Goal: Task Accomplishment & Management: Complete application form

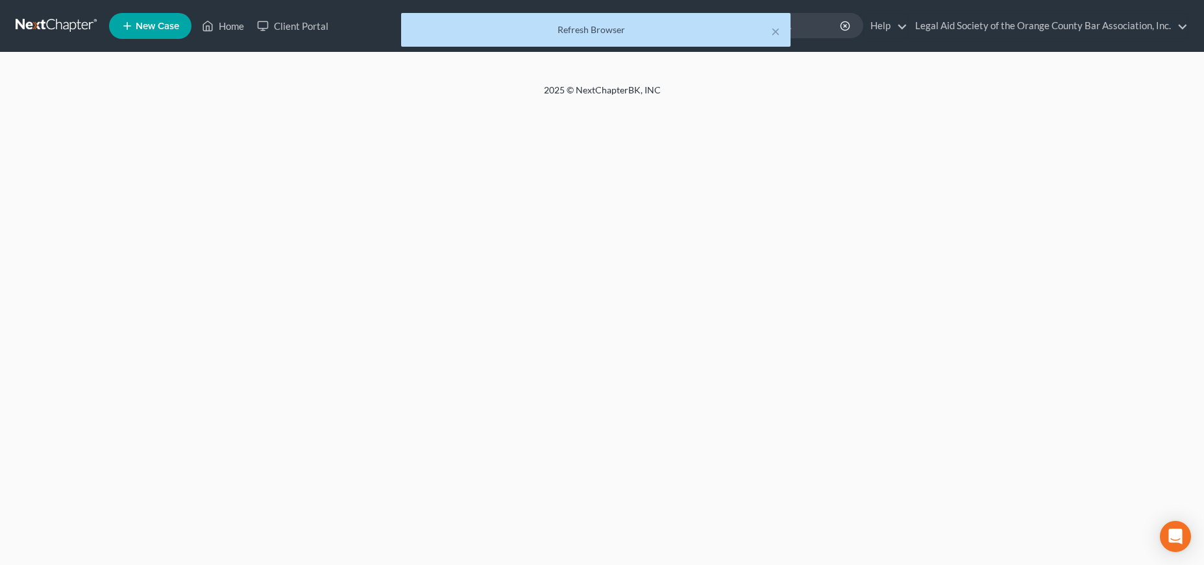
click at [230, 27] on div "× Refresh Browser" at bounding box center [596, 33] width 1204 height 40
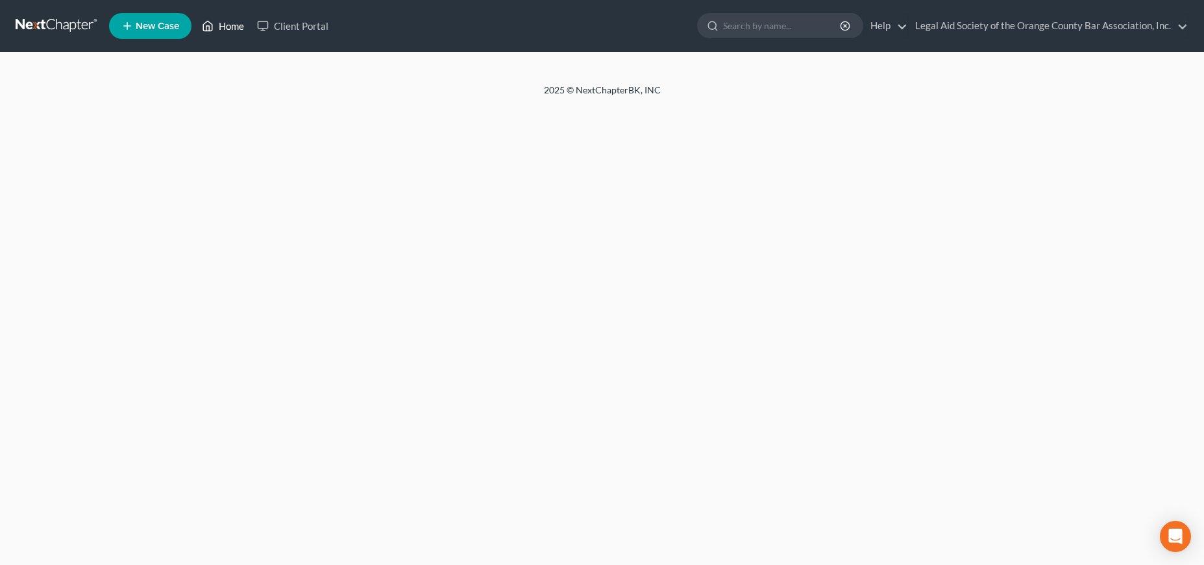
click at [233, 23] on link "Home" at bounding box center [222, 25] width 55 height 23
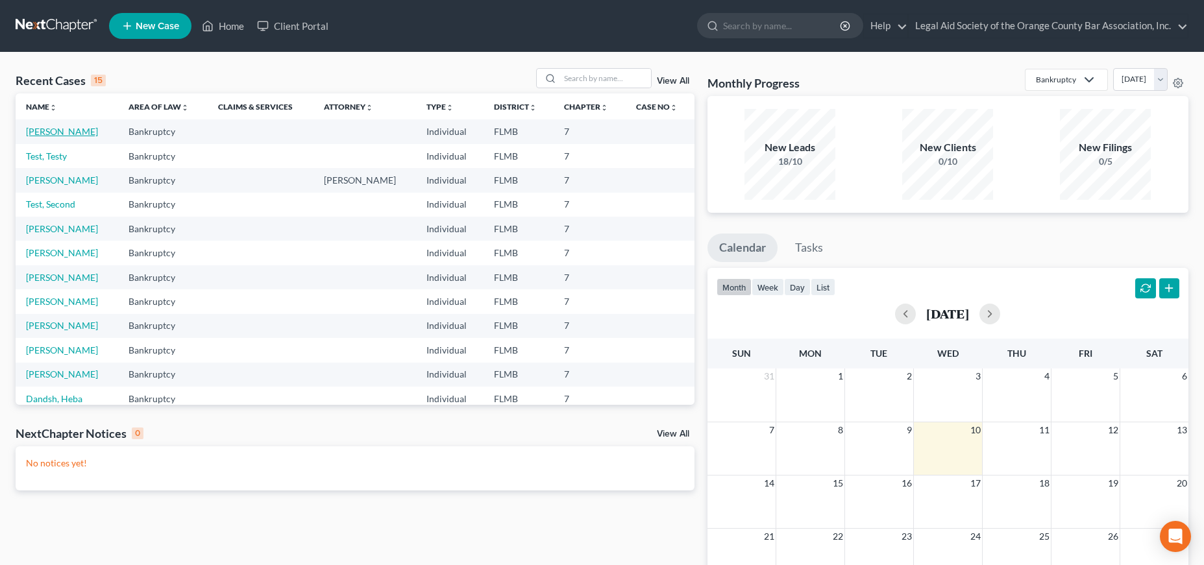
click at [49, 136] on link "[PERSON_NAME]" at bounding box center [62, 131] width 72 height 11
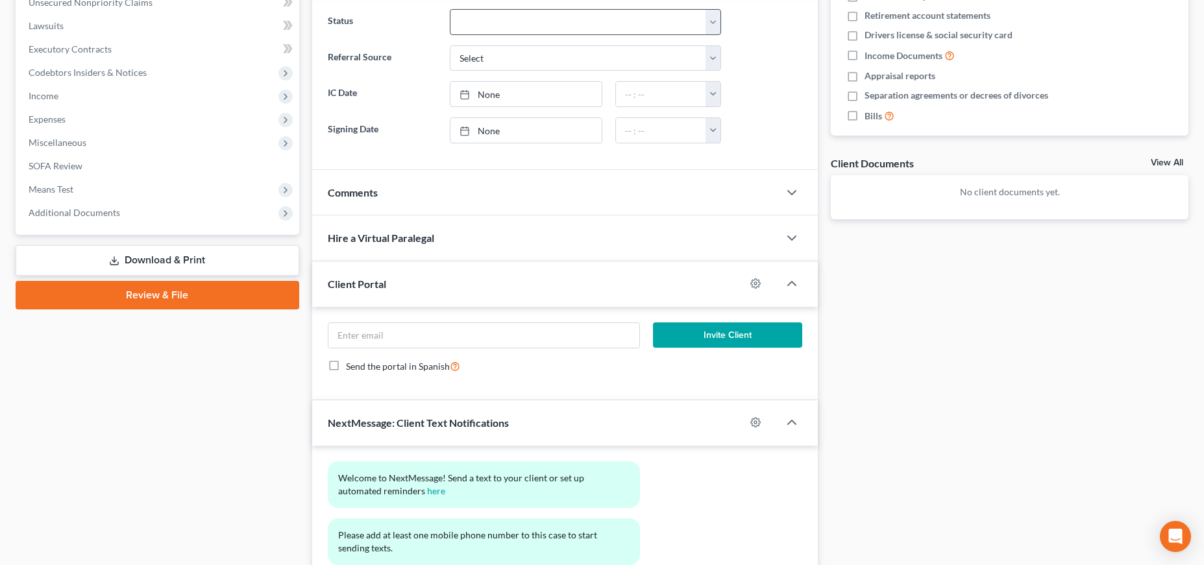
scroll to position [397, 0]
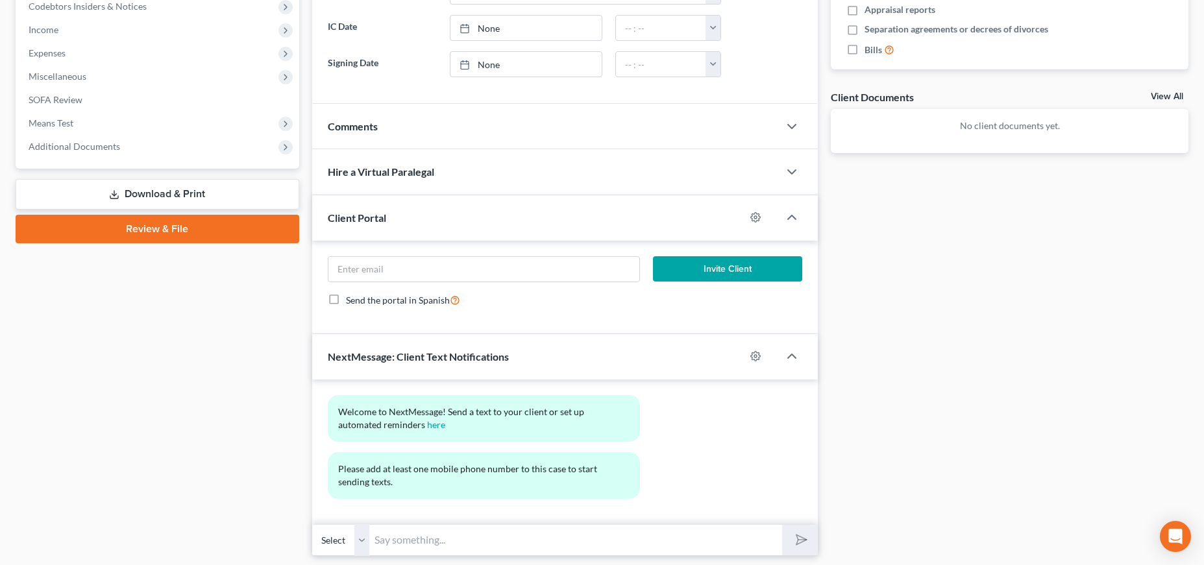
click at [445, 217] on div "Client Portal" at bounding box center [528, 217] width 433 height 45
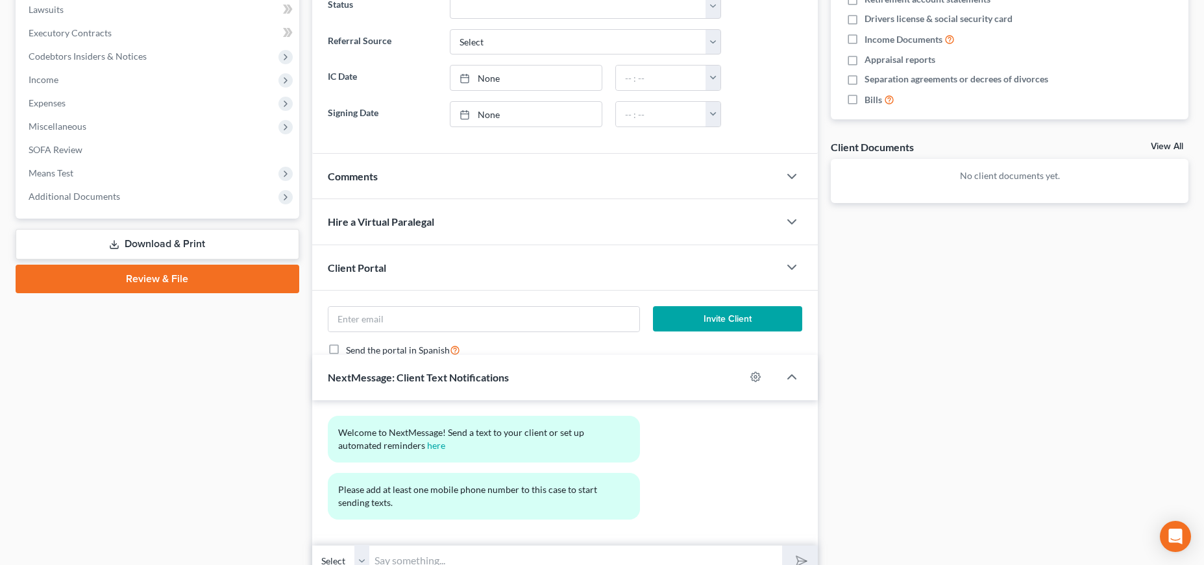
scroll to position [343, 0]
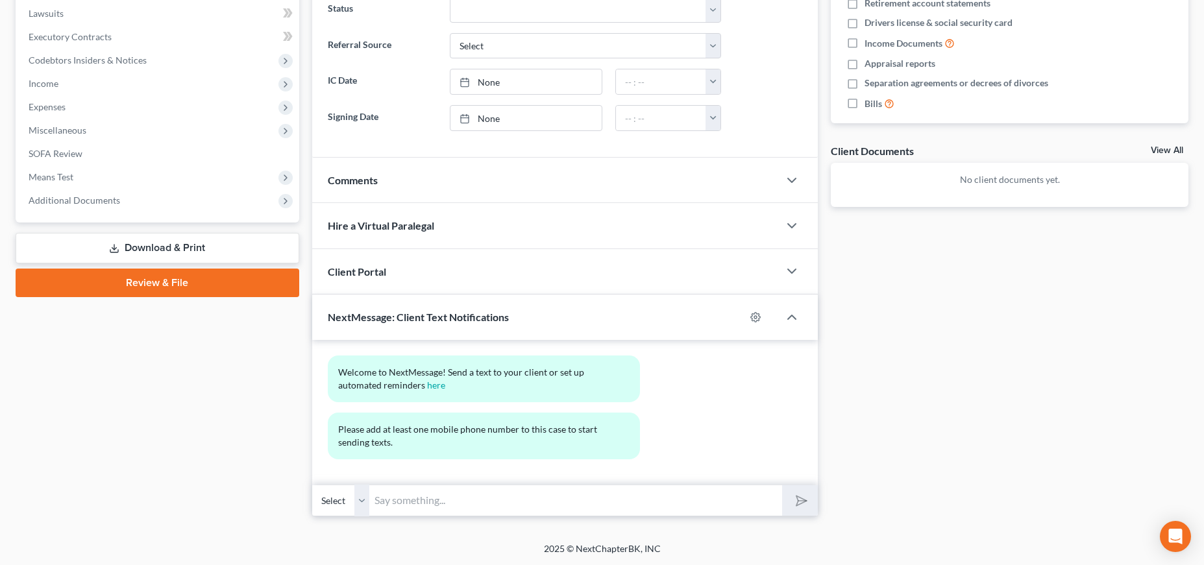
click at [428, 267] on div "Client Portal" at bounding box center [545, 271] width 467 height 45
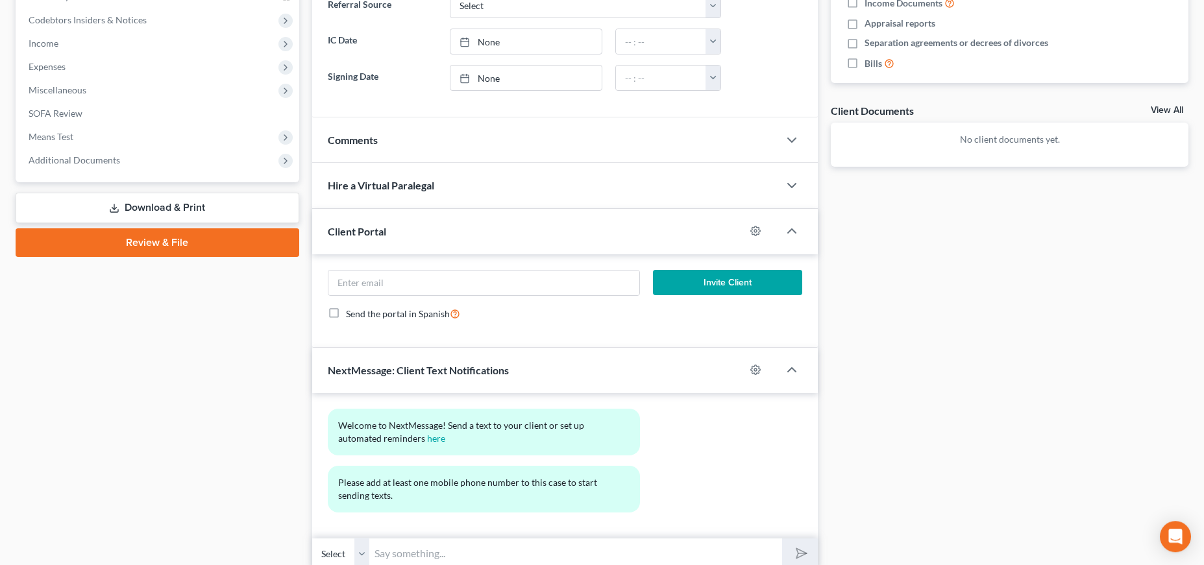
scroll to position [410, 0]
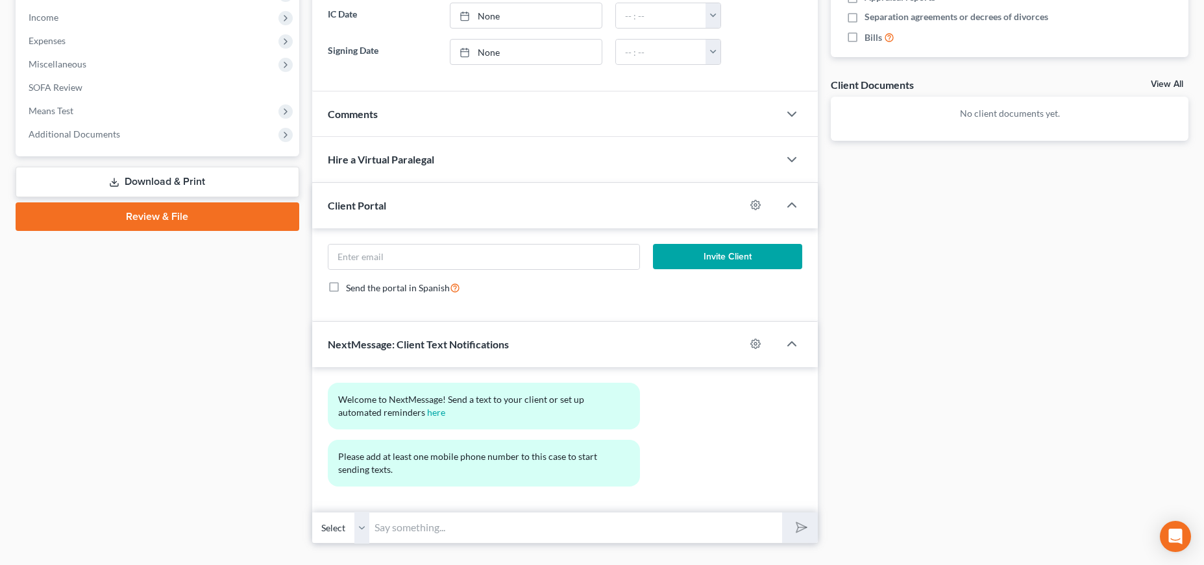
click at [431, 209] on div "Client Portal" at bounding box center [528, 205] width 433 height 45
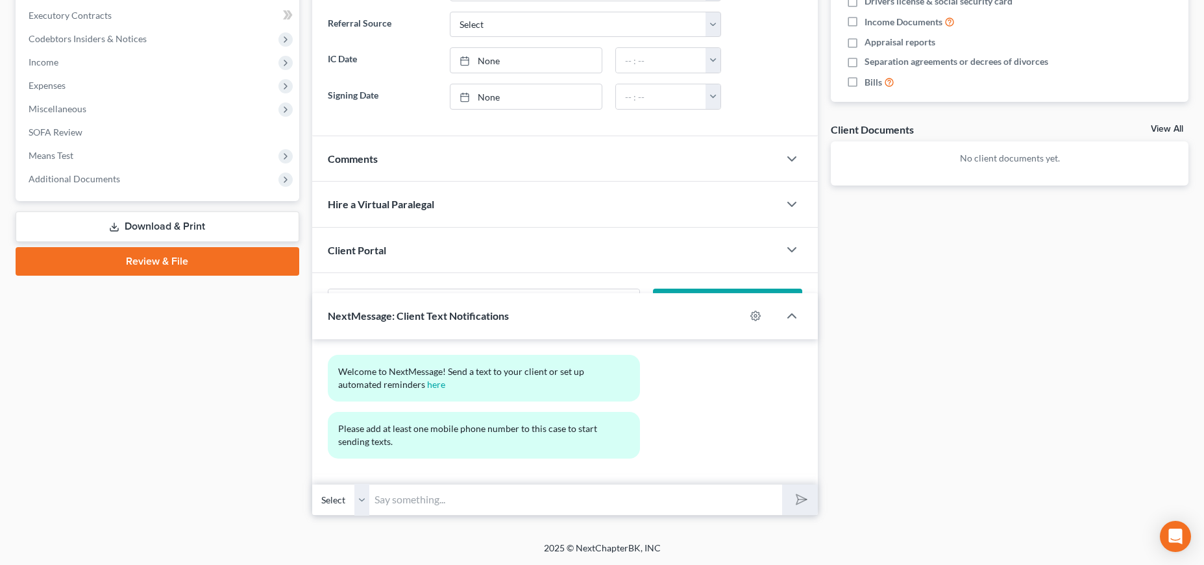
scroll to position [343, 0]
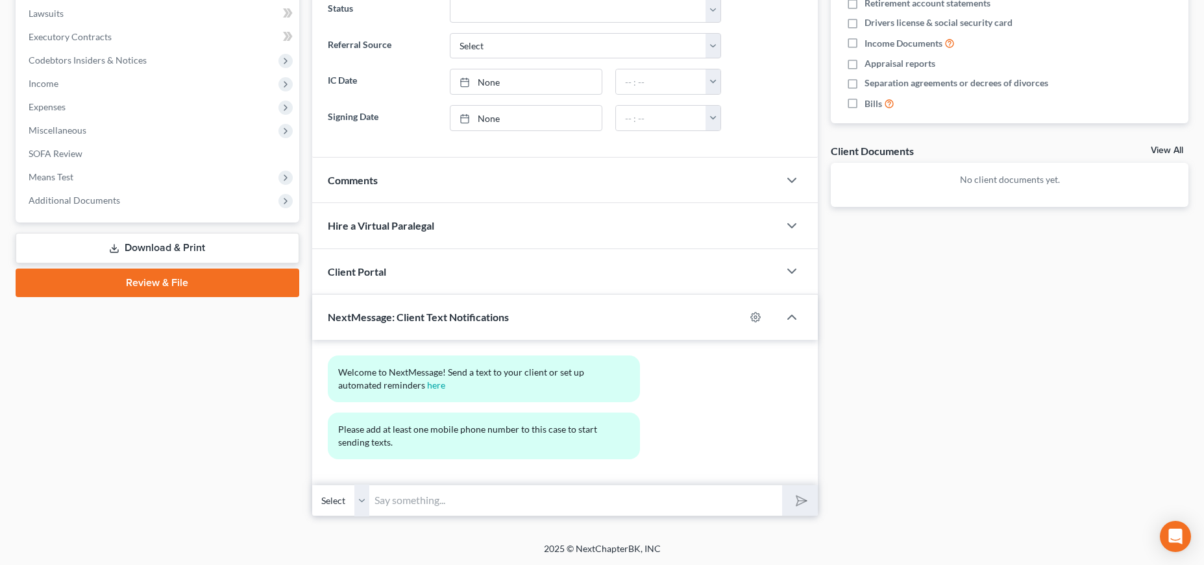
click at [394, 272] on div "Client Portal" at bounding box center [545, 271] width 467 height 45
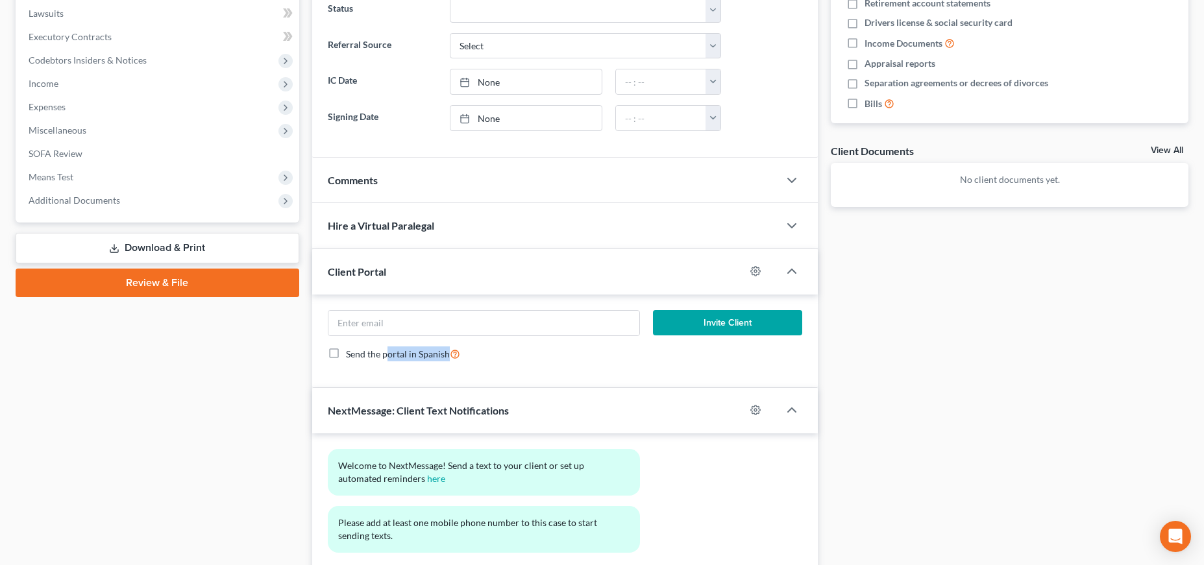
drag, startPoint x: 388, startPoint y: 379, endPoint x: 558, endPoint y: 377, distance: 170.1
click at [558, 377] on div "Invite Client Send the portal in Spanish" at bounding box center [565, 341] width 506 height 93
click at [561, 365] on form "Invite Client Send the portal in Spanish" at bounding box center [565, 341] width 488 height 62
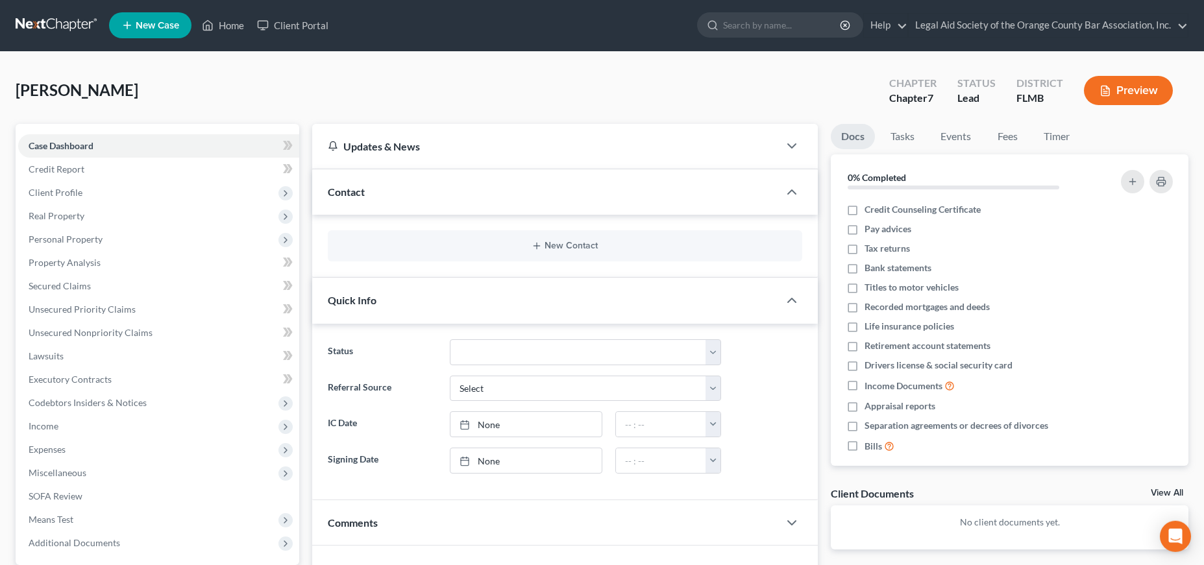
scroll to position [0, 0]
click at [294, 28] on link "Client Portal" at bounding box center [293, 25] width 84 height 23
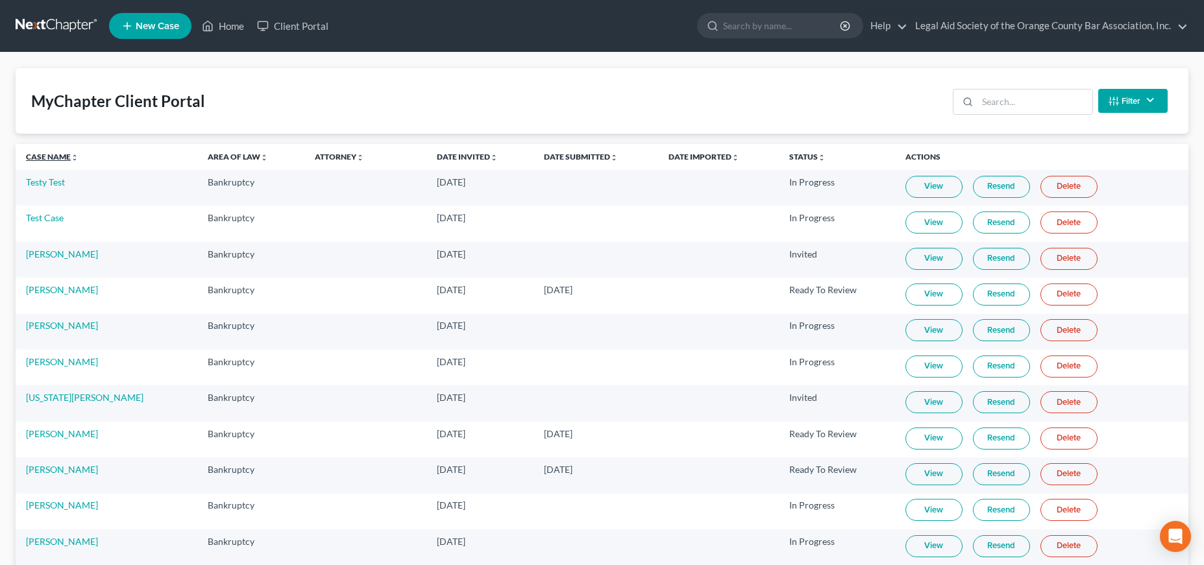
click at [57, 155] on link "Case Name unfold_more expand_more expand_less" at bounding box center [52, 157] width 53 height 10
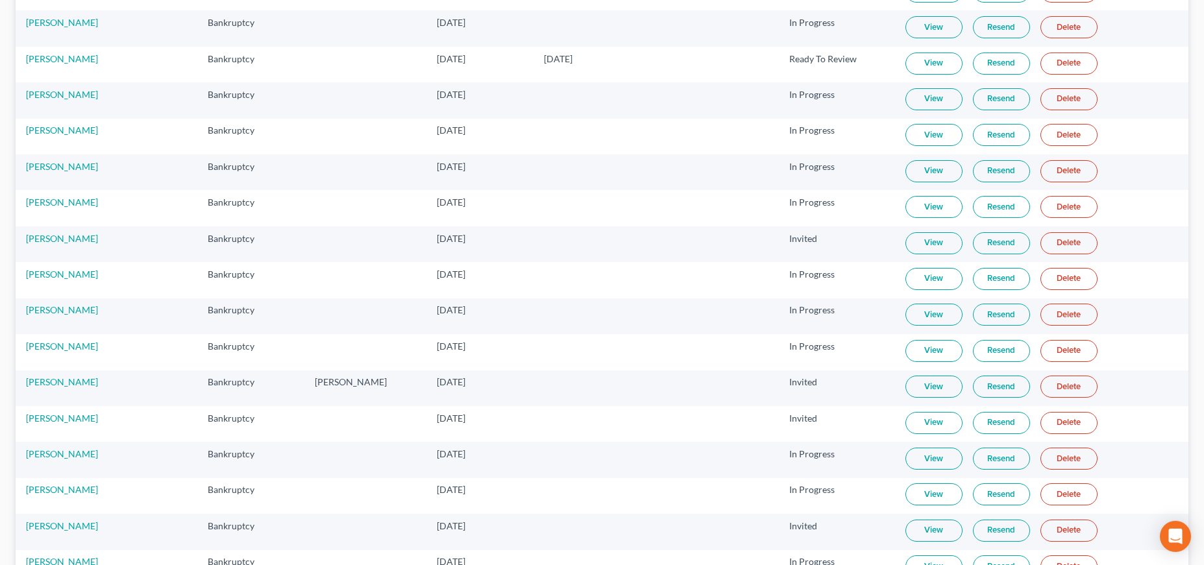
scroll to position [397, 0]
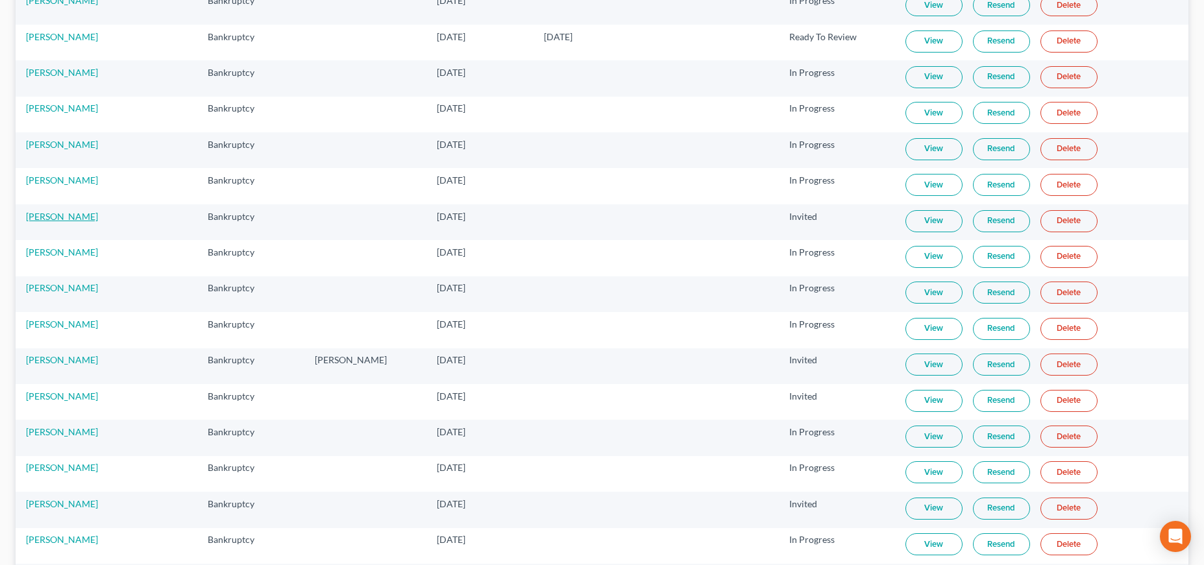
click at [67, 214] on link "[PERSON_NAME]" at bounding box center [62, 216] width 72 height 11
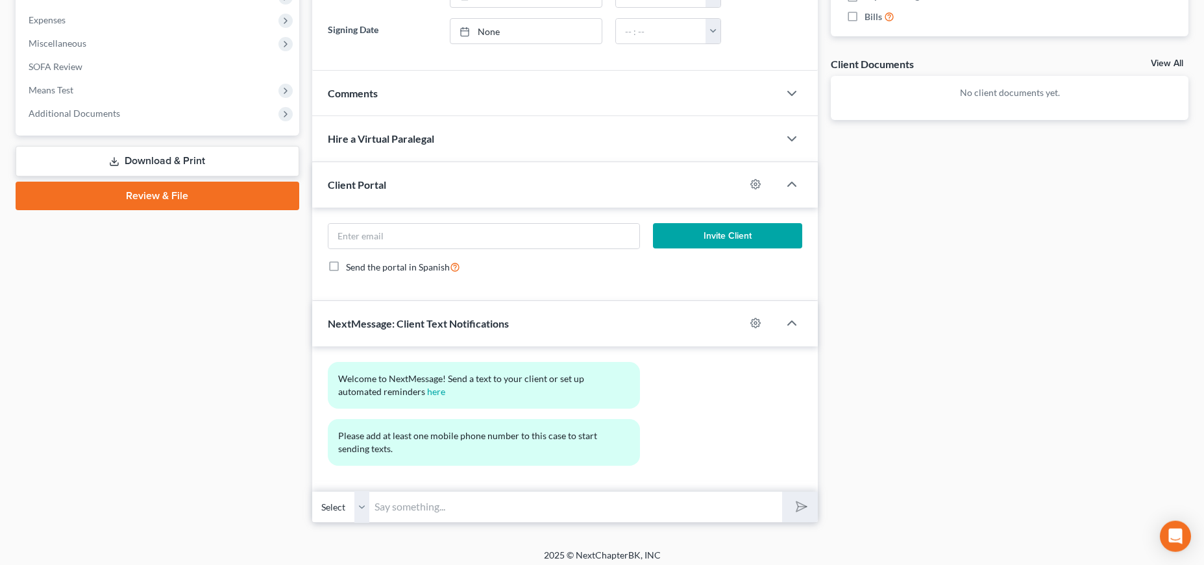
scroll to position [437, 0]
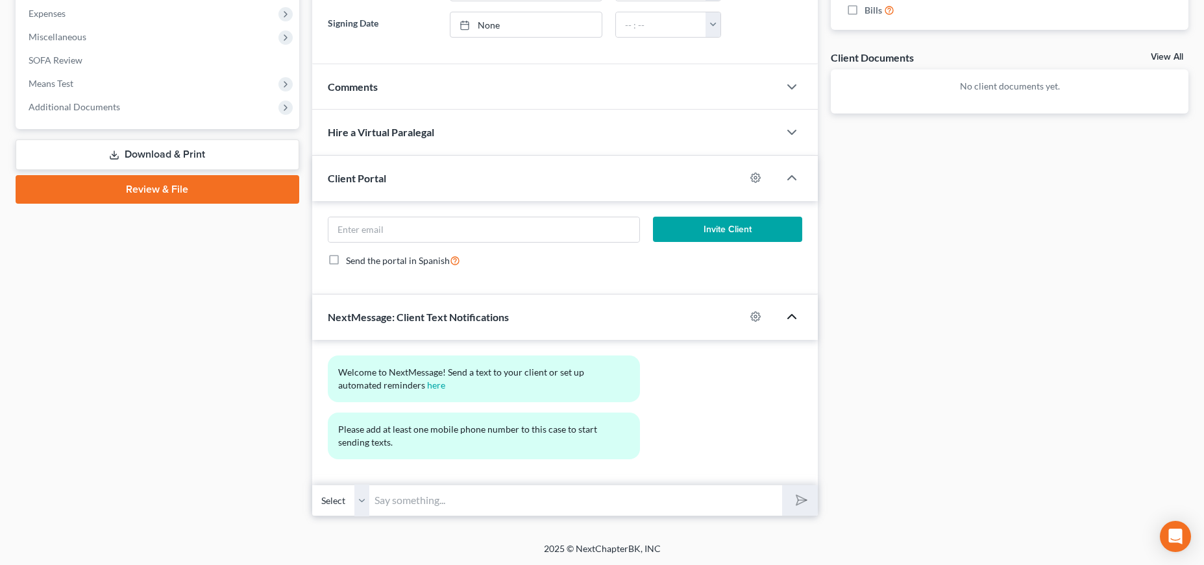
click at [797, 314] on icon "button" at bounding box center [792, 317] width 16 height 16
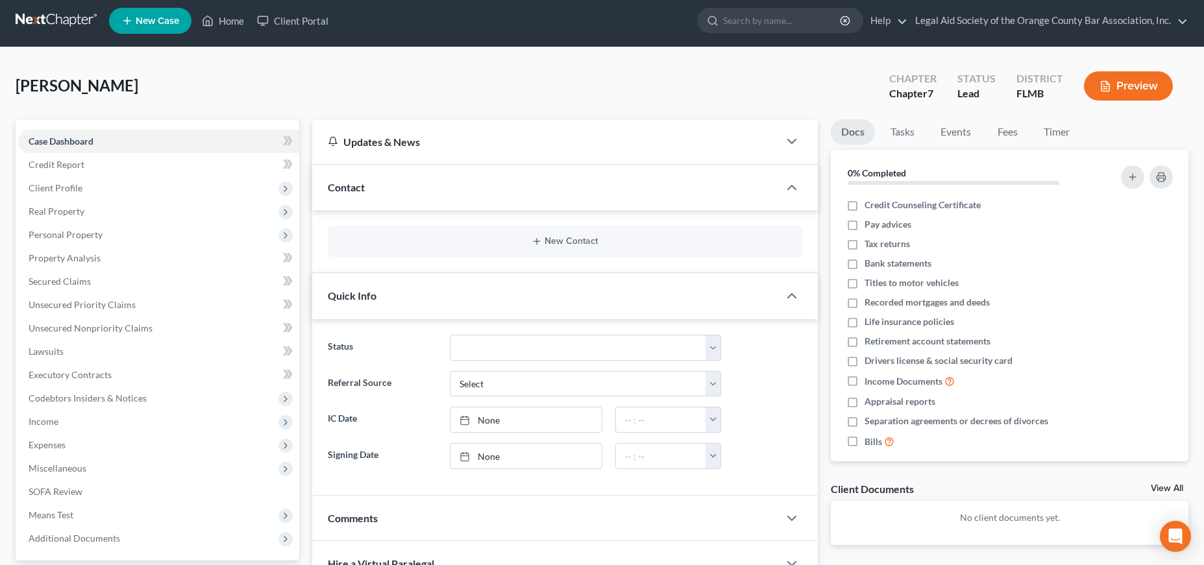
scroll to position [0, 0]
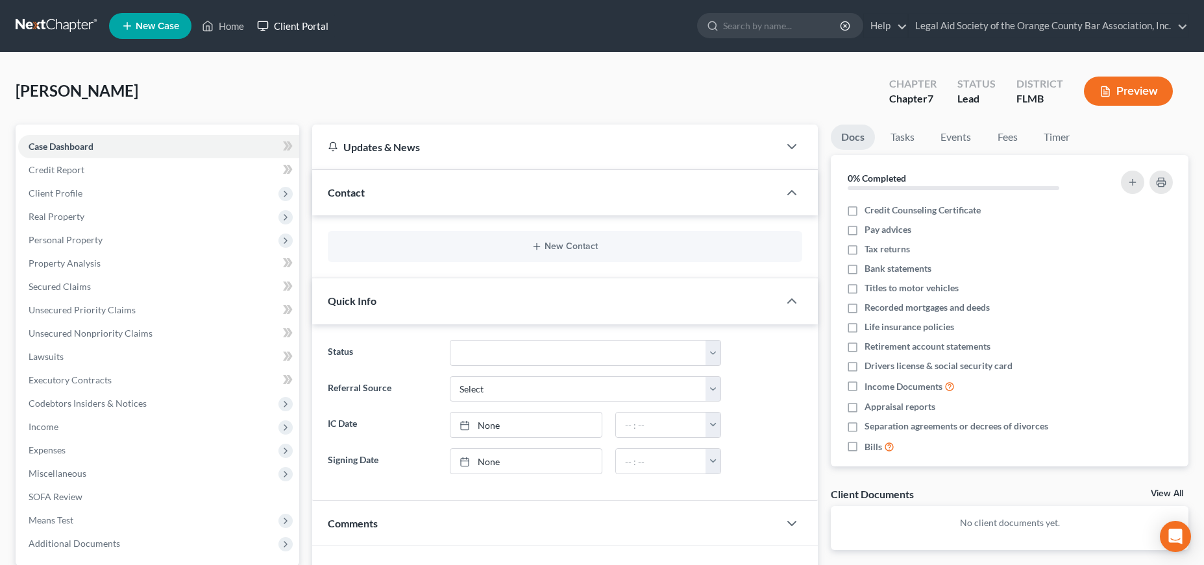
click at [308, 24] on link "Client Portal" at bounding box center [293, 25] width 84 height 23
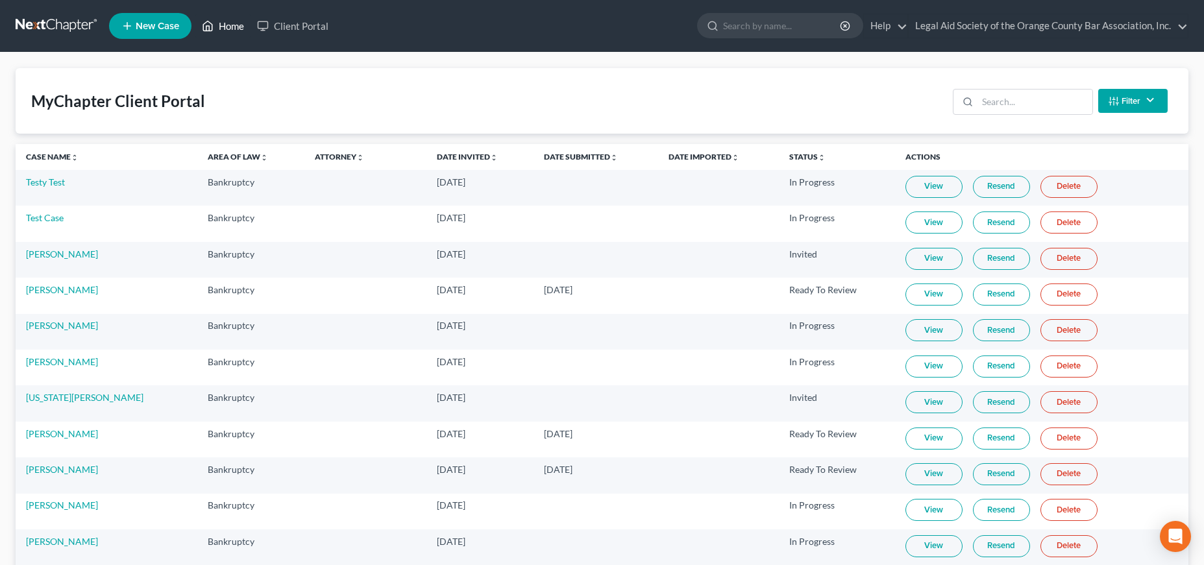
click at [229, 28] on link "Home" at bounding box center [222, 25] width 55 height 23
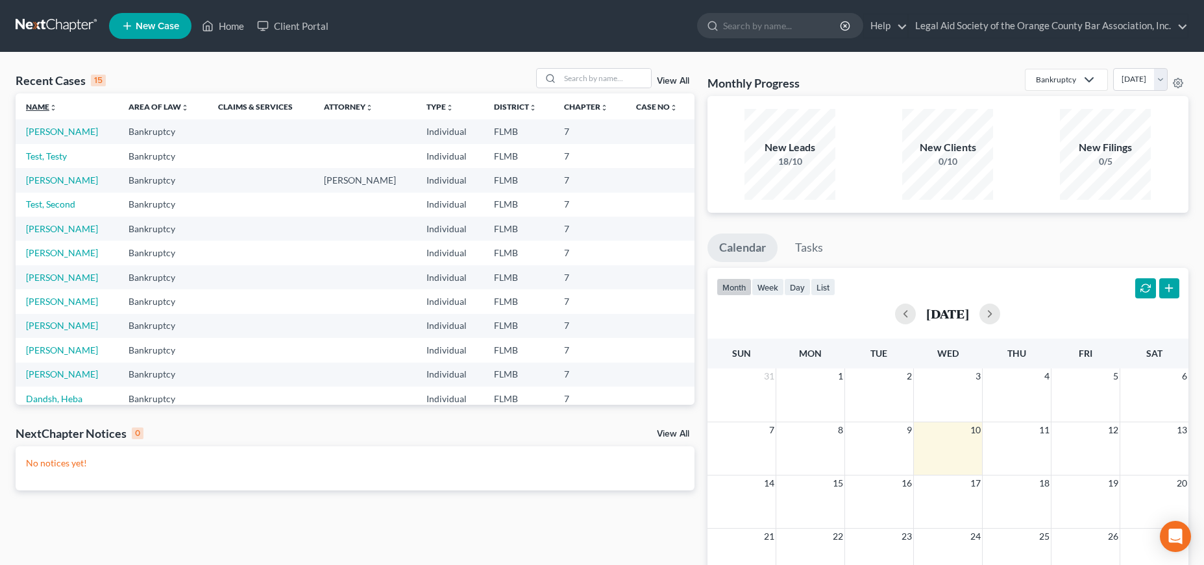
click at [43, 103] on link "Name unfold_more expand_more expand_less" at bounding box center [41, 107] width 31 height 10
click at [68, 375] on link "[PERSON_NAME]" at bounding box center [62, 374] width 72 height 11
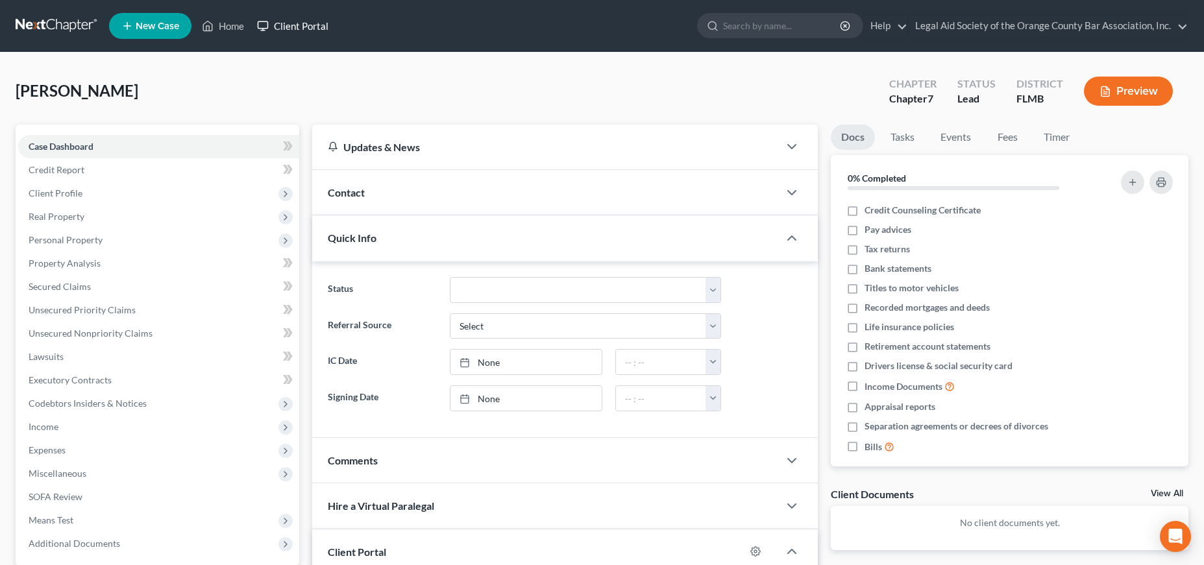
click at [311, 18] on link "Client Portal" at bounding box center [293, 25] width 84 height 23
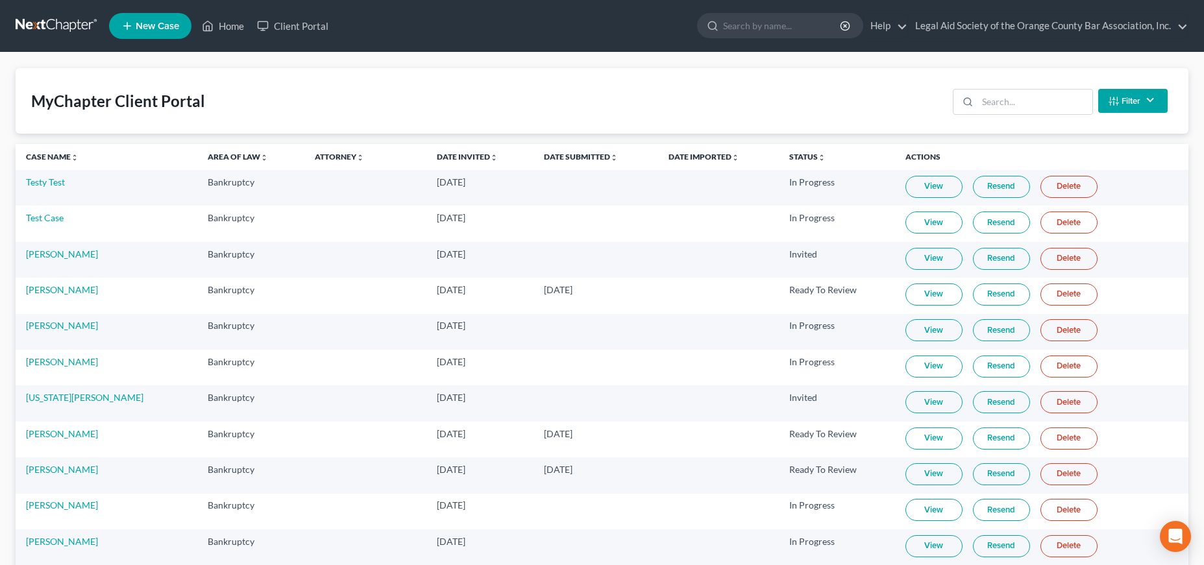
click at [919, 402] on link "View" at bounding box center [934, 402] width 57 height 22
click at [43, 160] on link "Case Name unfold_more expand_more expand_less" at bounding box center [52, 157] width 53 height 10
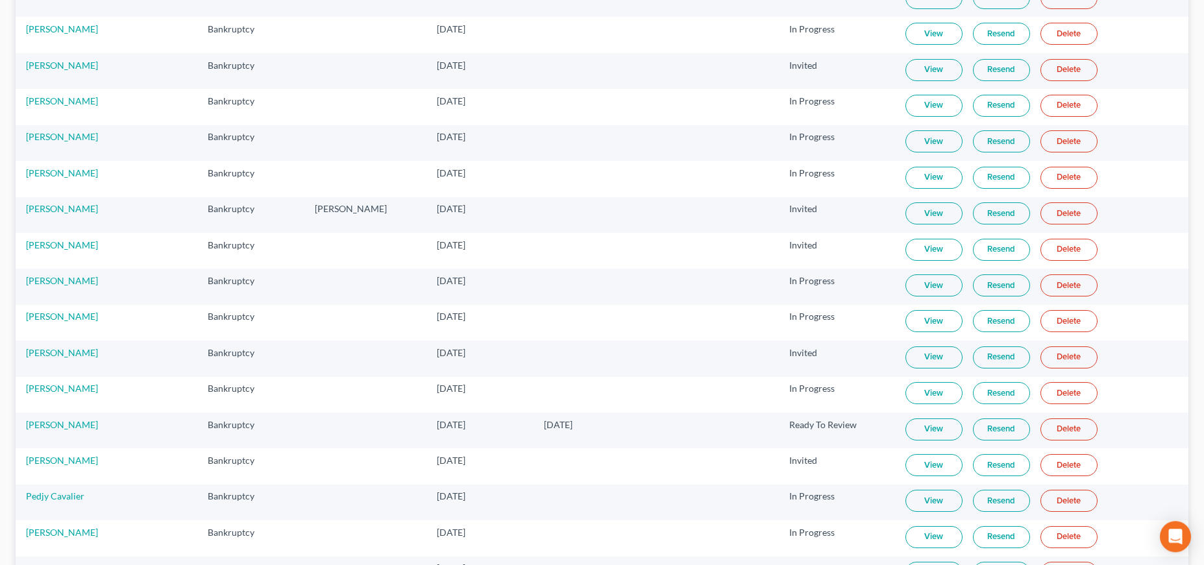
scroll to position [526, 0]
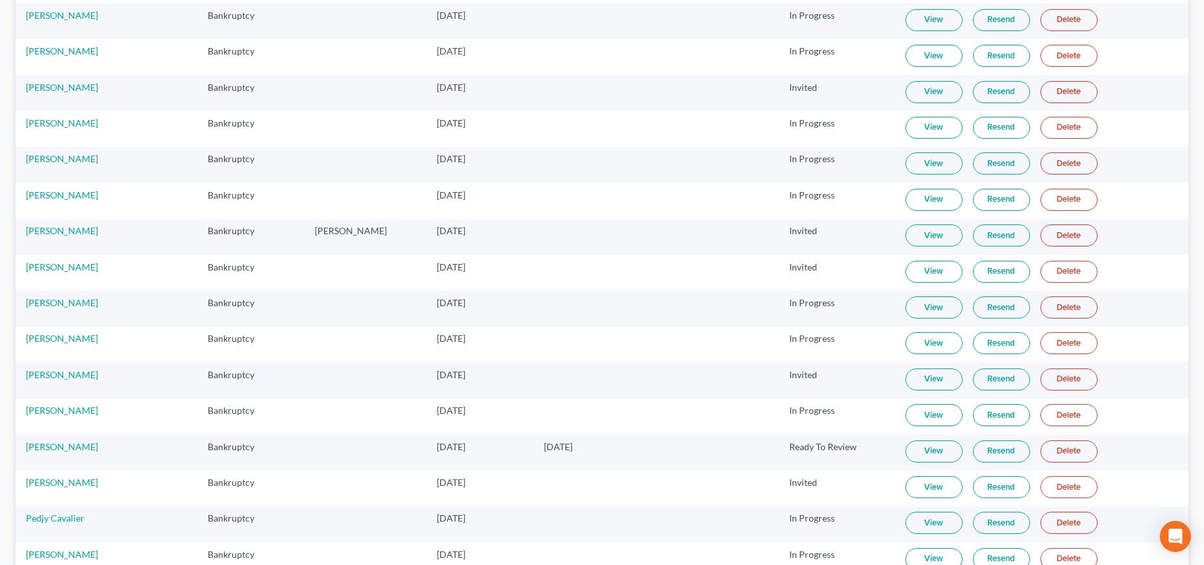
click at [919, 87] on link "View" at bounding box center [934, 92] width 57 height 22
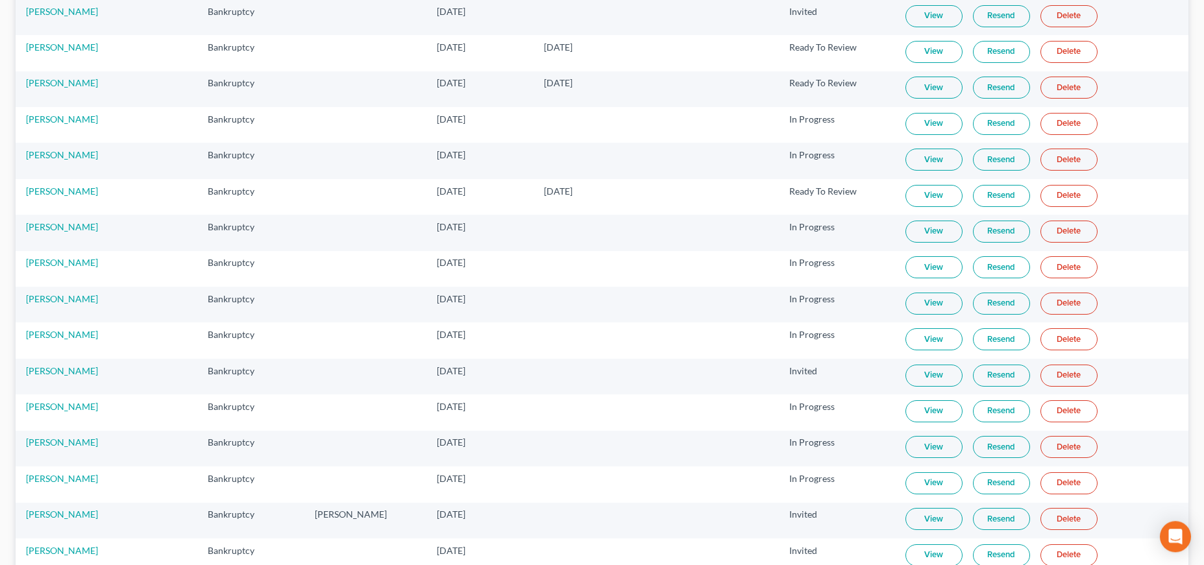
scroll to position [265, 0]
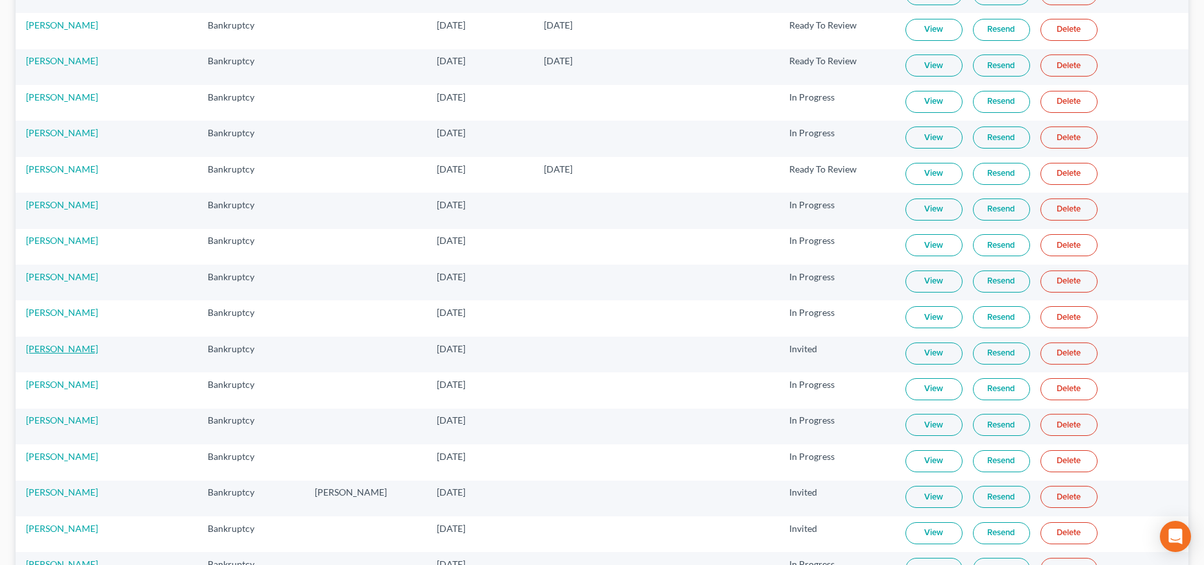
click at [57, 351] on link "[PERSON_NAME]" at bounding box center [62, 348] width 72 height 11
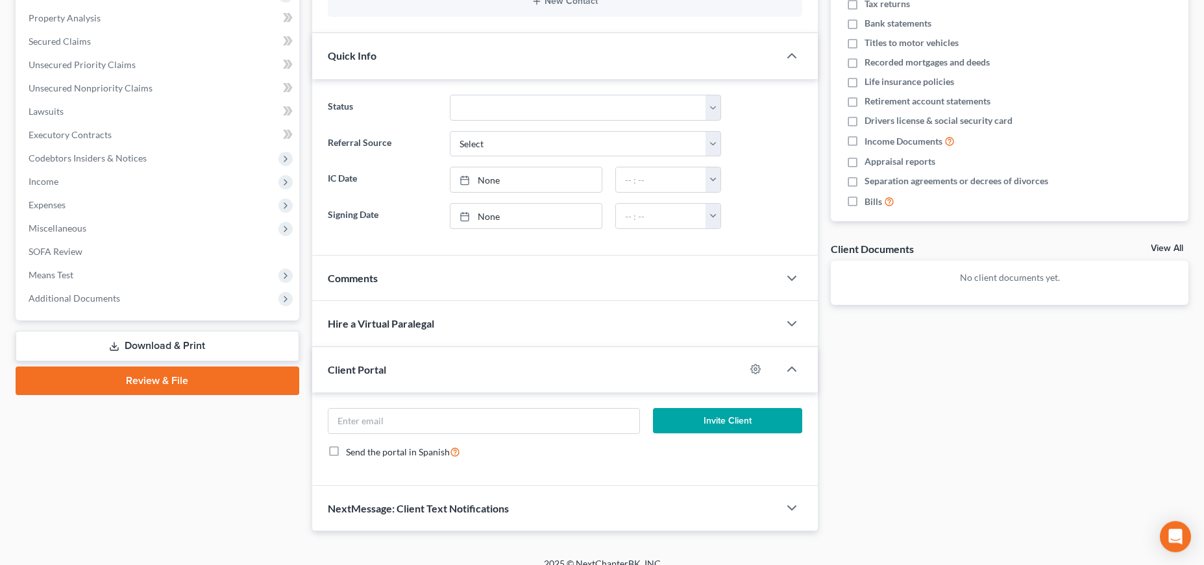
scroll to position [256, 0]
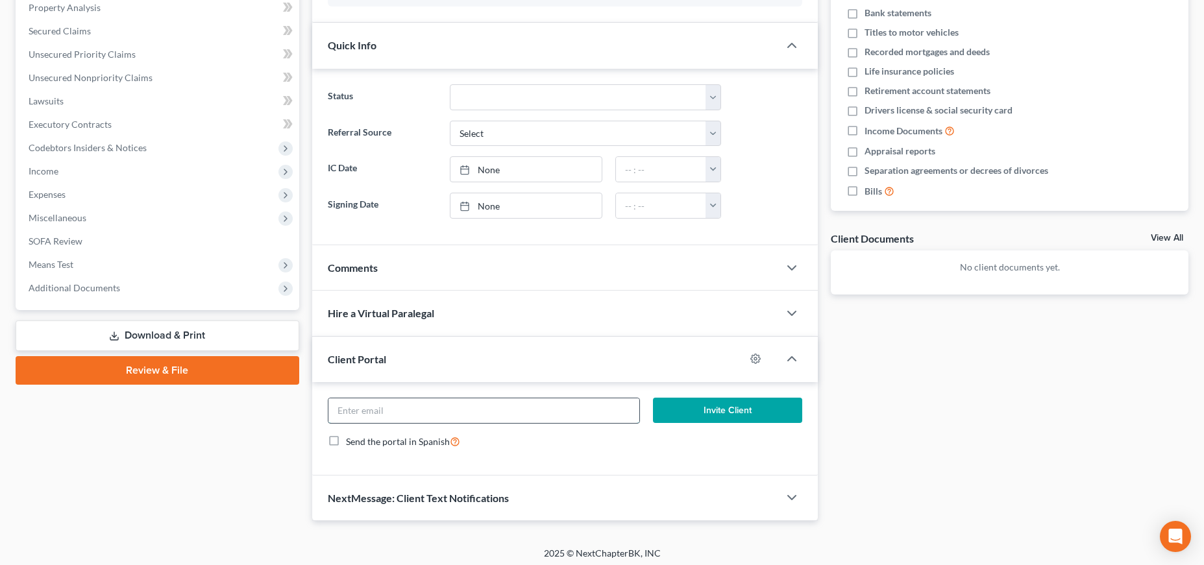
click at [382, 414] on input "email" at bounding box center [483, 411] width 311 height 25
drag, startPoint x: 478, startPoint y: 439, endPoint x: 488, endPoint y: 438, distance: 9.8
click at [488, 438] on div "Send the portal in Spanish" at bounding box center [565, 441] width 475 height 15
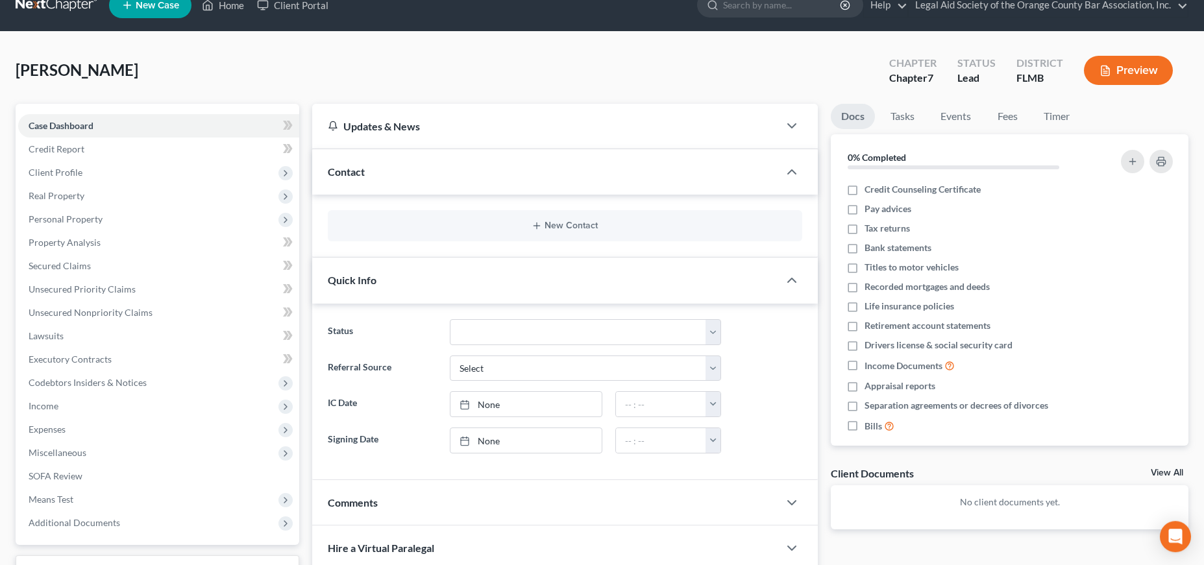
scroll to position [0, 0]
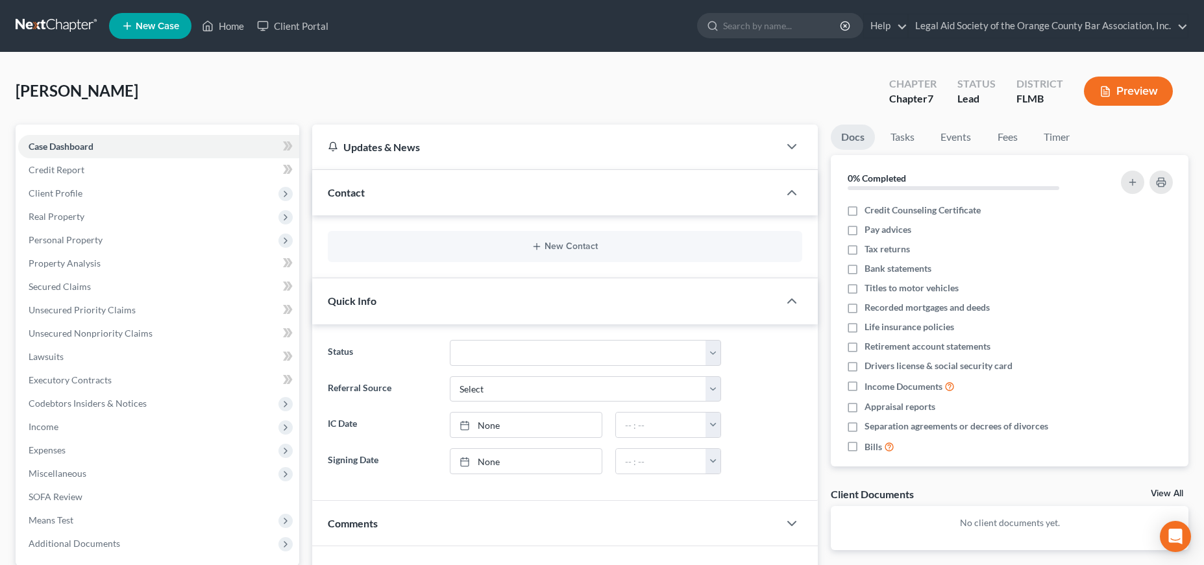
click at [365, 197] on div "Contact" at bounding box center [545, 192] width 467 height 45
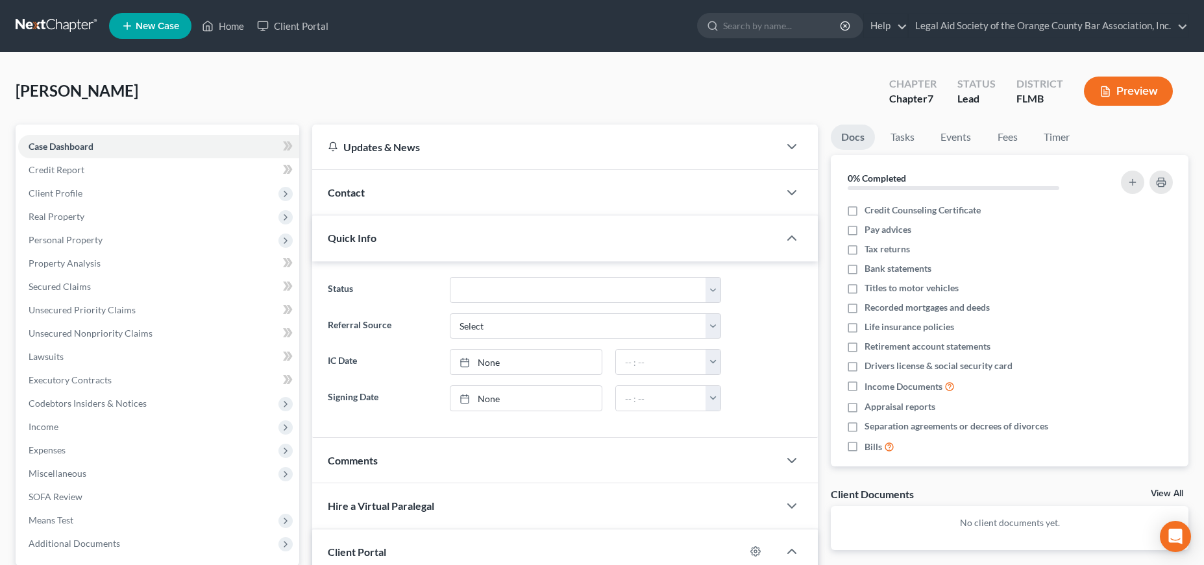
click at [365, 197] on div "Contact" at bounding box center [545, 192] width 467 height 45
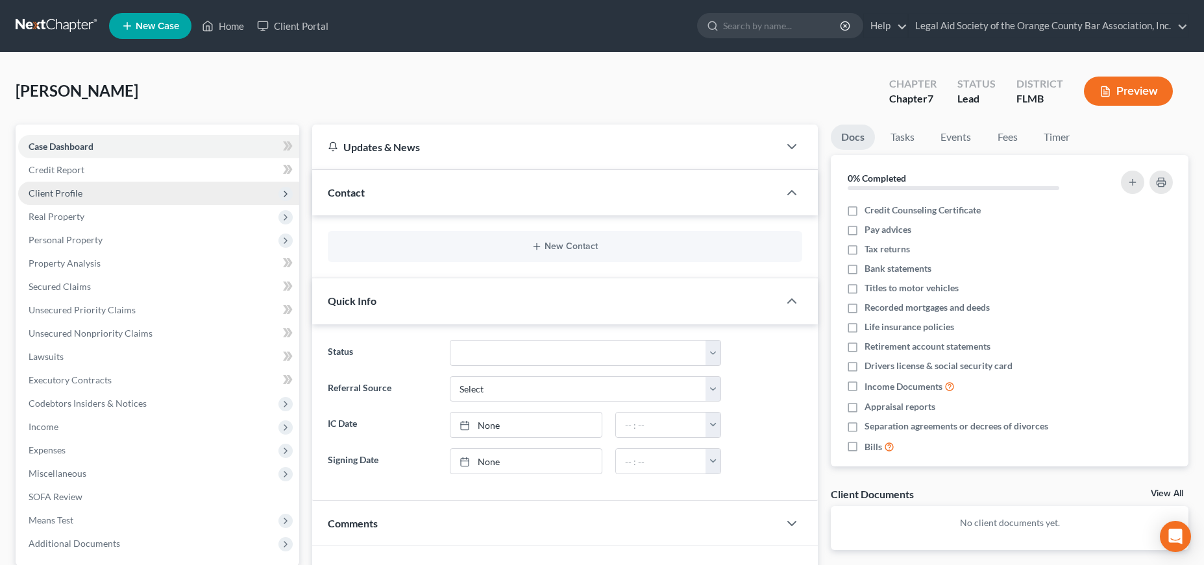
click at [51, 193] on span "Client Profile" at bounding box center [56, 193] width 54 height 11
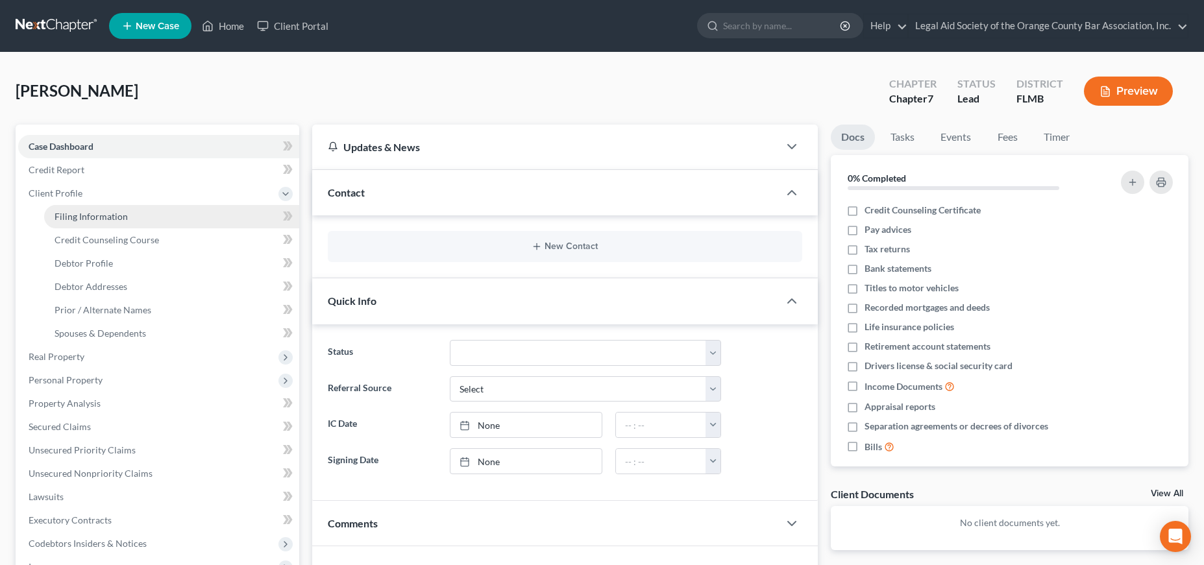
click at [105, 215] on span "Filing Information" at bounding box center [91, 216] width 73 height 11
select select "1"
select select "0"
select select "9"
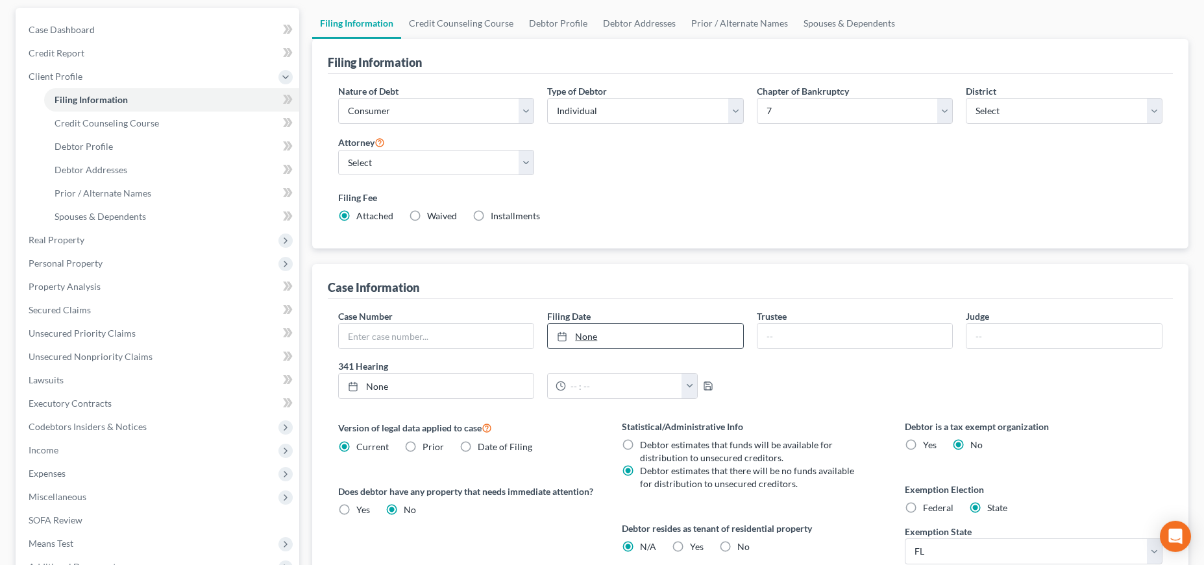
scroll to position [91, 0]
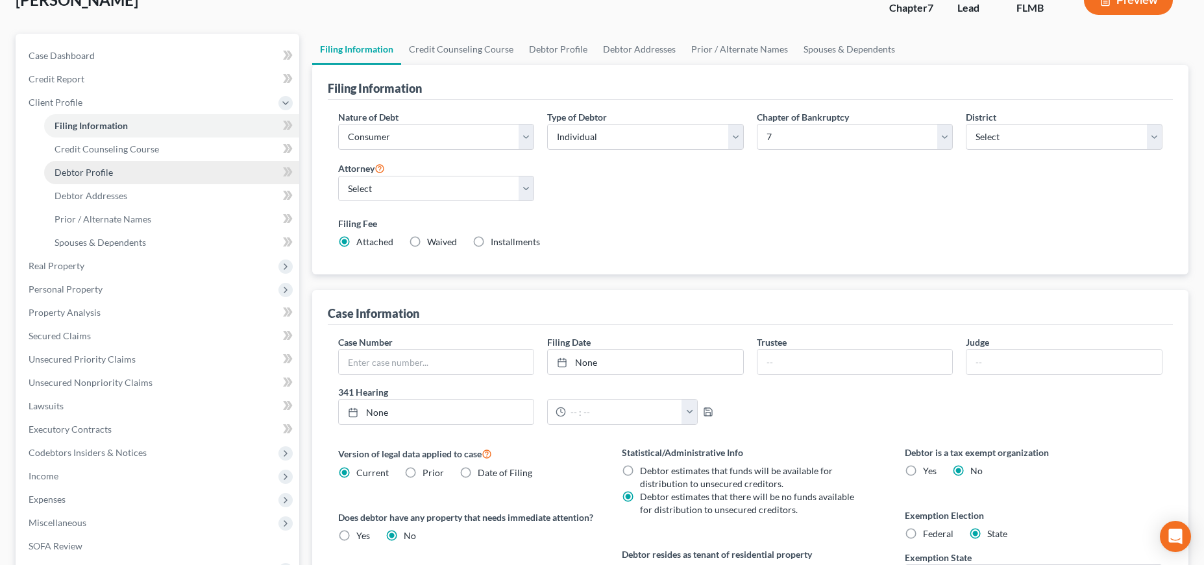
click at [98, 171] on span "Debtor Profile" at bounding box center [84, 172] width 58 height 11
select select "0"
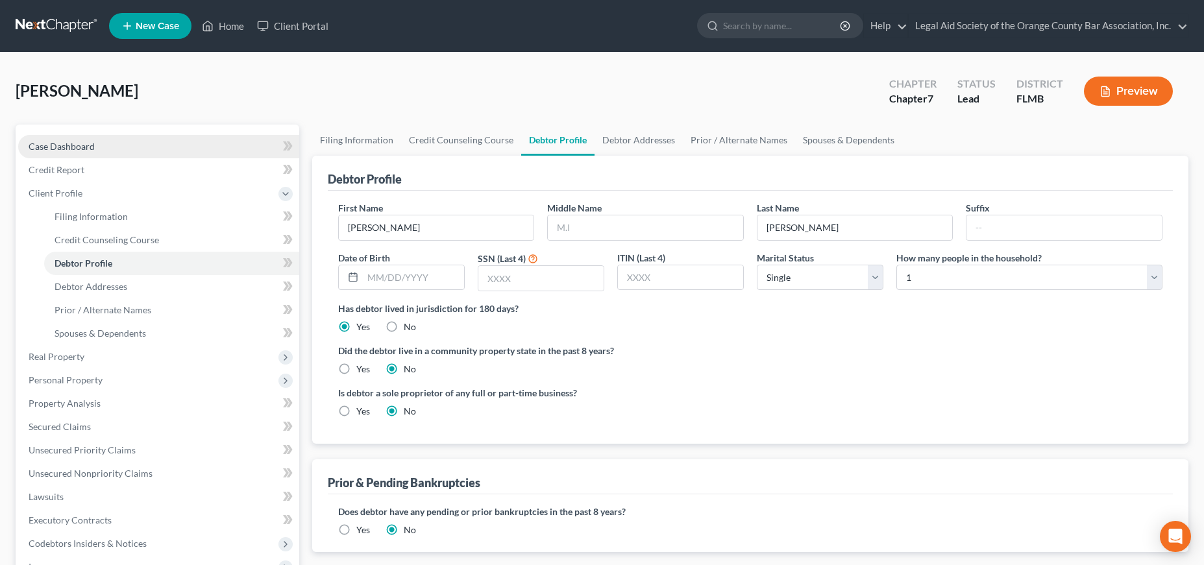
click at [84, 146] on span "Case Dashboard" at bounding box center [62, 146] width 66 height 11
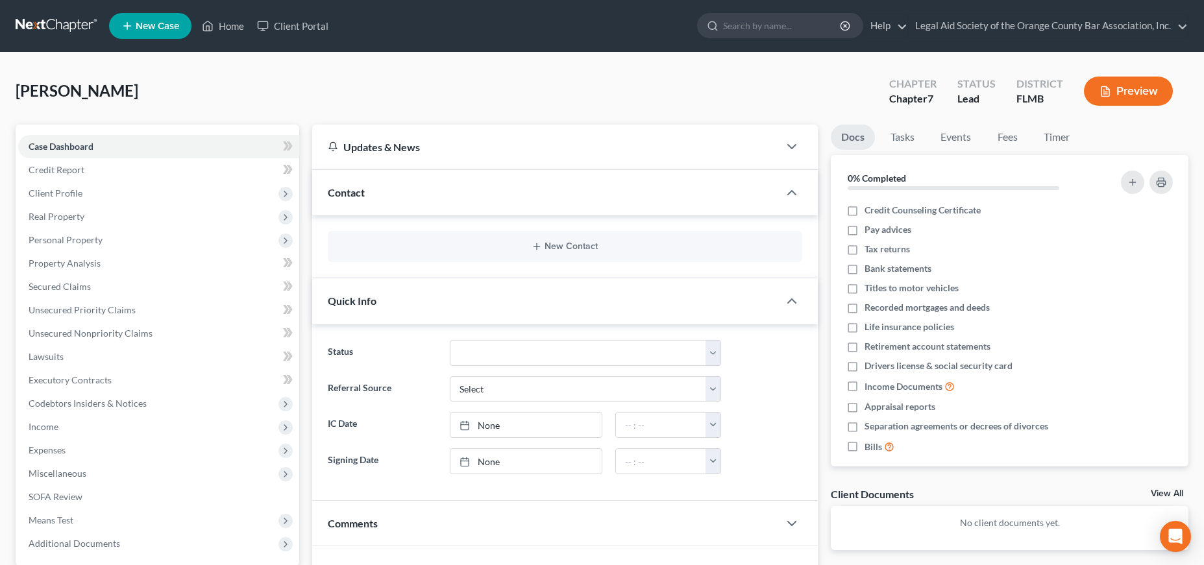
click at [453, 143] on div "Updates & News" at bounding box center [546, 147] width 436 height 14
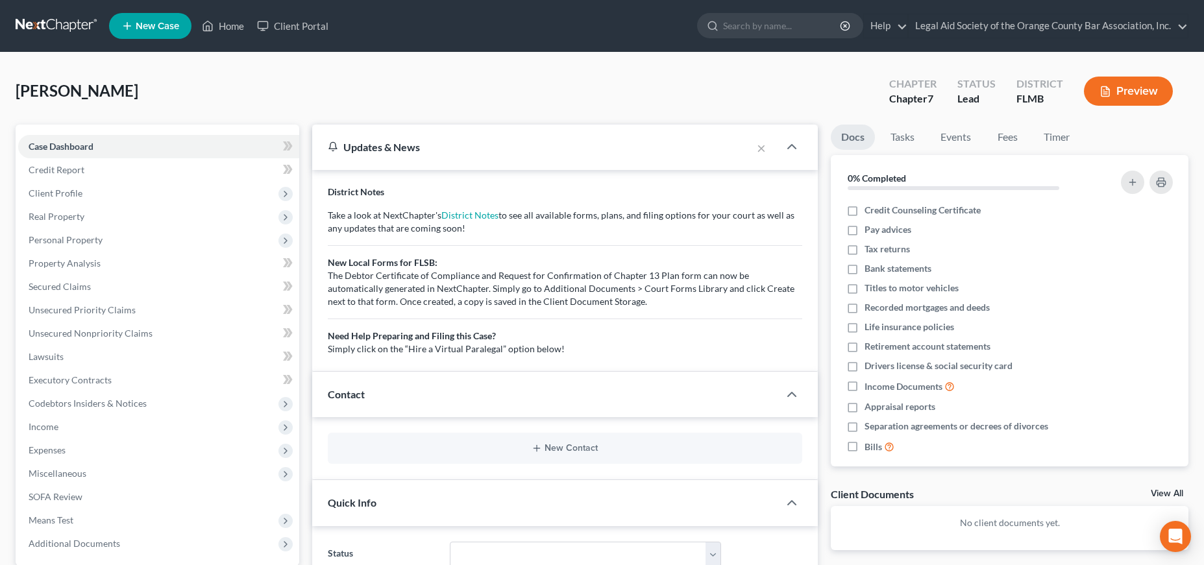
click at [453, 143] on div "Updates & News" at bounding box center [532, 147] width 408 height 14
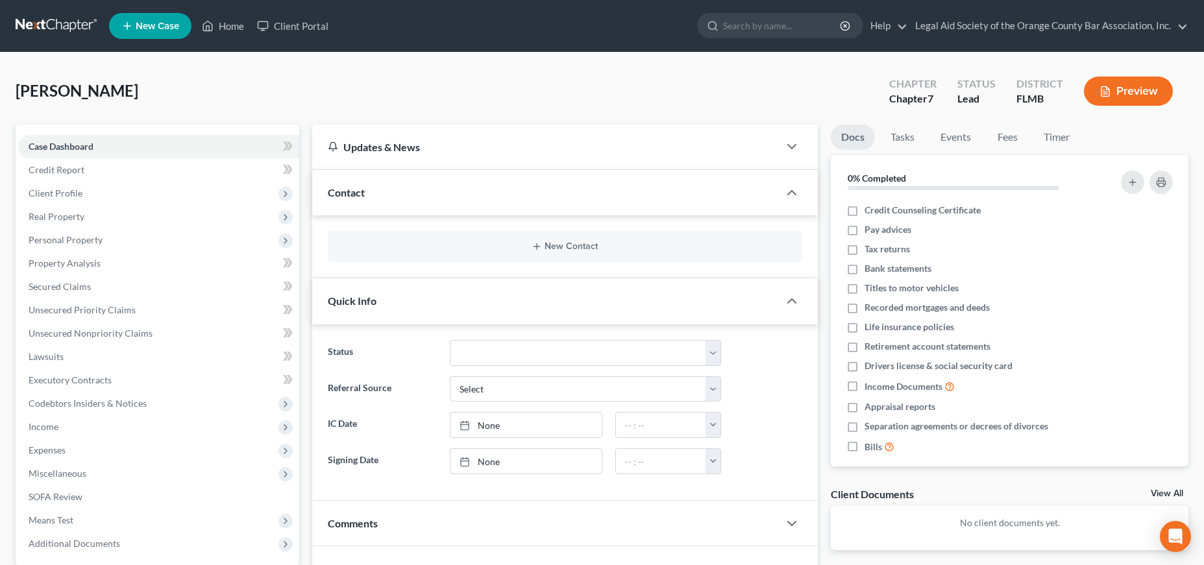
click at [395, 195] on div "Contact" at bounding box center [545, 192] width 467 height 45
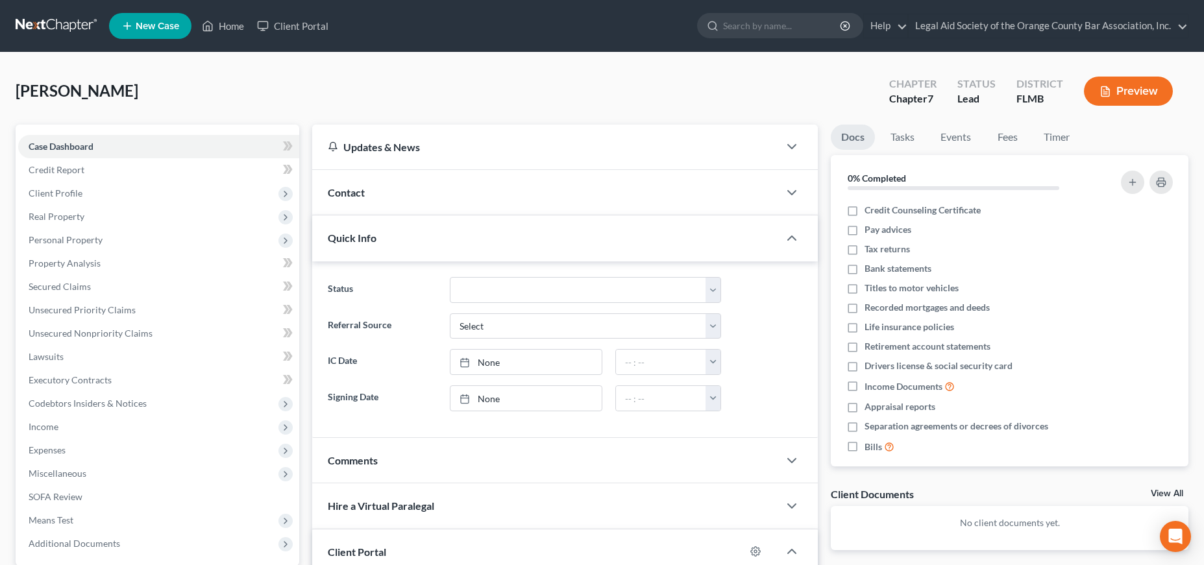
click at [395, 195] on div "Contact" at bounding box center [545, 192] width 467 height 45
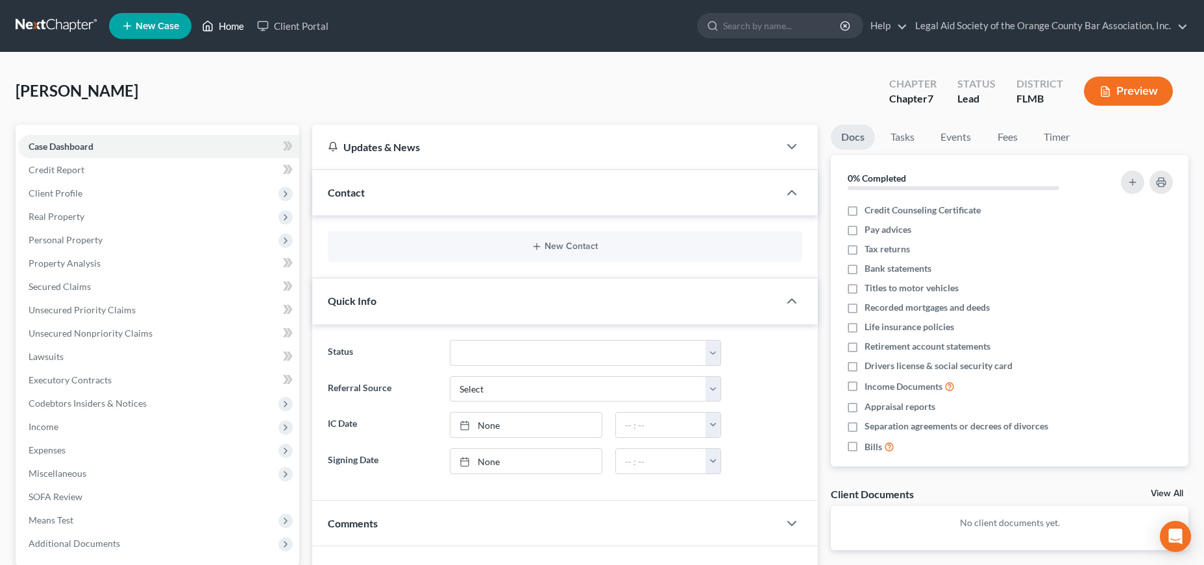
click at [224, 22] on link "Home" at bounding box center [222, 25] width 55 height 23
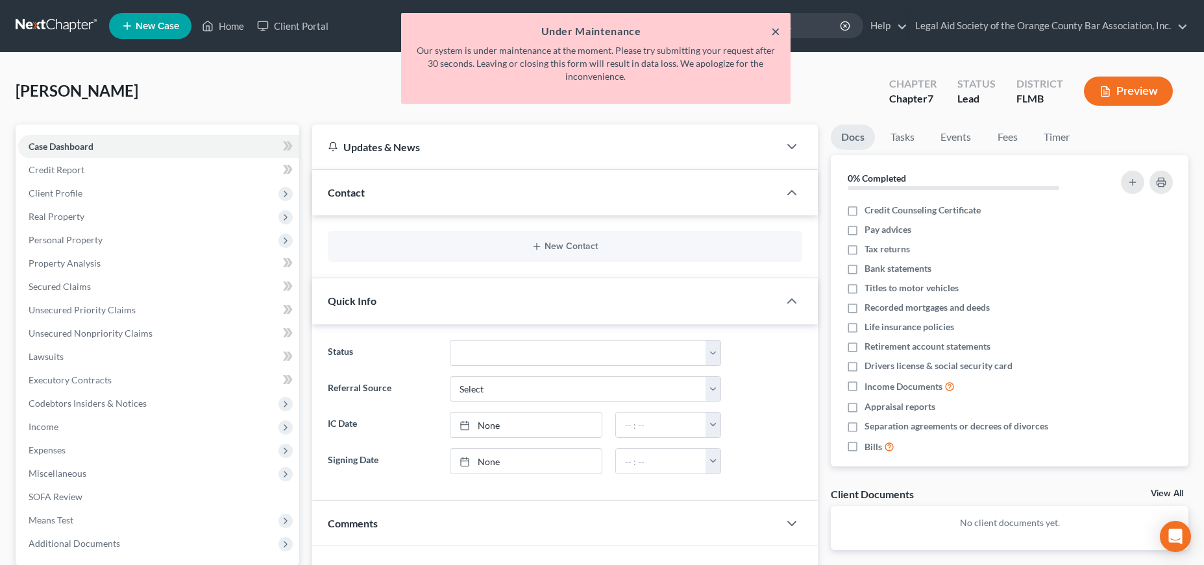
click at [775, 34] on button "×" at bounding box center [775, 31] width 9 height 16
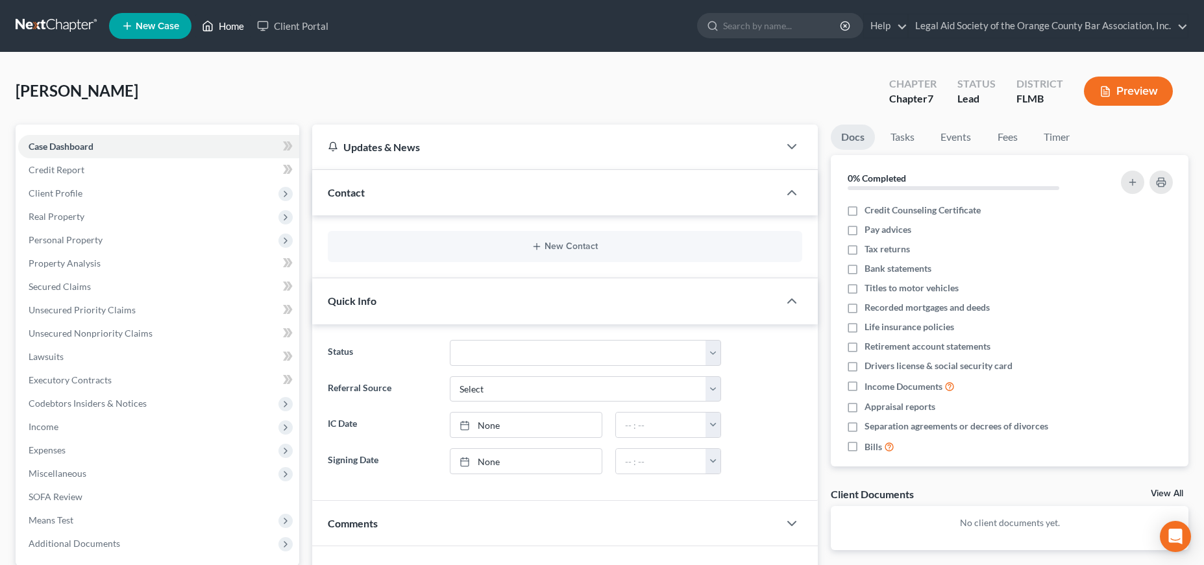
click at [231, 27] on link "Home" at bounding box center [222, 25] width 55 height 23
click at [236, 28] on link "Home" at bounding box center [222, 25] width 55 height 23
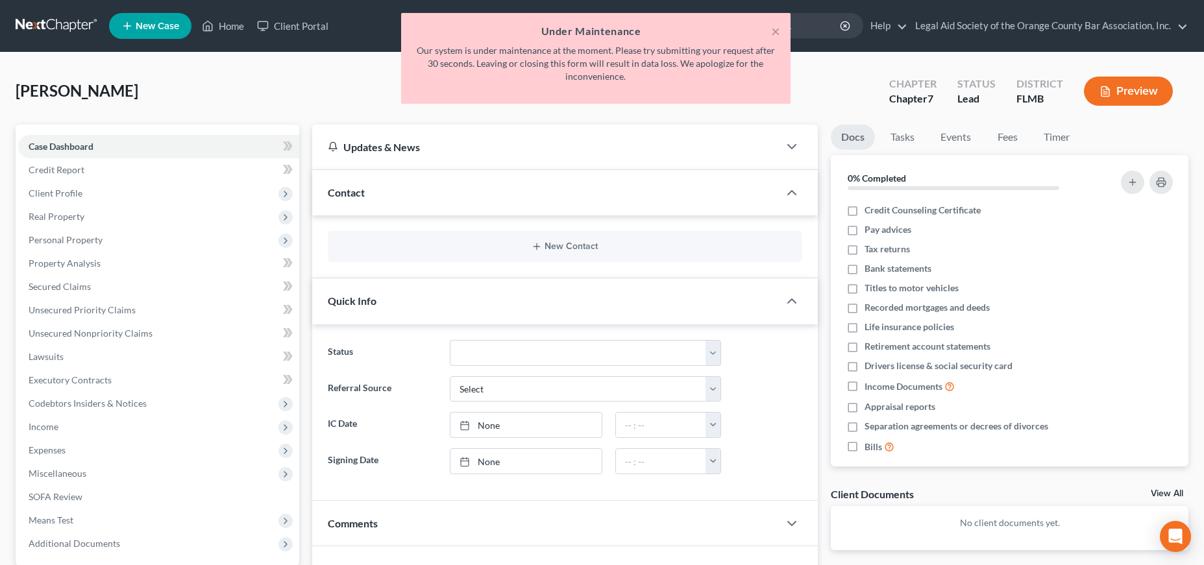
click at [242, 86] on div "× Under Maintenance Our system is under maintenance at the moment. Please try s…" at bounding box center [596, 61] width 1204 height 97
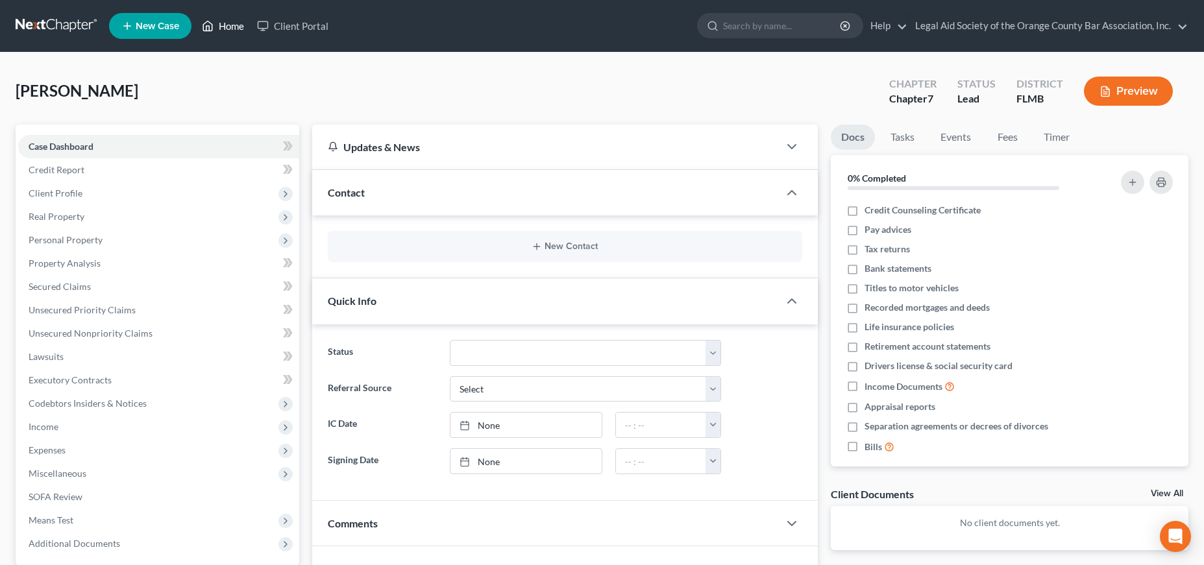
click at [236, 24] on link "Home" at bounding box center [222, 25] width 55 height 23
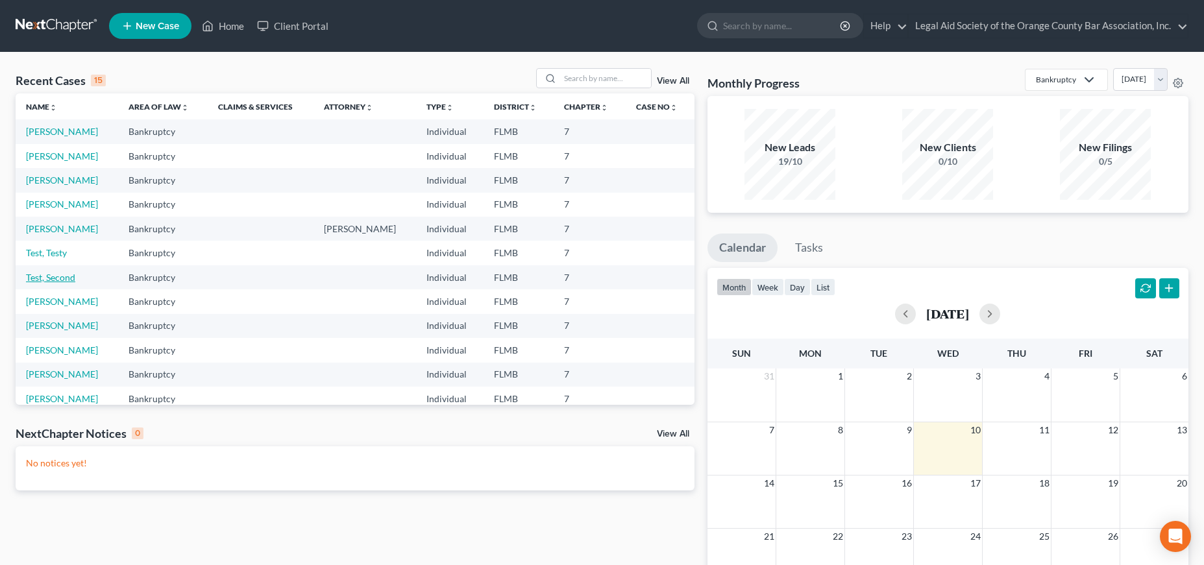
click at [60, 278] on link "Test, Second" at bounding box center [50, 277] width 49 height 11
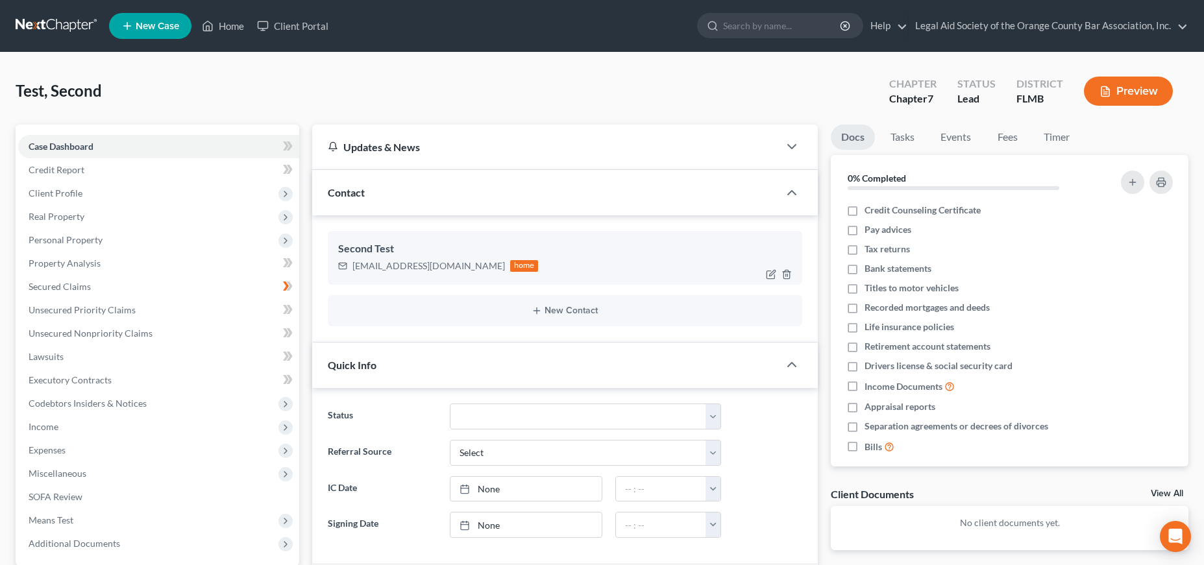
click at [548, 253] on div "Second Test" at bounding box center [565, 249] width 454 height 16
click at [768, 273] on icon "button" at bounding box center [771, 274] width 10 height 10
select select "0"
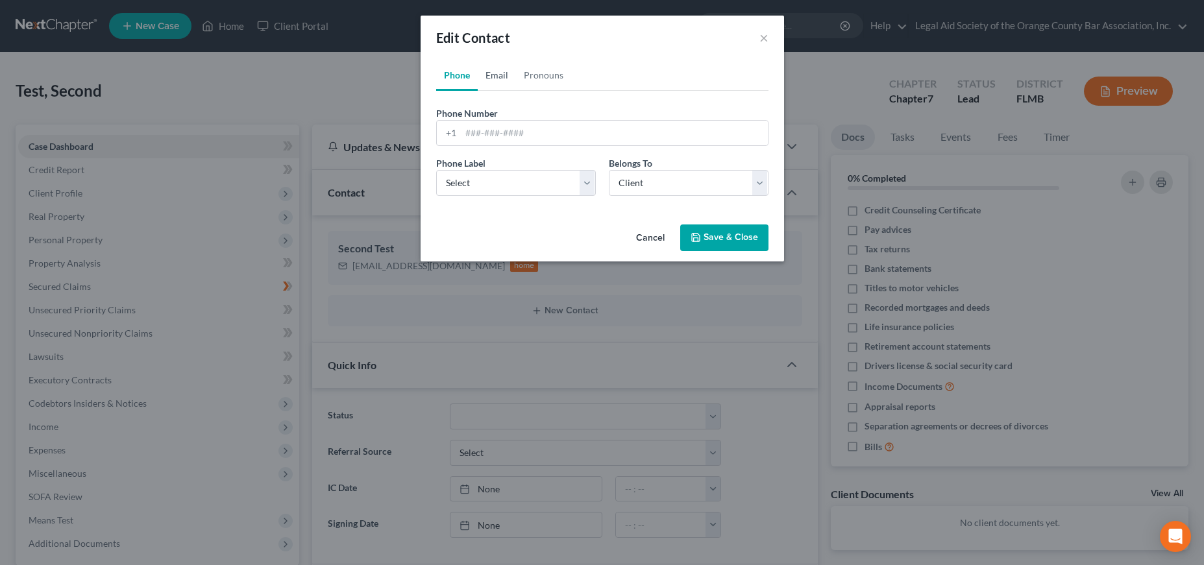
click at [497, 76] on link "Email" at bounding box center [497, 75] width 38 height 31
drag, startPoint x: 580, startPoint y: 132, endPoint x: 436, endPoint y: 132, distance: 144.8
click at [461, 132] on input "[EMAIL_ADDRESS][DOMAIN_NAME]" at bounding box center [614, 133] width 307 height 25
click at [501, 129] on input "[EMAIL_ADDRESS][DOMAIN_NAME]" at bounding box center [614, 133] width 307 height 25
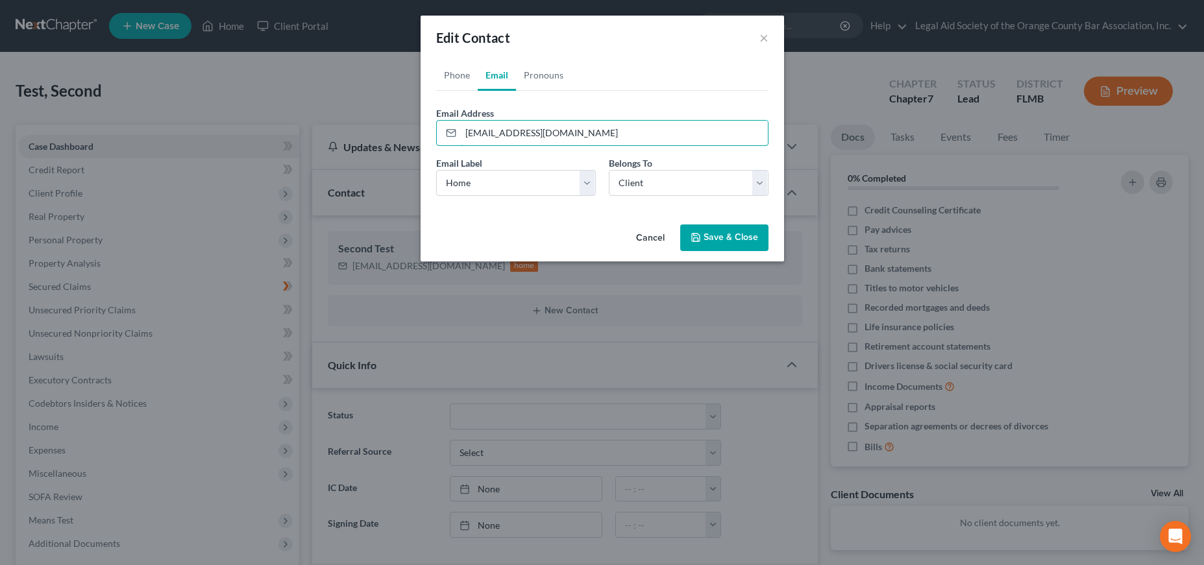
type input "[EMAIL_ADDRESS][DOMAIN_NAME]"
click at [728, 240] on button "Save & Close" at bounding box center [724, 238] width 88 height 27
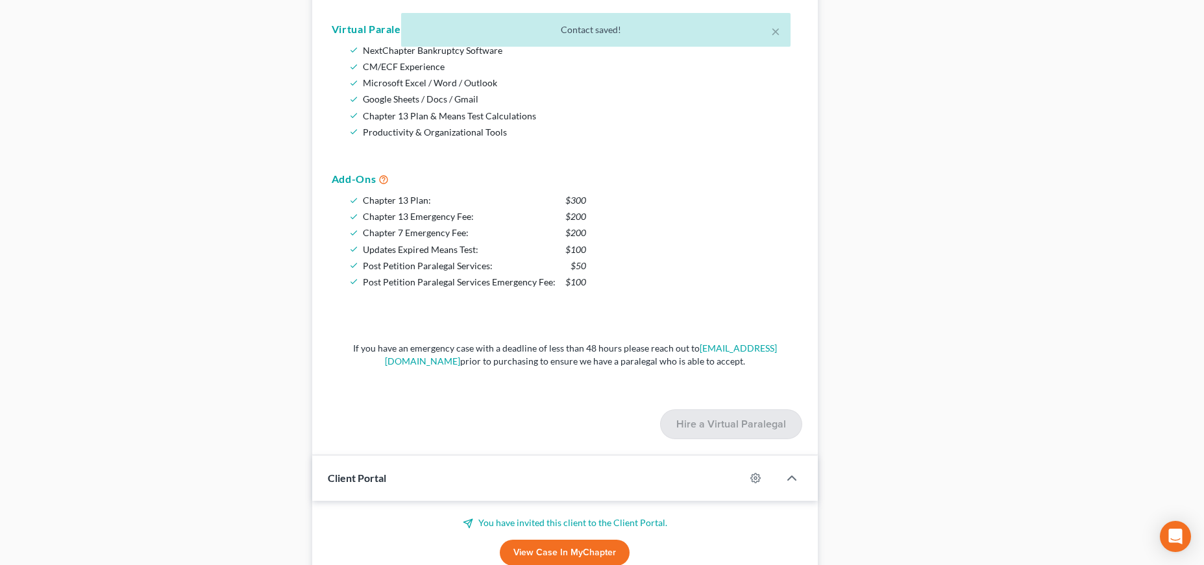
scroll to position [906, 0]
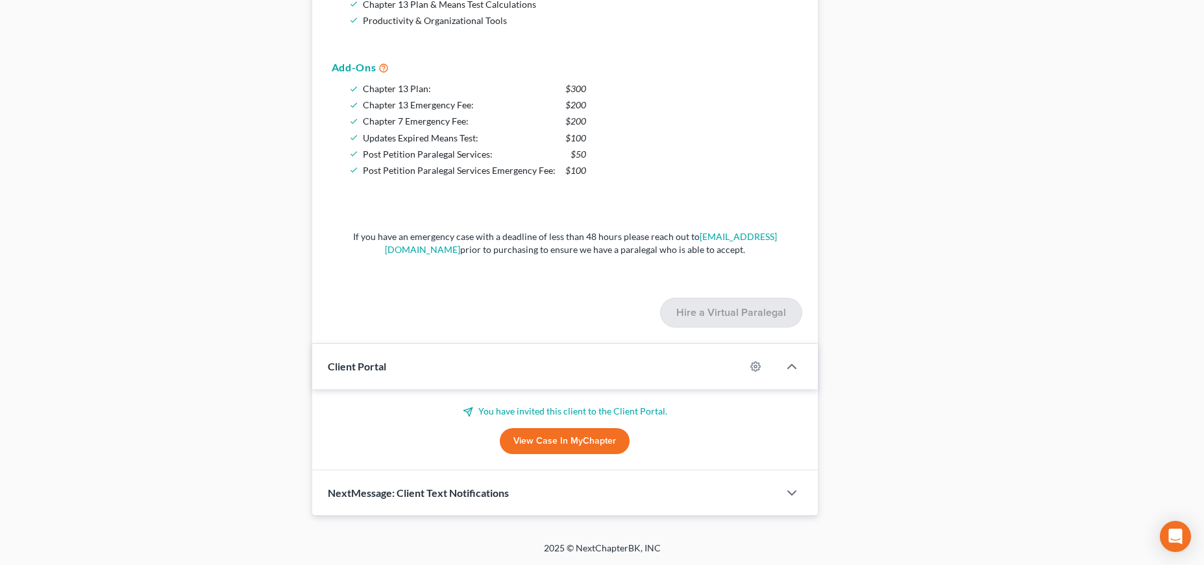
click at [566, 438] on link "View Case in MyChapter" at bounding box center [565, 441] width 130 height 26
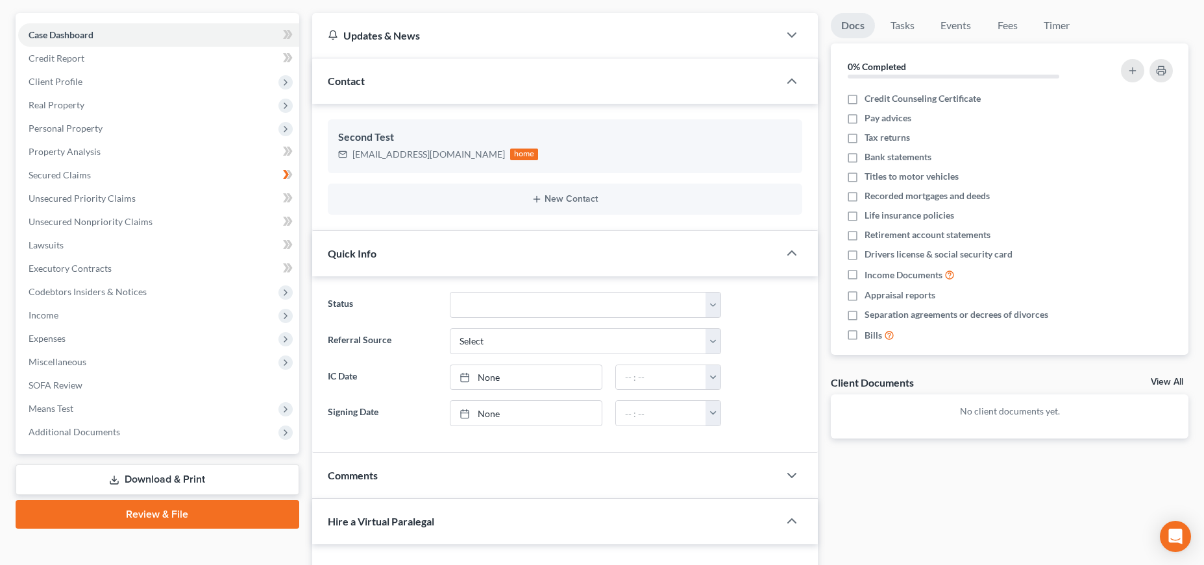
scroll to position [0, 0]
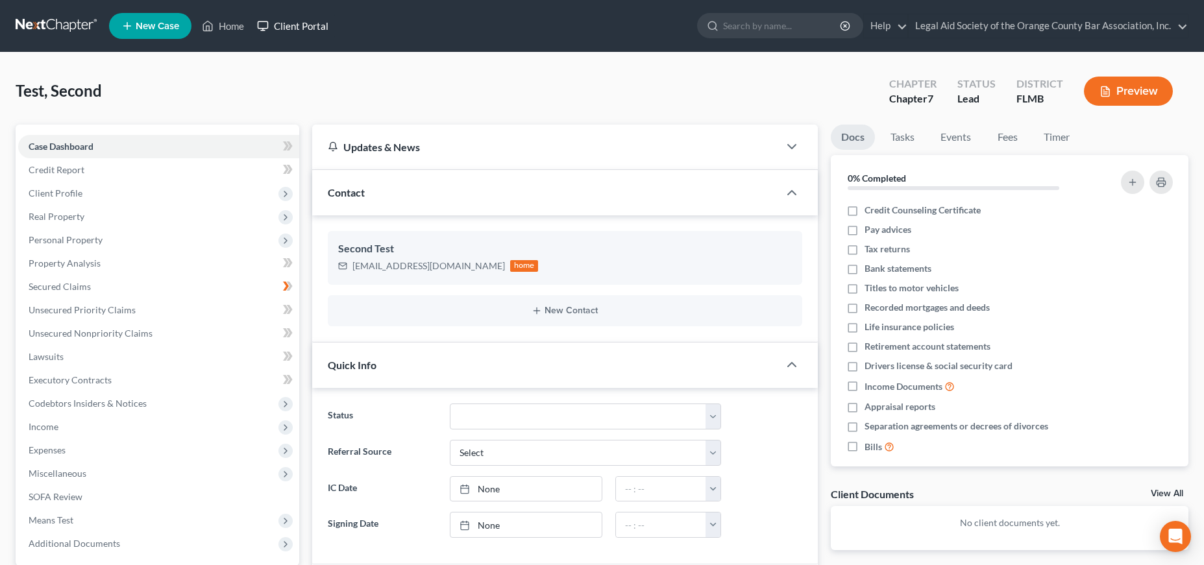
click at [303, 28] on link "Client Portal" at bounding box center [293, 25] width 84 height 23
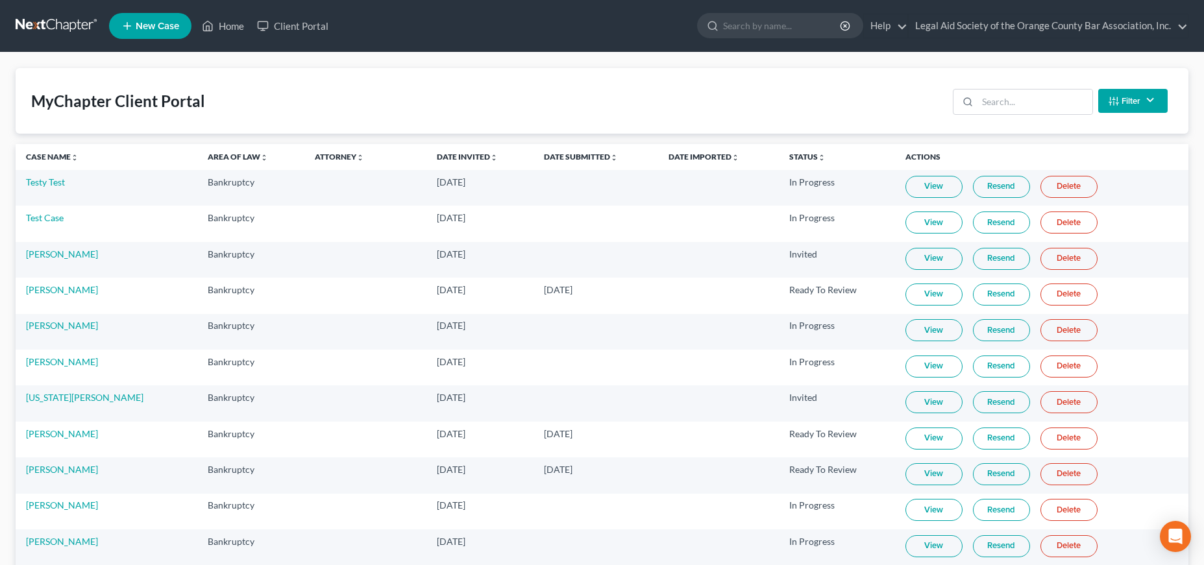
click at [1048, 181] on link "Delete" at bounding box center [1069, 187] width 57 height 22
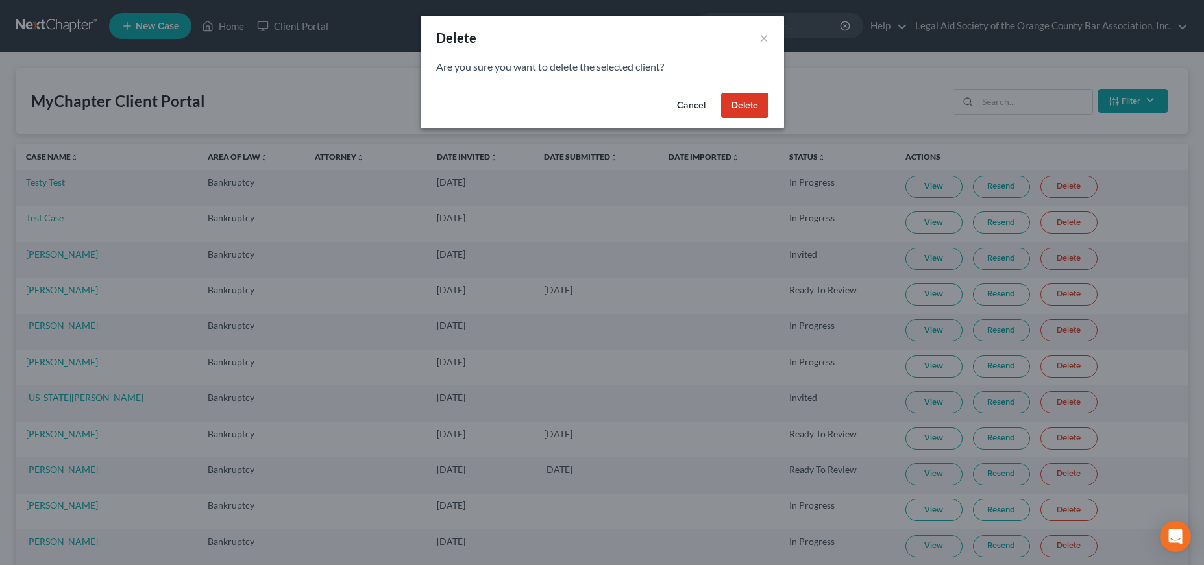
click at [745, 99] on button "Delete" at bounding box center [744, 106] width 47 height 26
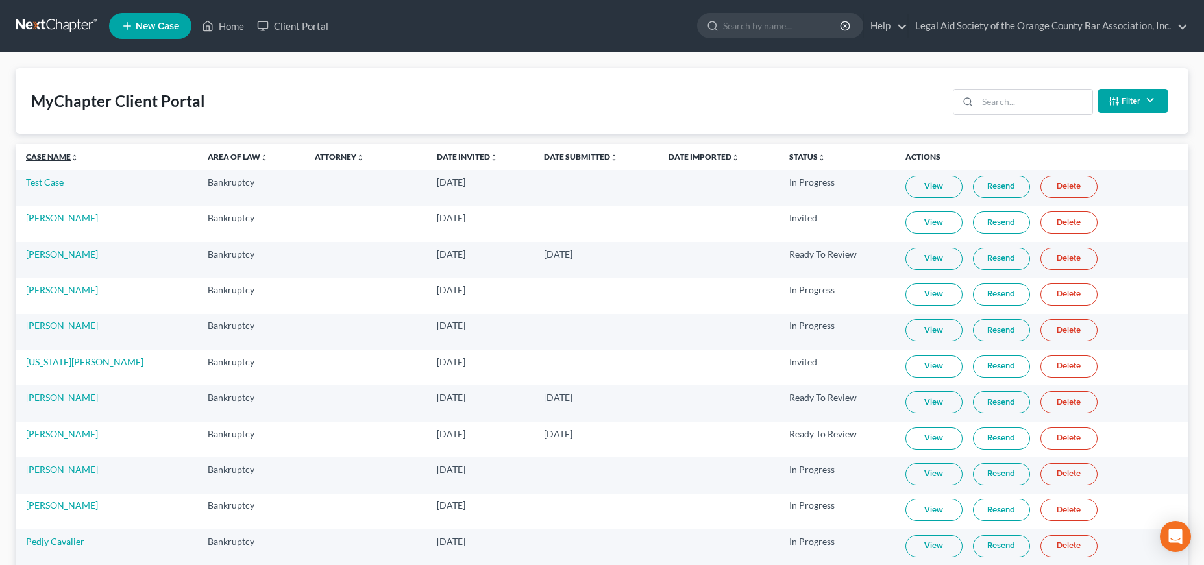
click at [55, 156] on link "Case Name unfold_more expand_more expand_less" at bounding box center [52, 157] width 53 height 10
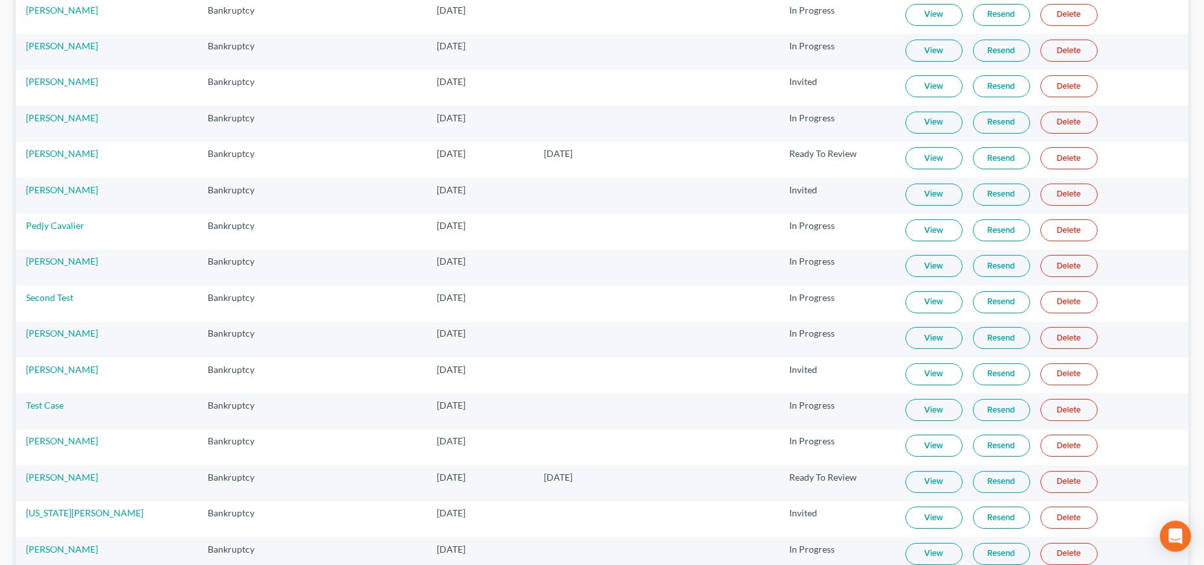
scroll to position [852, 0]
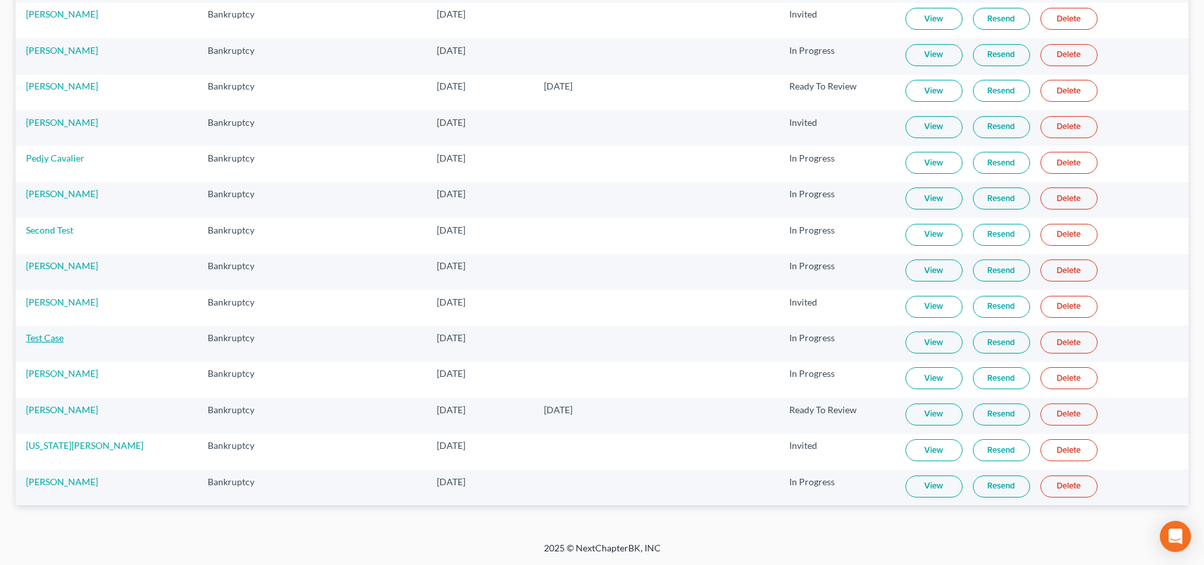
click at [38, 336] on link "Test Case" at bounding box center [45, 337] width 38 height 11
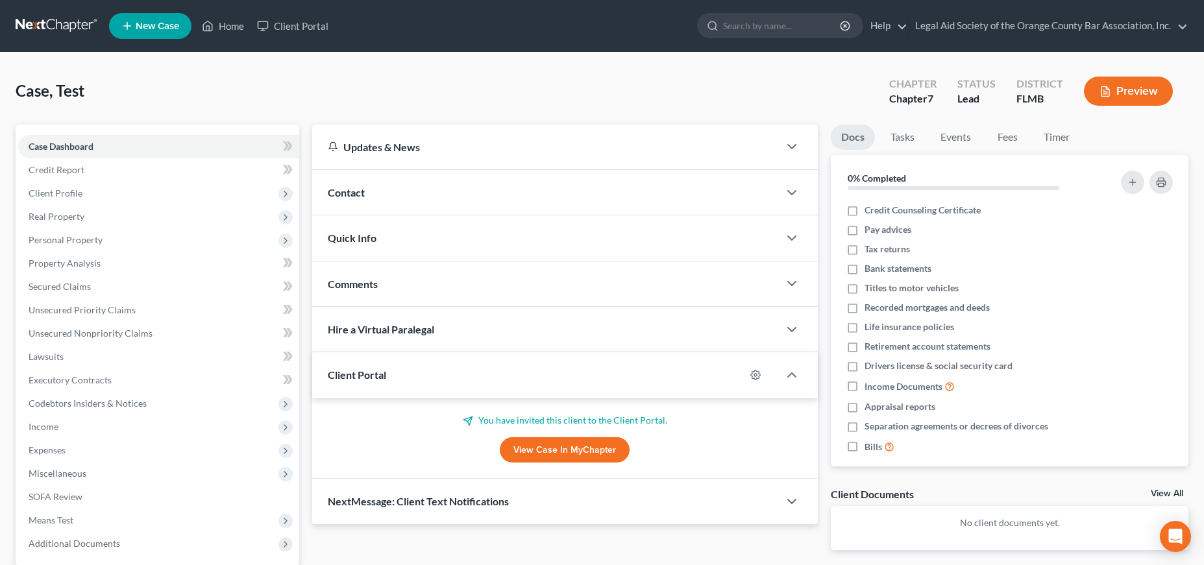
click at [390, 193] on div "Contact" at bounding box center [545, 192] width 467 height 45
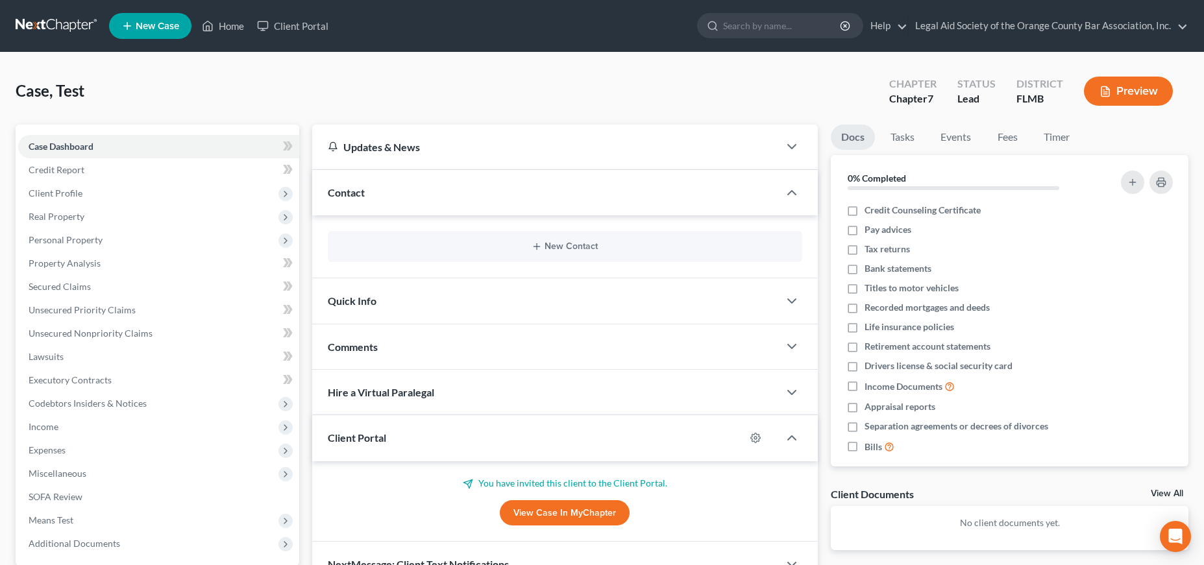
click at [149, 22] on span "New Case" at bounding box center [157, 26] width 43 height 10
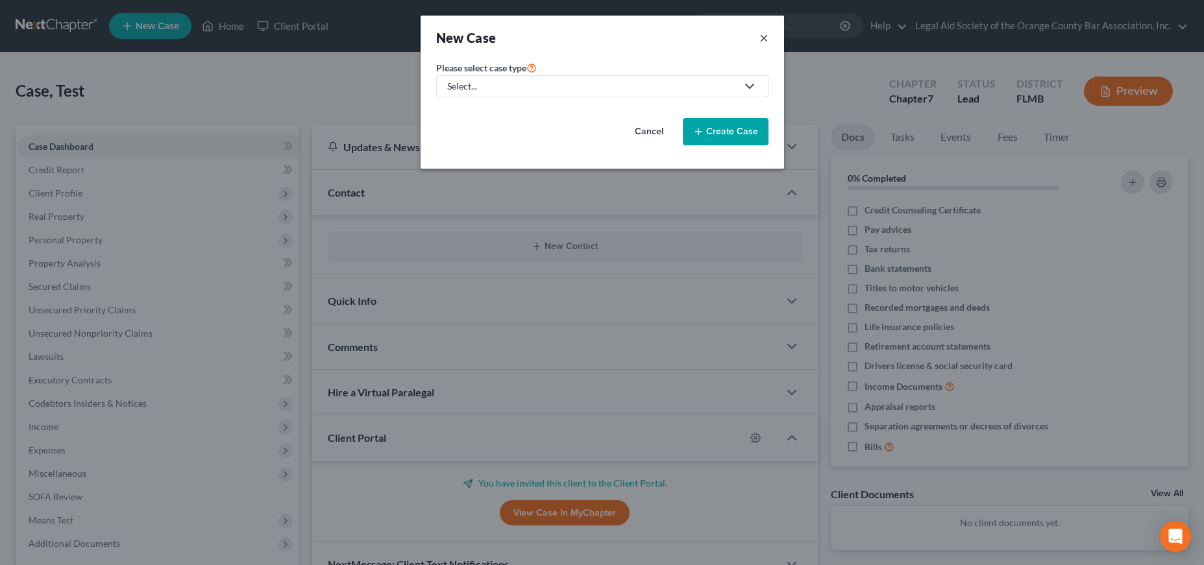
click at [766, 40] on button "×" at bounding box center [764, 38] width 9 height 18
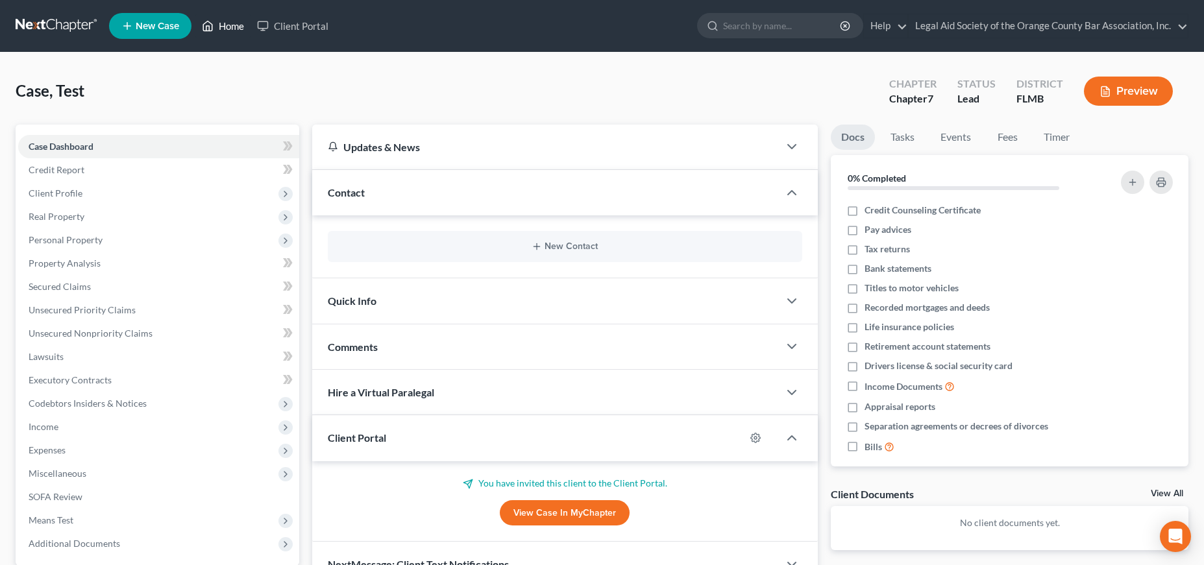
click at [228, 28] on link "Home" at bounding box center [222, 25] width 55 height 23
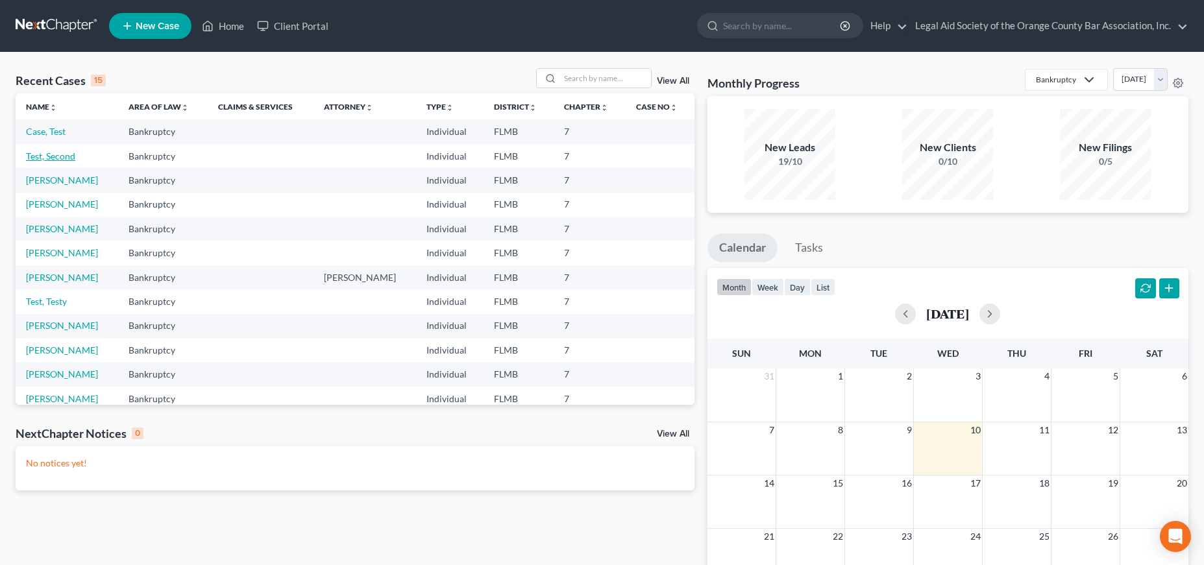
click at [62, 155] on link "Test, Second" at bounding box center [50, 156] width 49 height 11
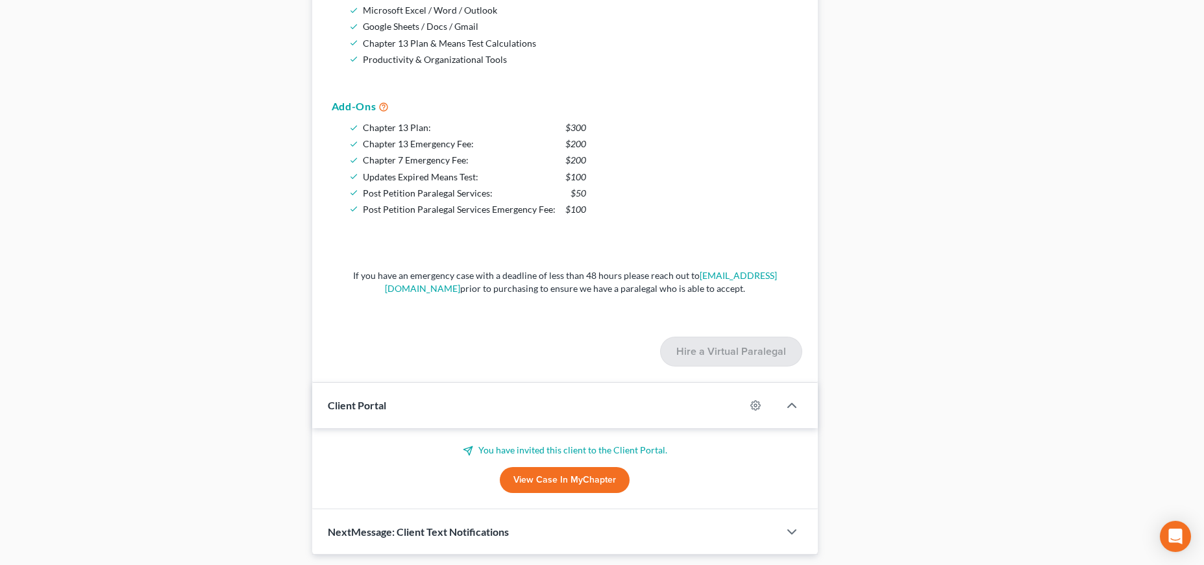
scroll to position [906, 0]
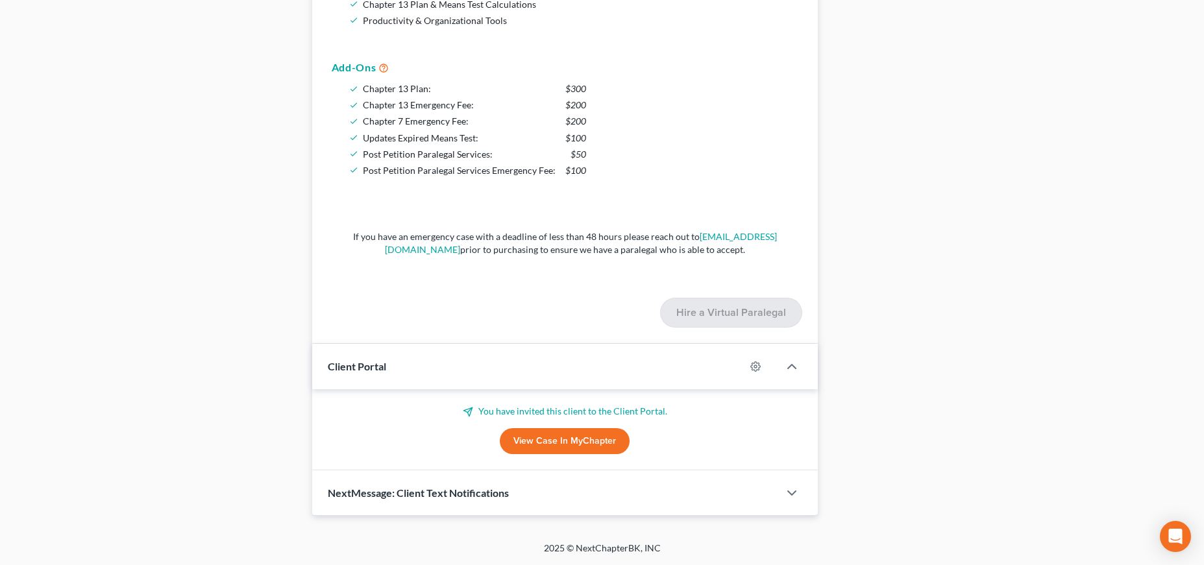
click at [552, 411] on p "You have invited this client to the Client Portal." at bounding box center [565, 411] width 475 height 13
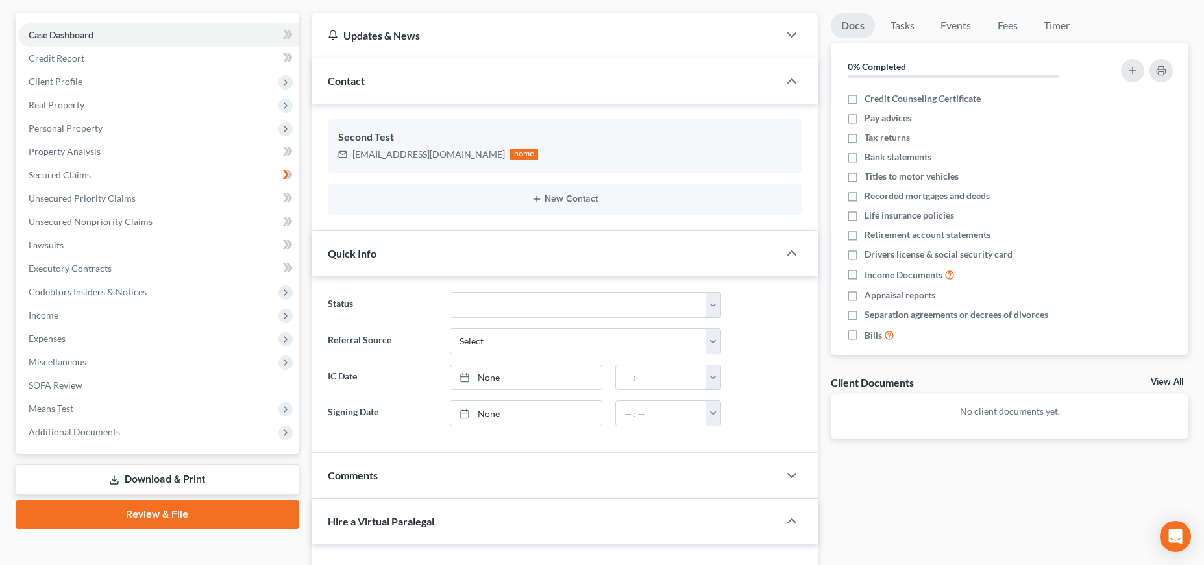
scroll to position [0, 0]
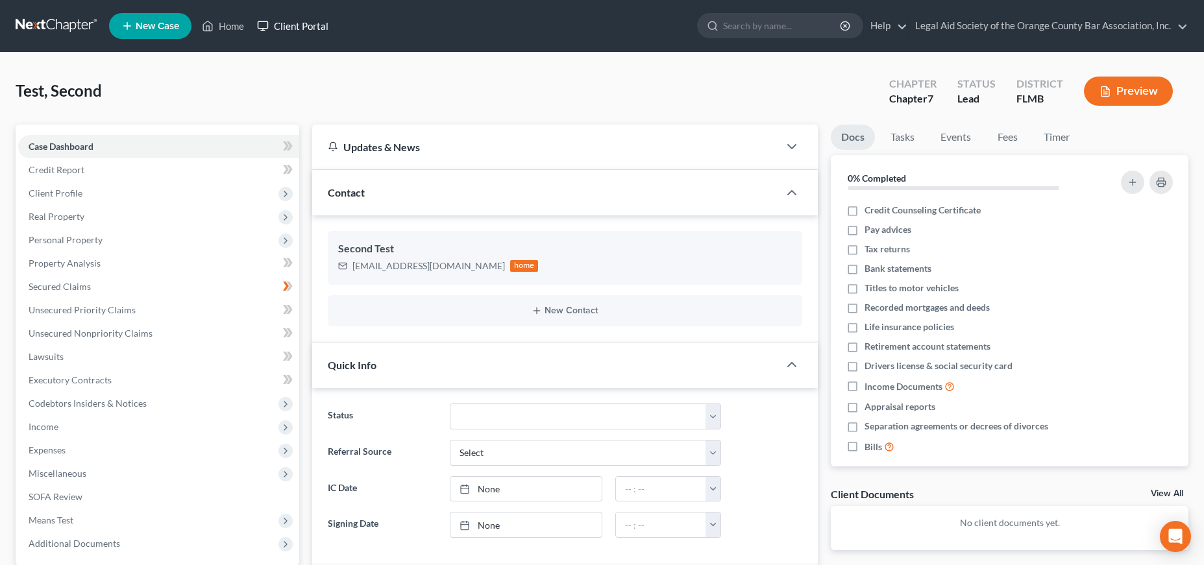
click at [297, 25] on link "Client Portal" at bounding box center [293, 25] width 84 height 23
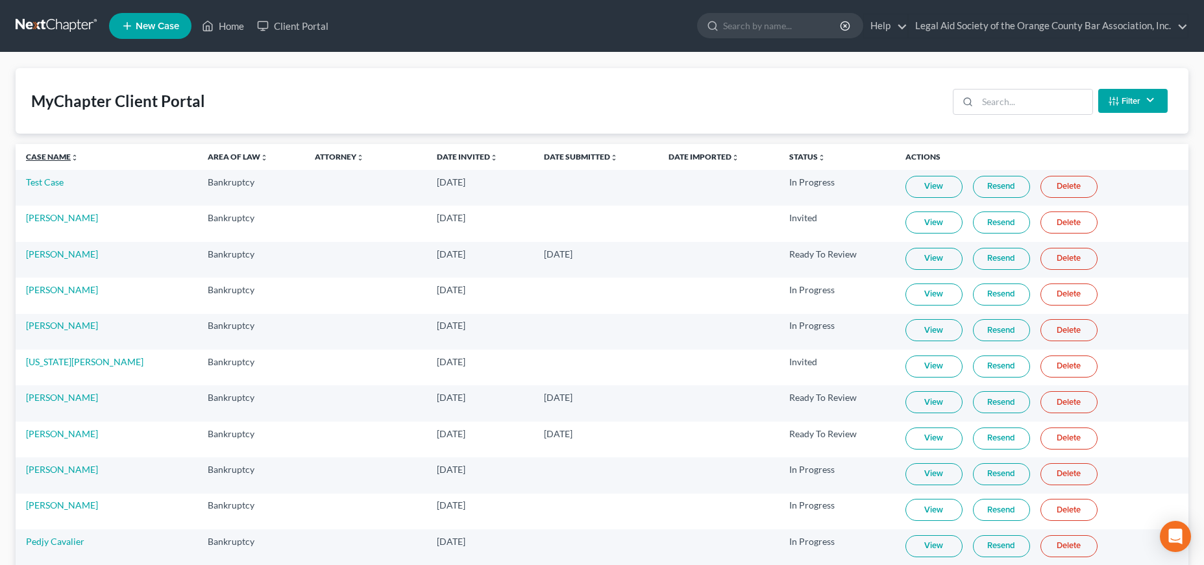
click at [55, 156] on link "Case Name unfold_more expand_more expand_less" at bounding box center [52, 157] width 53 height 10
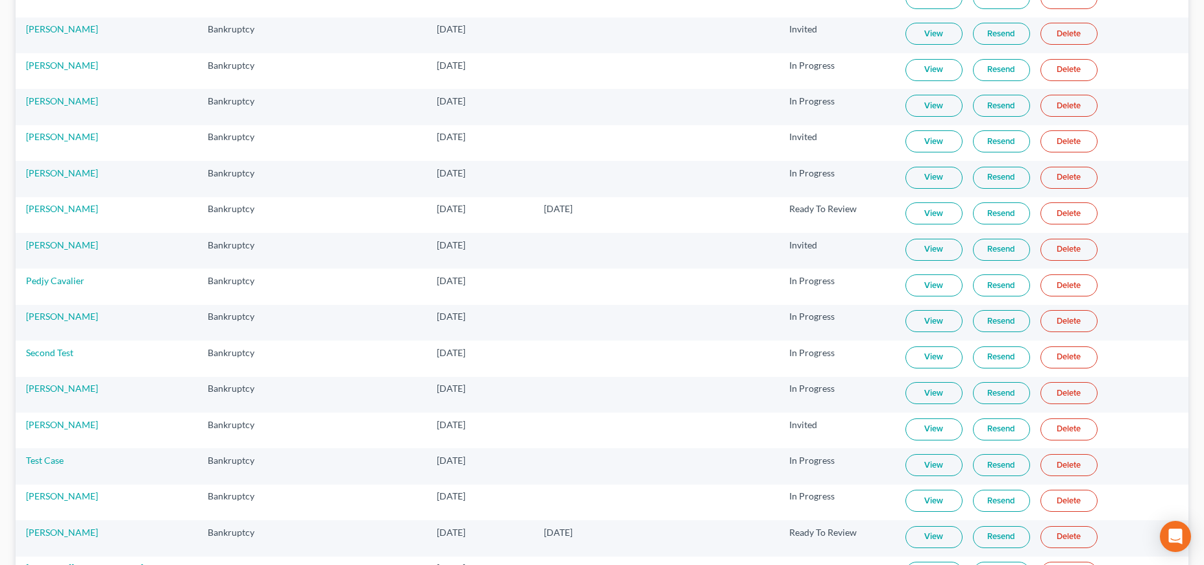
scroll to position [795, 0]
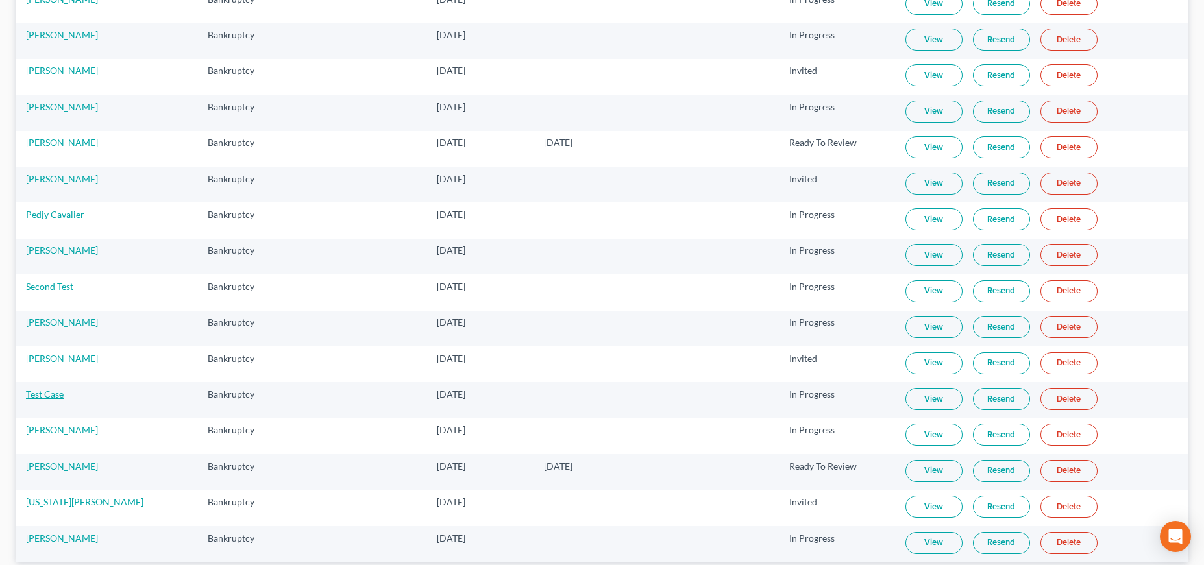
click at [56, 393] on link "Test Case" at bounding box center [45, 394] width 38 height 11
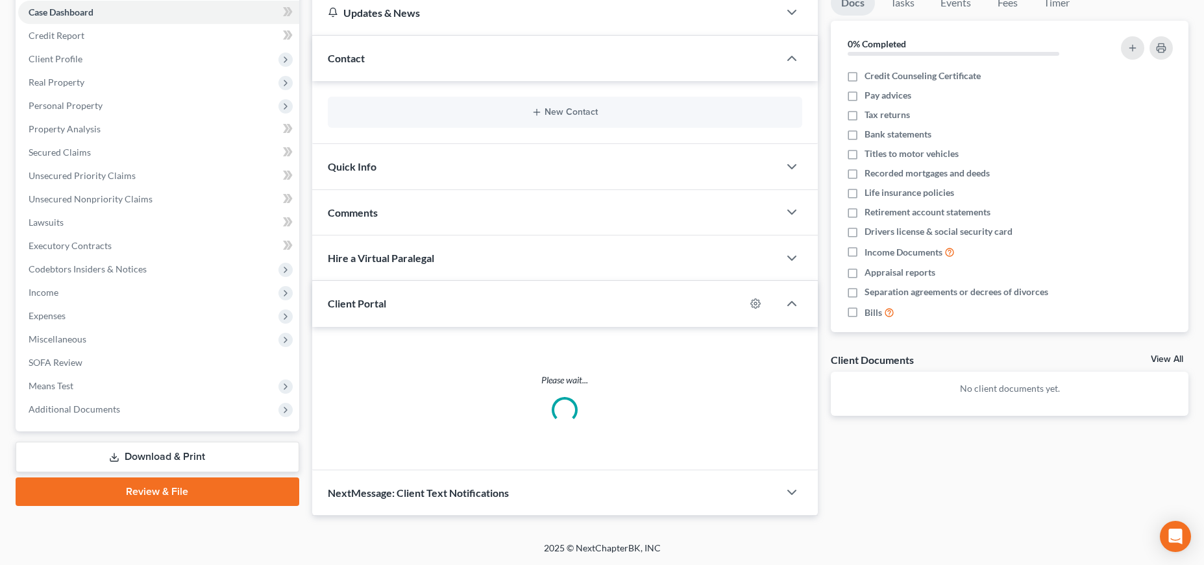
scroll to position [123, 0]
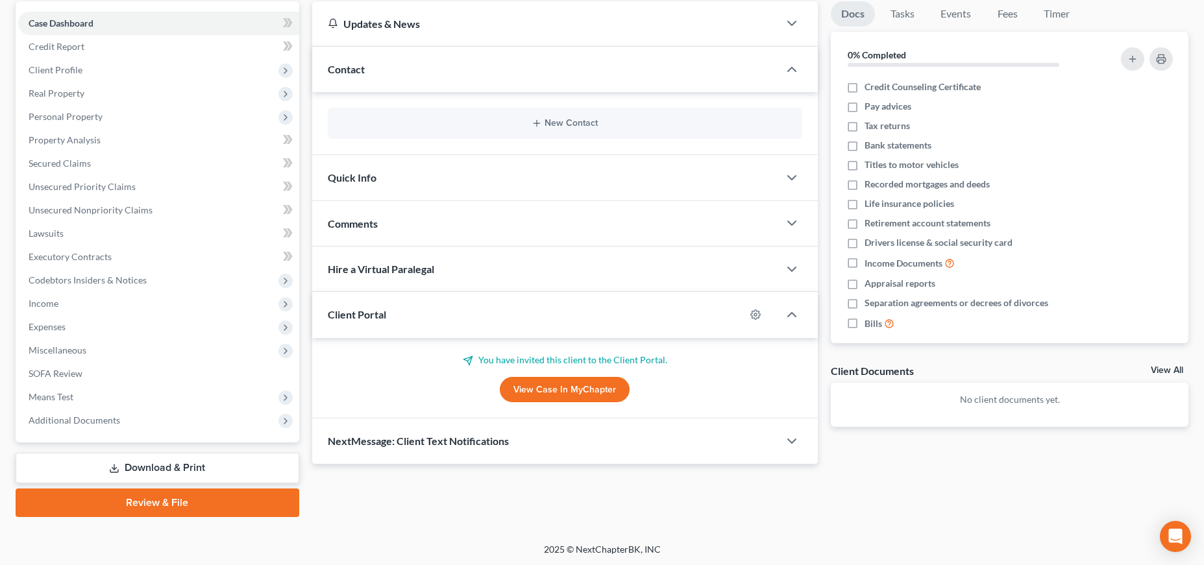
click at [760, 310] on div at bounding box center [762, 314] width 34 height 21
click at [760, 314] on icon "button" at bounding box center [755, 315] width 10 height 10
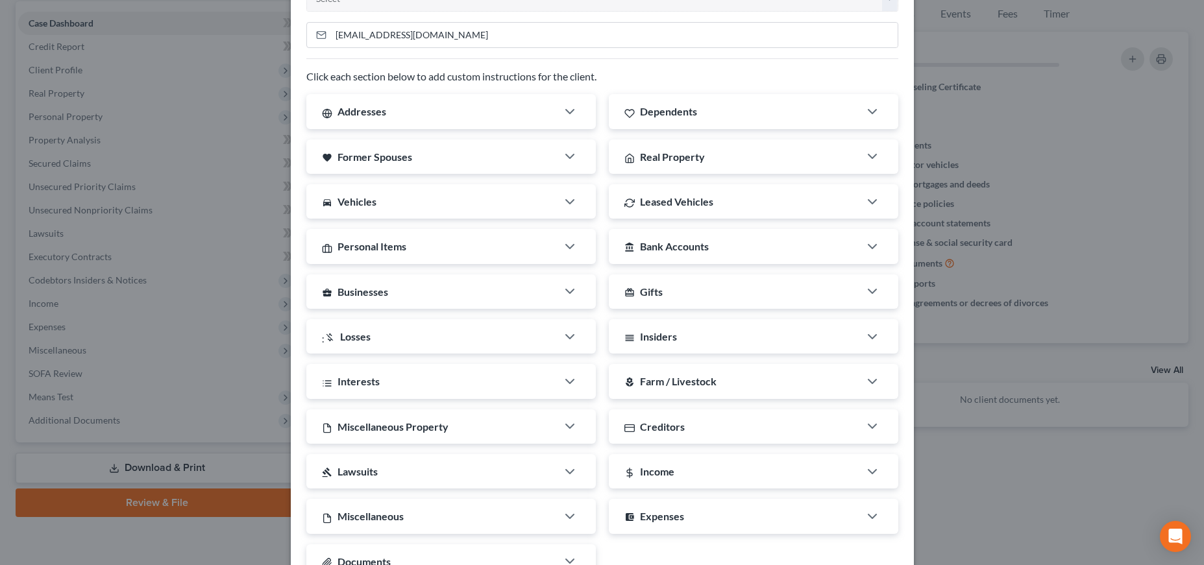
scroll to position [236, 0]
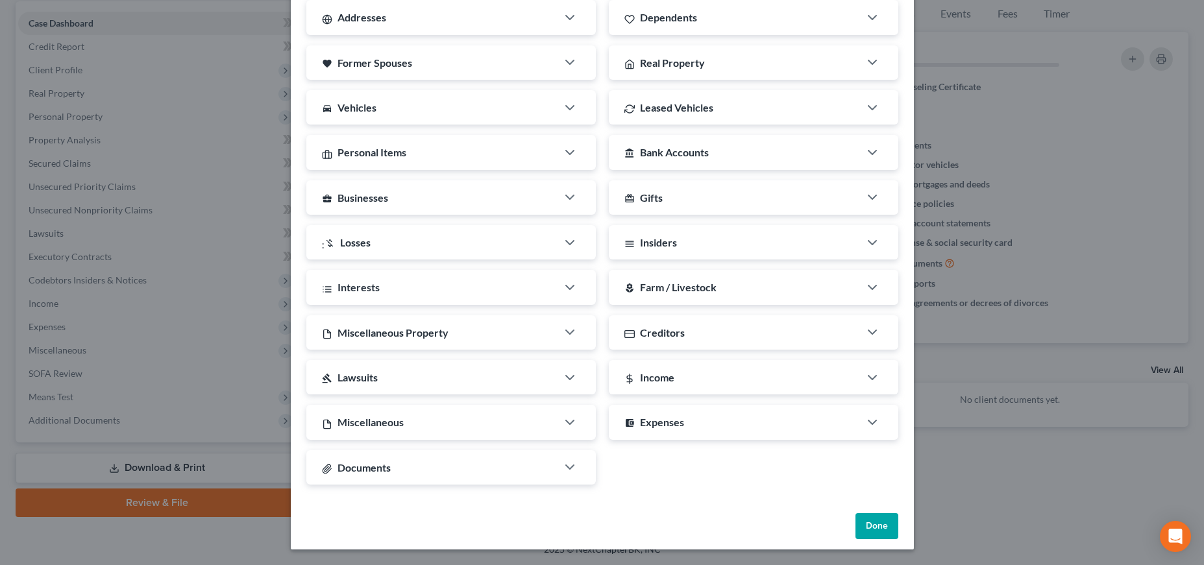
click at [884, 526] on button "Done" at bounding box center [877, 526] width 43 height 26
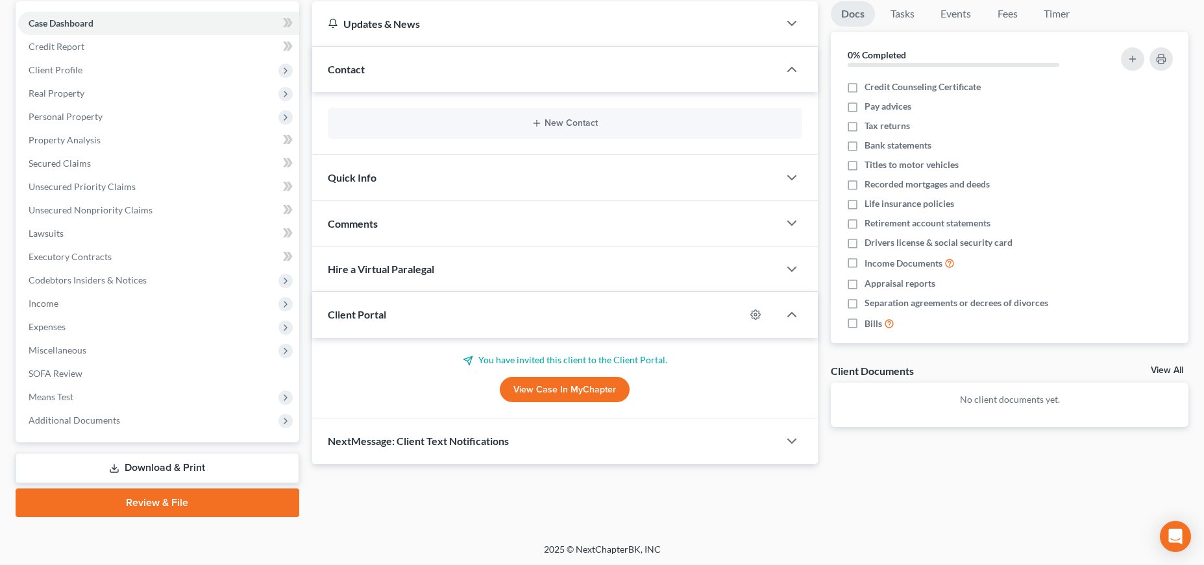
click at [574, 386] on link "View Case in MyChapter" at bounding box center [565, 390] width 130 height 26
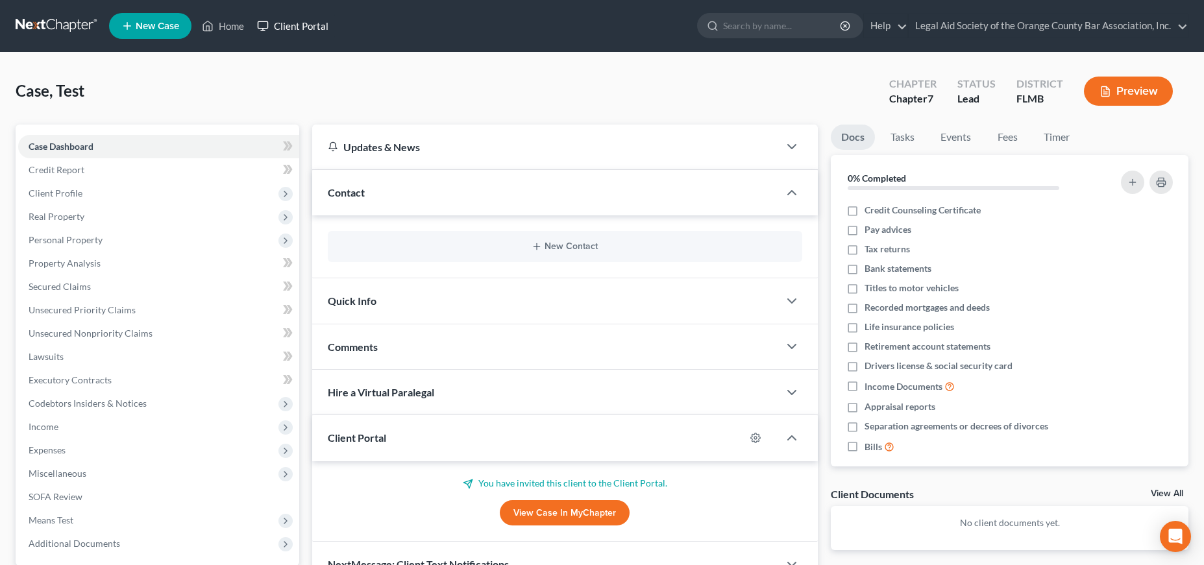
click at [311, 25] on link "Client Portal" at bounding box center [293, 25] width 84 height 23
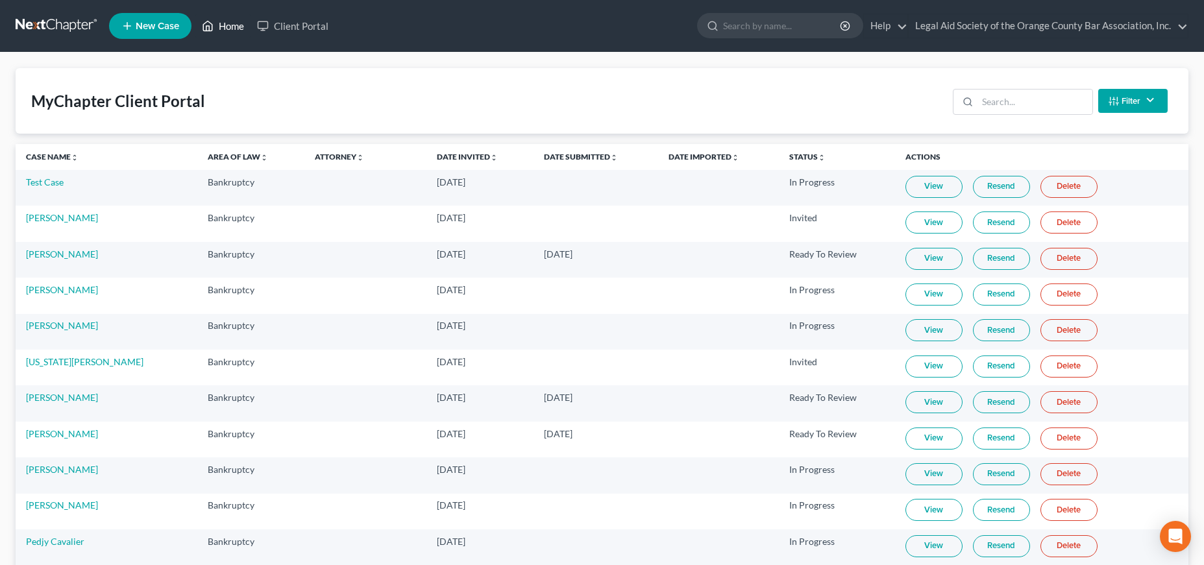
click at [228, 23] on link "Home" at bounding box center [222, 25] width 55 height 23
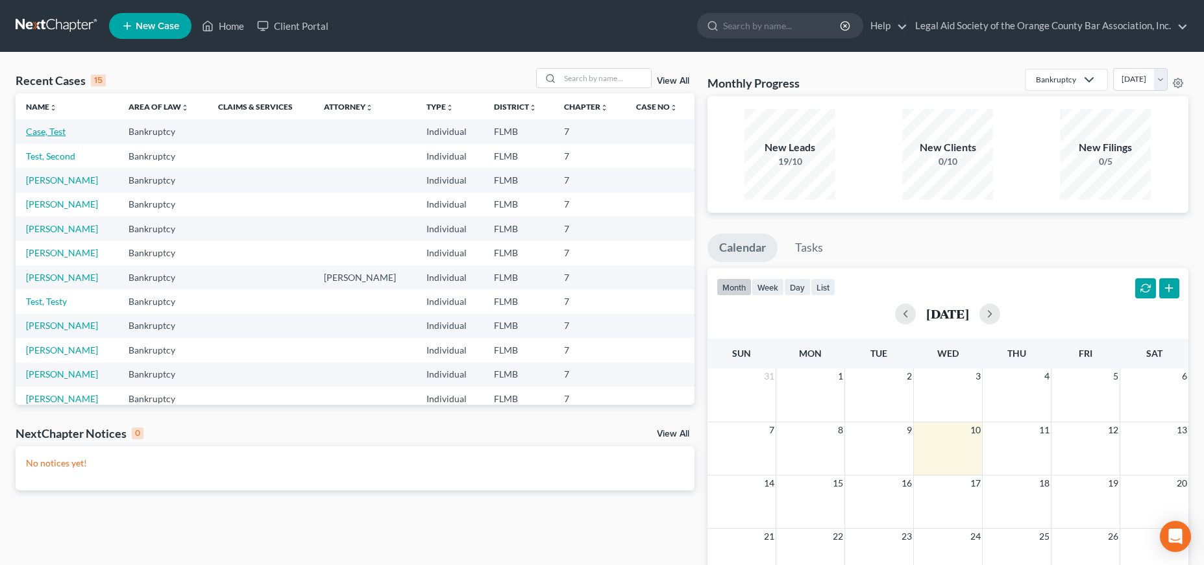
click at [54, 132] on link "Case, Test" at bounding box center [46, 131] width 40 height 11
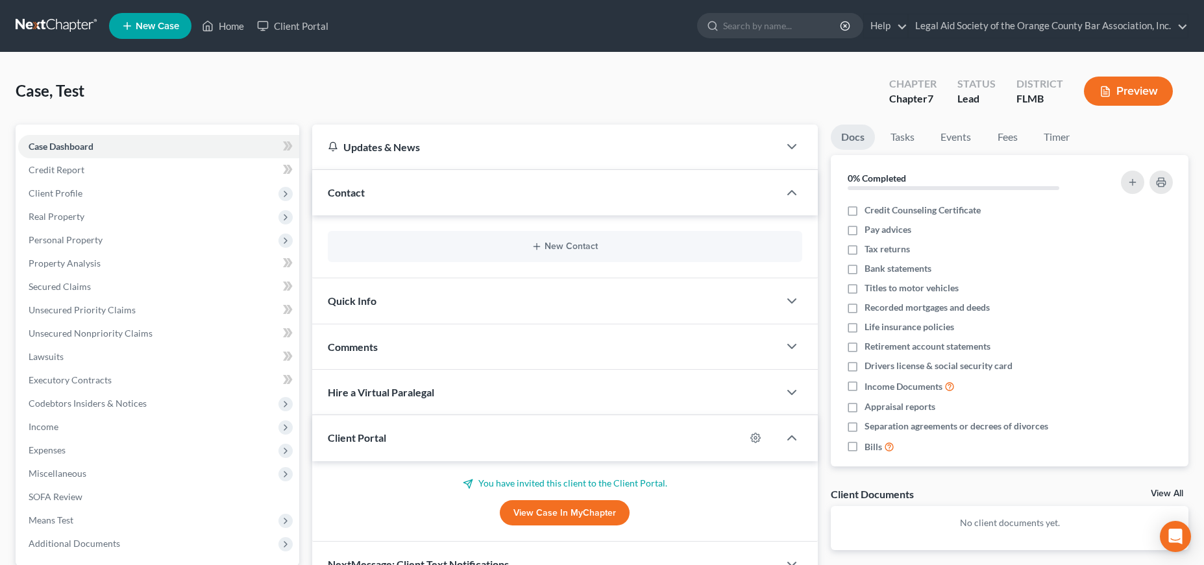
click at [445, 310] on div "Quick Info" at bounding box center [545, 300] width 467 height 45
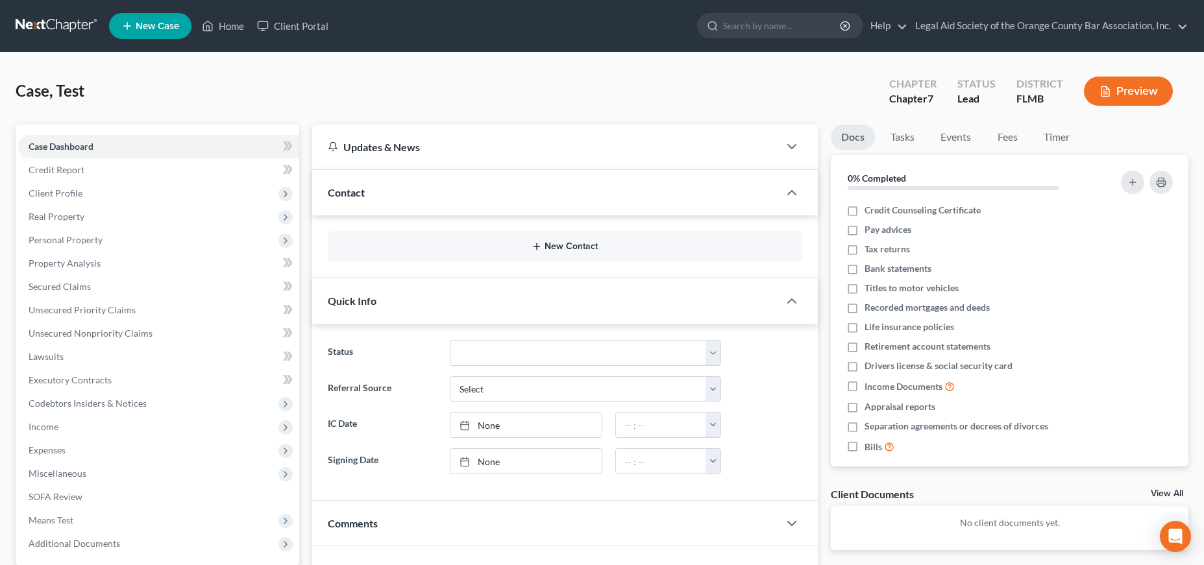
click at [438, 250] on button "New Contact" at bounding box center [565, 246] width 454 height 10
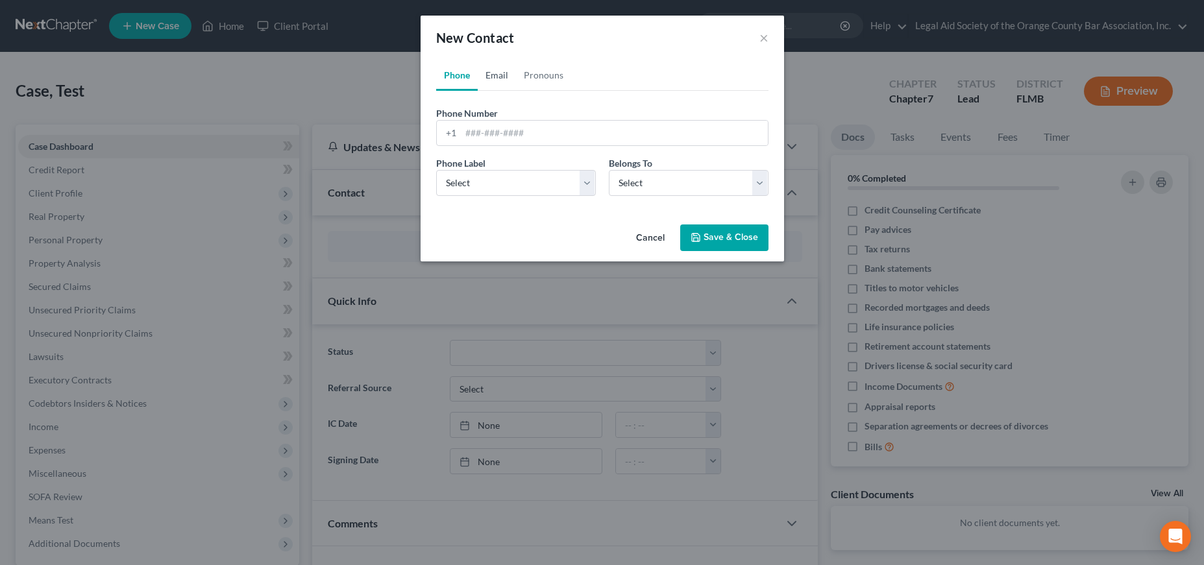
click at [502, 70] on link "Email" at bounding box center [497, 75] width 38 height 31
click at [505, 132] on input "email" at bounding box center [614, 133] width 307 height 25
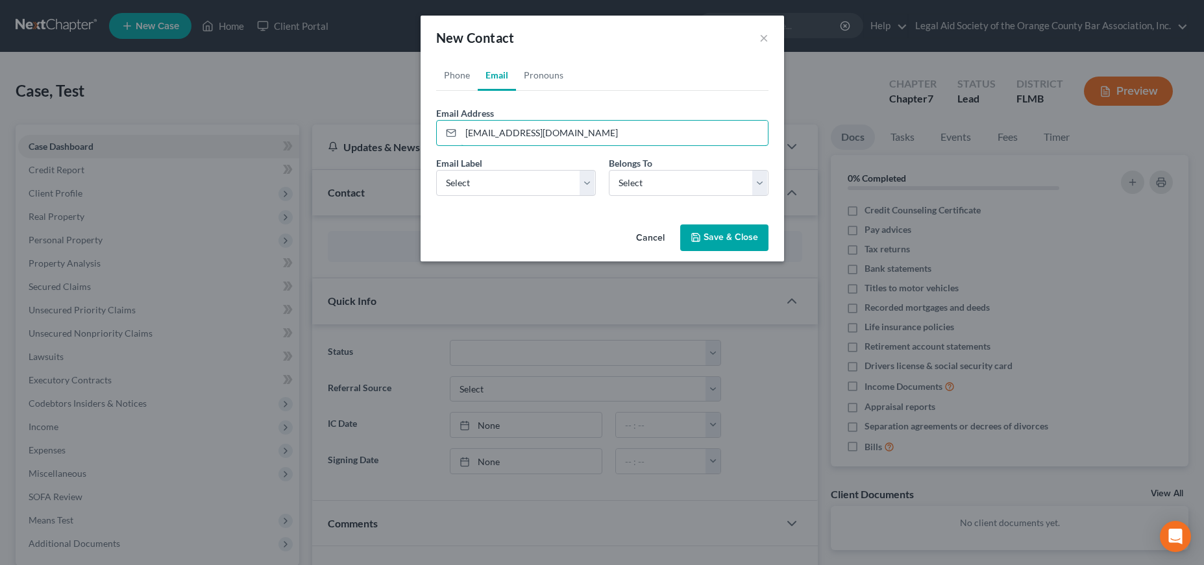
type input "[EMAIL_ADDRESS][DOMAIN_NAME]"
click at [719, 234] on button "Save & Close" at bounding box center [724, 238] width 88 height 27
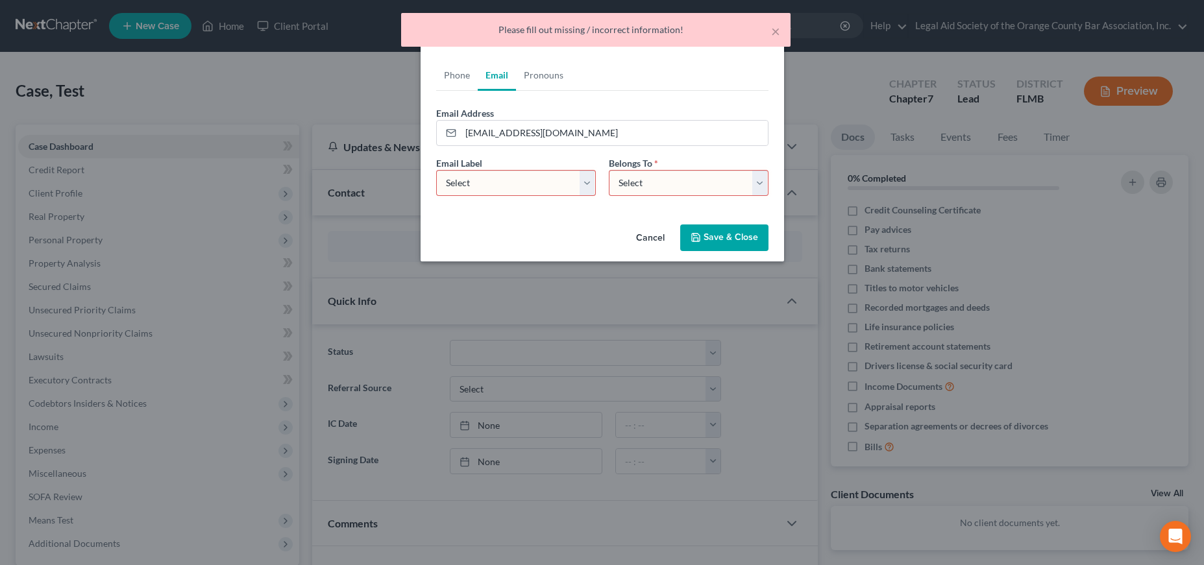
click at [436, 170] on select "Select Home Work Other" at bounding box center [516, 183] width 160 height 26
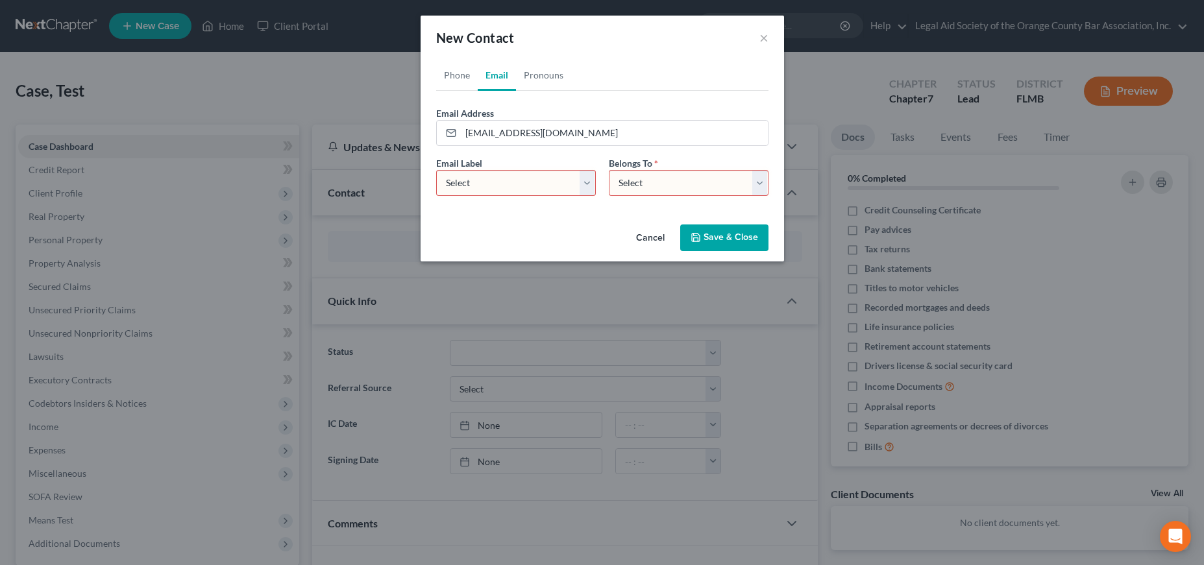
select select "0"
click option "Home" at bounding box center [0, 0] width 0 height 0
click at [609, 170] on select "Select Client Other" at bounding box center [689, 183] width 160 height 26
select select "0"
click option "Client" at bounding box center [0, 0] width 0 height 0
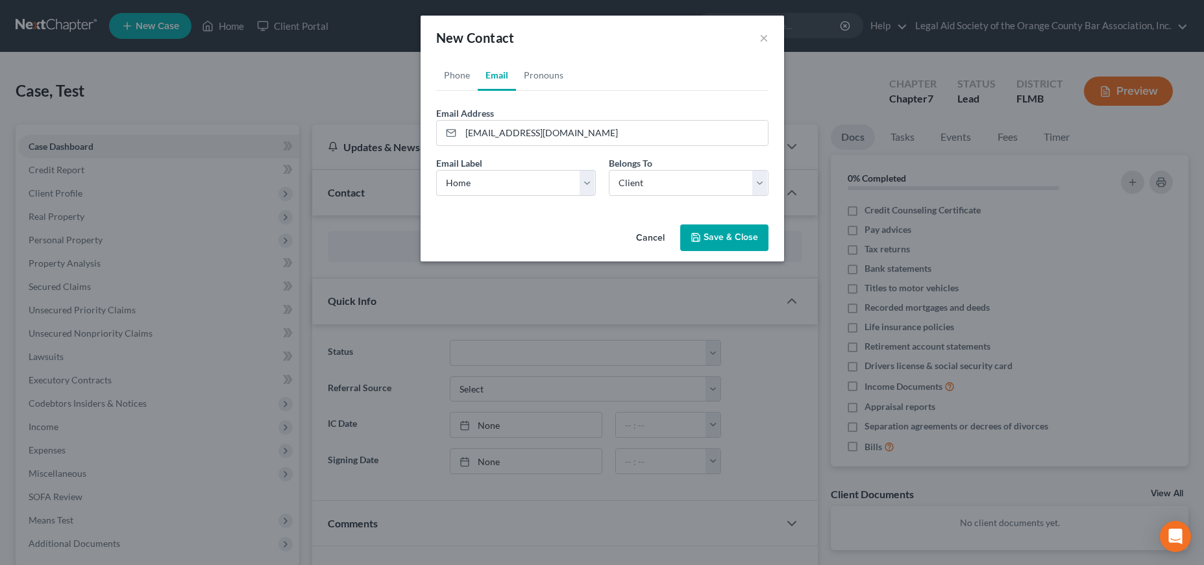
click at [718, 235] on button "Save & Close" at bounding box center [724, 238] width 88 height 27
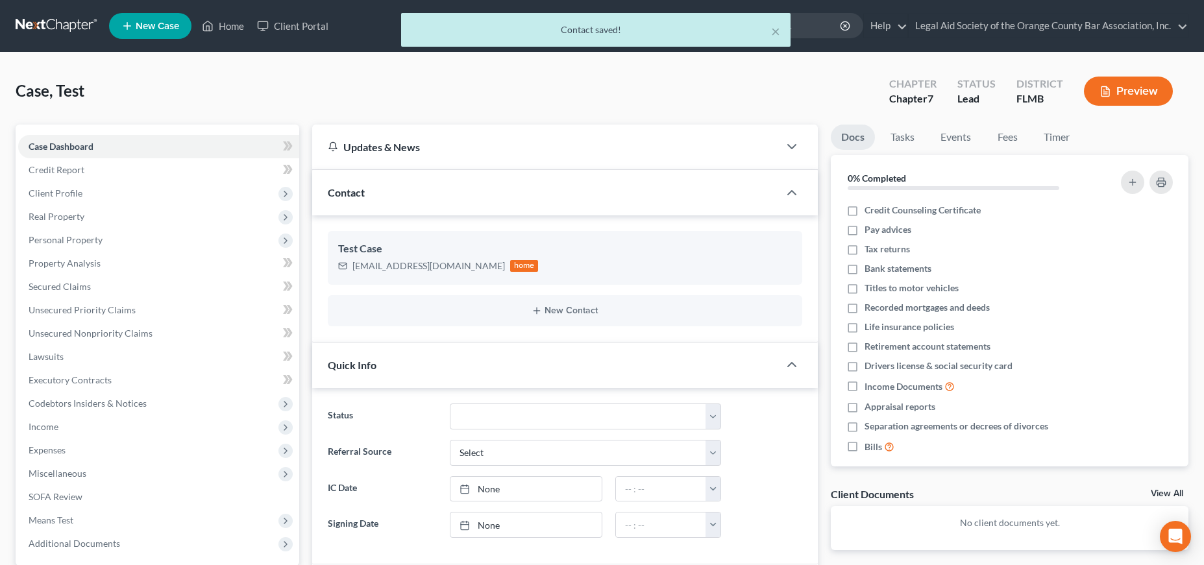
click at [286, 27] on div "× Contact saved!" at bounding box center [596, 33] width 1204 height 40
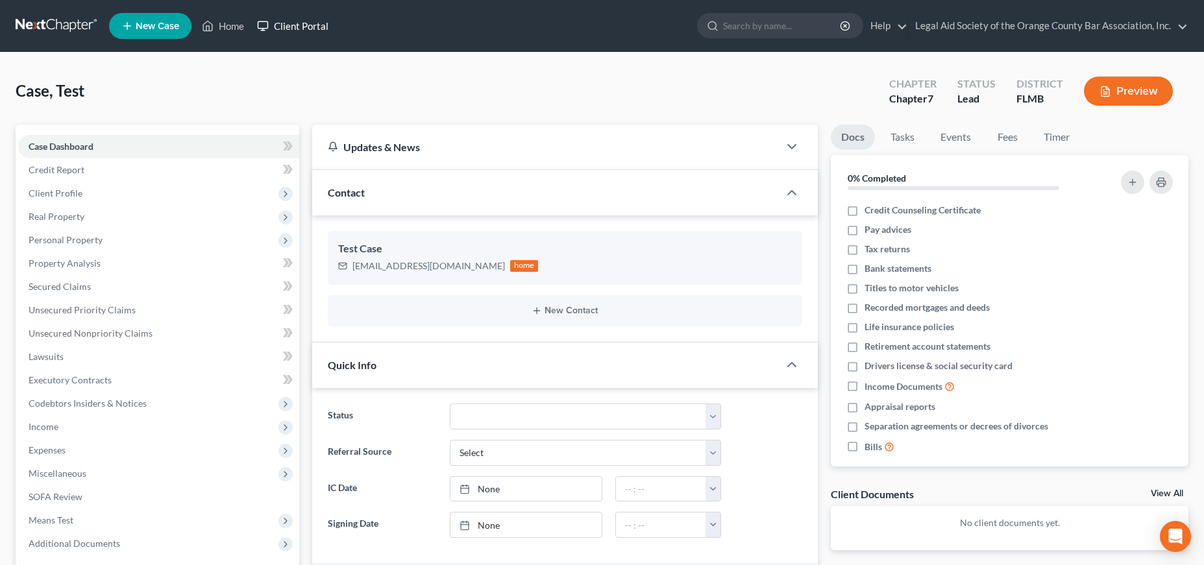
click at [286, 27] on link "Client Portal" at bounding box center [293, 25] width 84 height 23
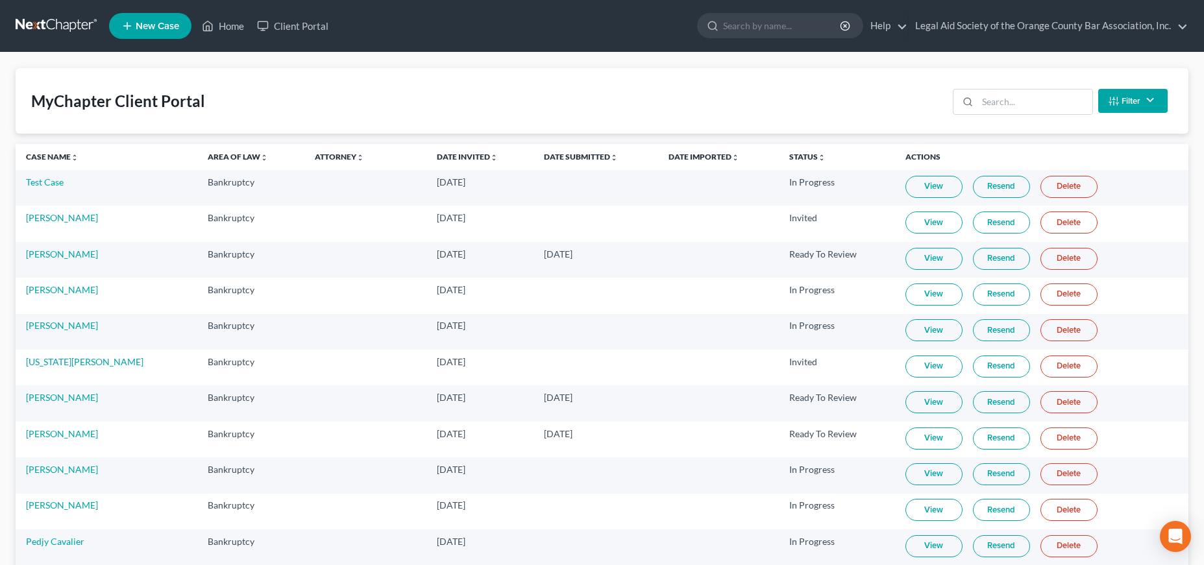
click at [986, 186] on link "Resend" at bounding box center [1001, 187] width 57 height 22
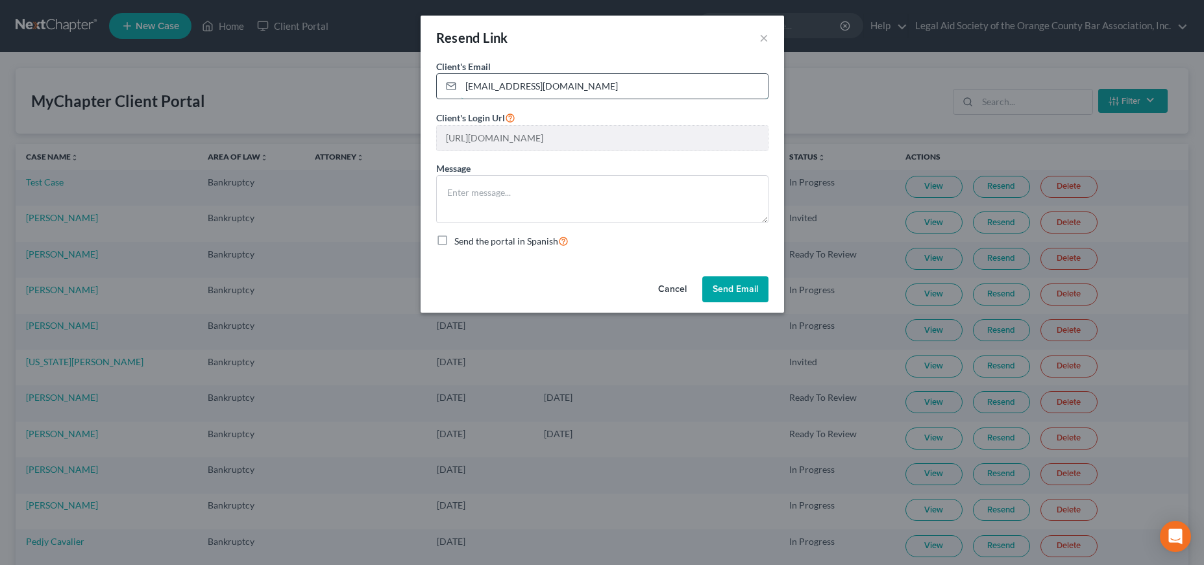
click at [501, 84] on input "[EMAIL_ADDRESS][DOMAIN_NAME]" at bounding box center [614, 86] width 307 height 25
drag, startPoint x: 501, startPoint y: 84, endPoint x: 462, endPoint y: 82, distance: 38.3
click at [462, 82] on input "[EMAIL_ADDRESS][DOMAIN_NAME]" at bounding box center [614, 86] width 307 height 25
type input "[EMAIL_ADDRESS][DOMAIN_NAME]"
click at [725, 290] on button "Send Email" at bounding box center [735, 290] width 66 height 26
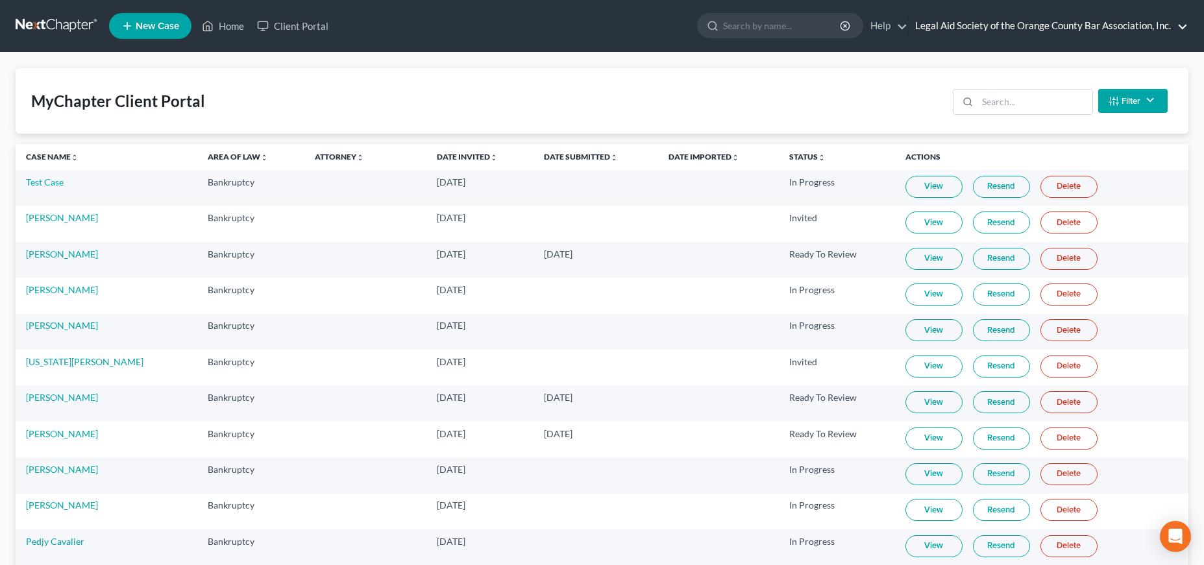
click at [983, 24] on link "Legal Aid Society of the Orange County Bar Association, Inc." at bounding box center [1048, 25] width 279 height 23
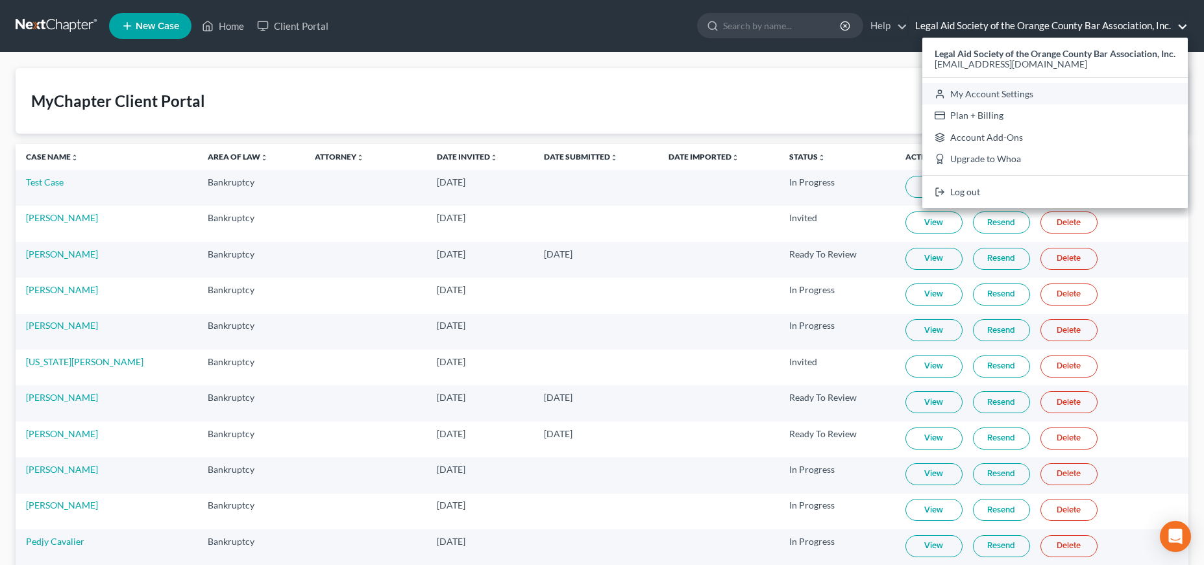
click at [1024, 93] on link "My Account Settings" at bounding box center [1055, 94] width 266 height 22
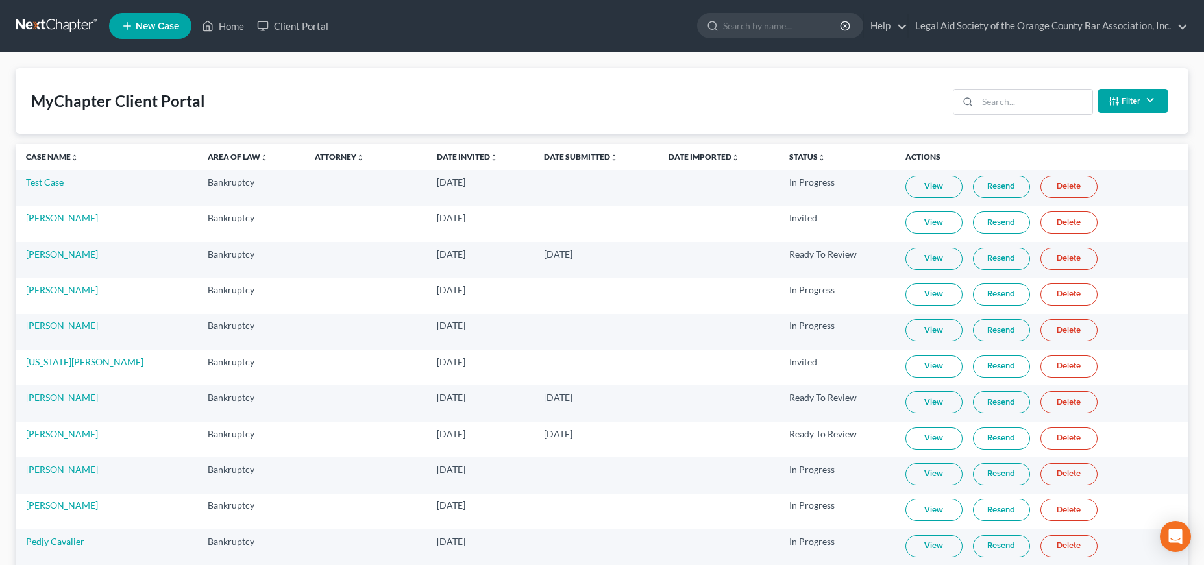
select select "15"
select select "24"
select select "9"
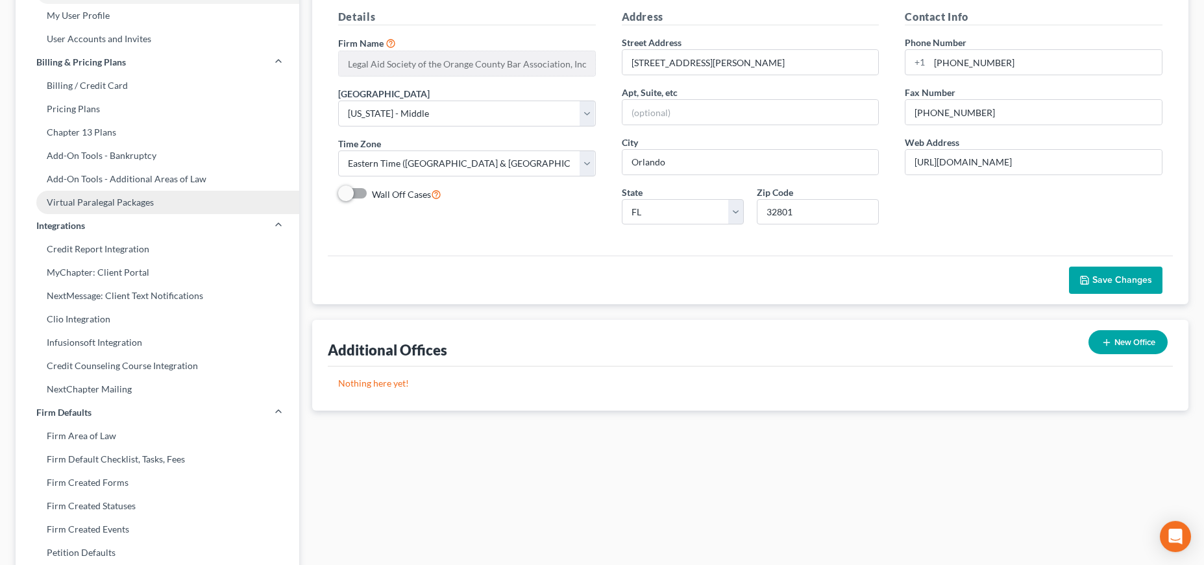
scroll to position [132, 0]
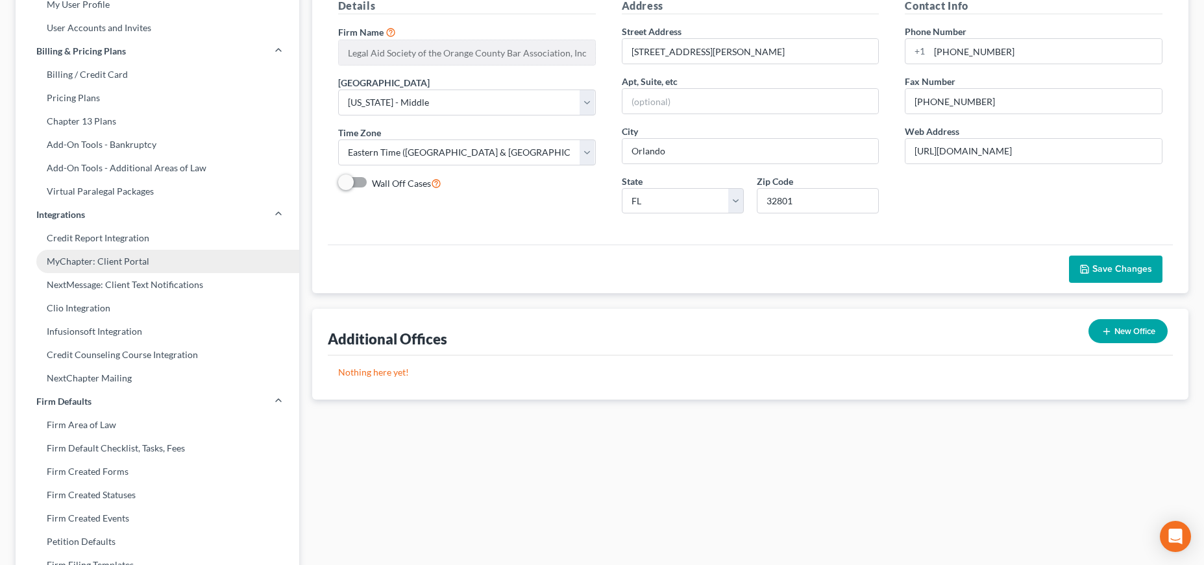
click at [130, 257] on link "MyChapter: Client Portal" at bounding box center [158, 261] width 284 height 23
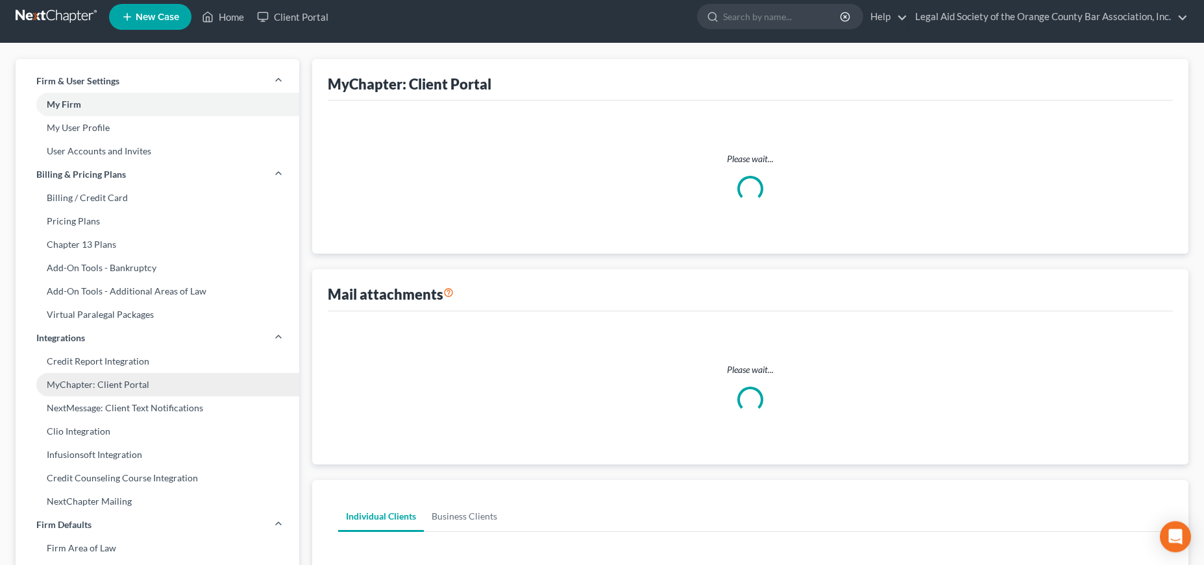
select select
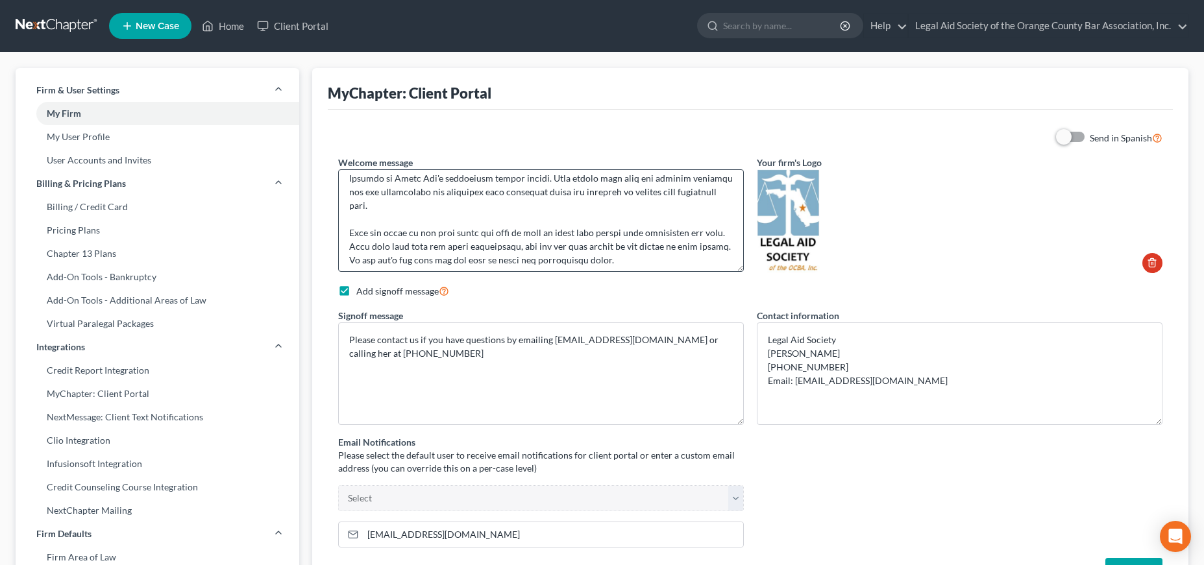
scroll to position [21, 0]
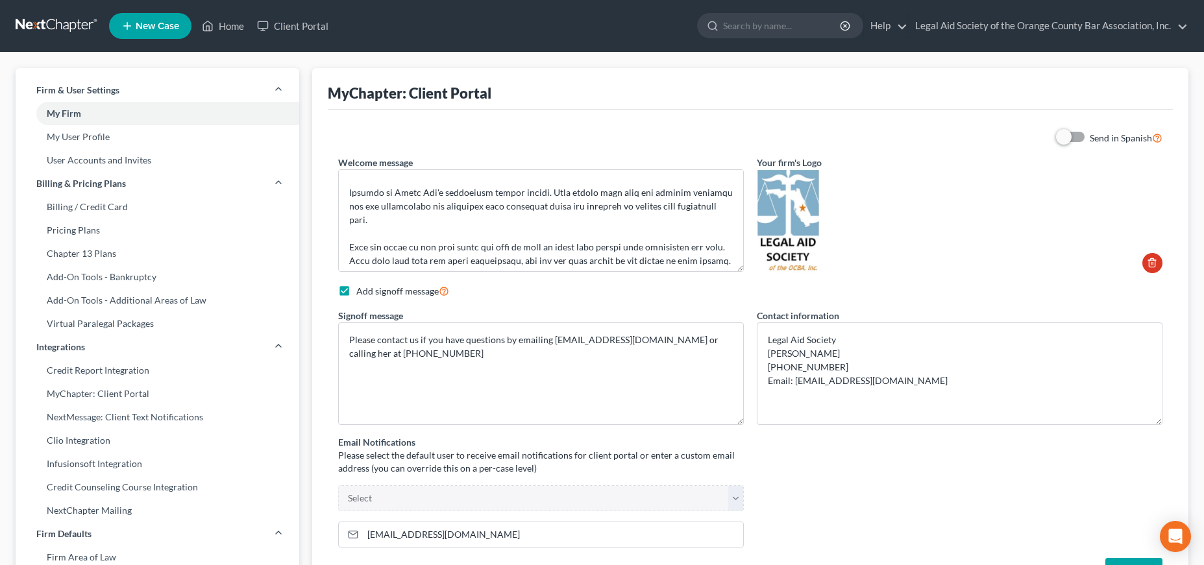
click at [1086, 277] on div "Send in Spanish Welcome message Your firm's Logo Add signoff message Signoff me…" at bounding box center [750, 357] width 837 height 454
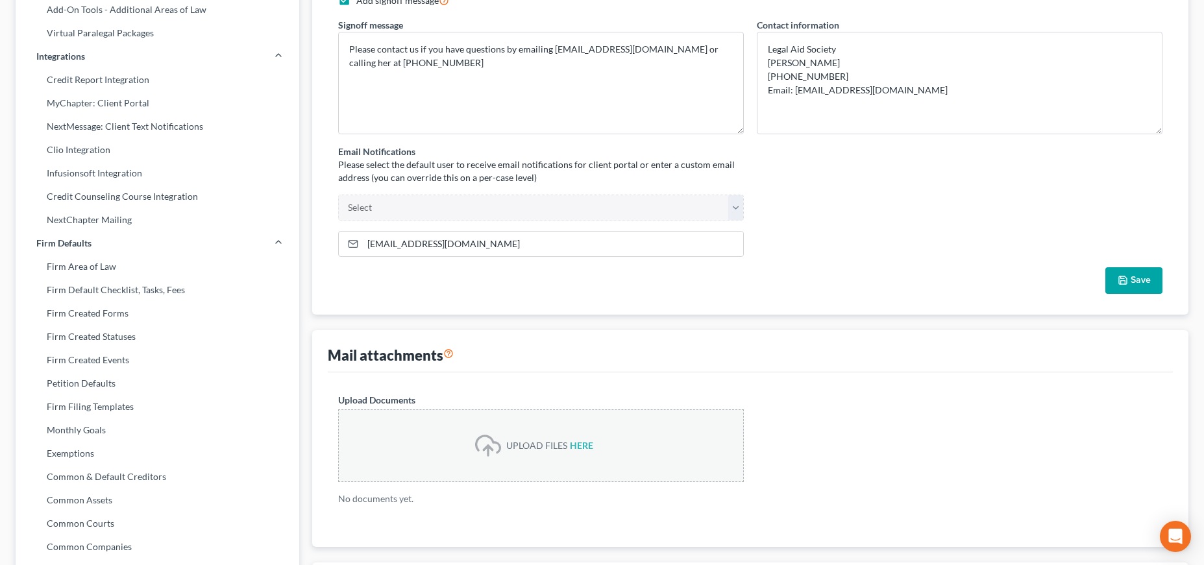
scroll to position [265, 0]
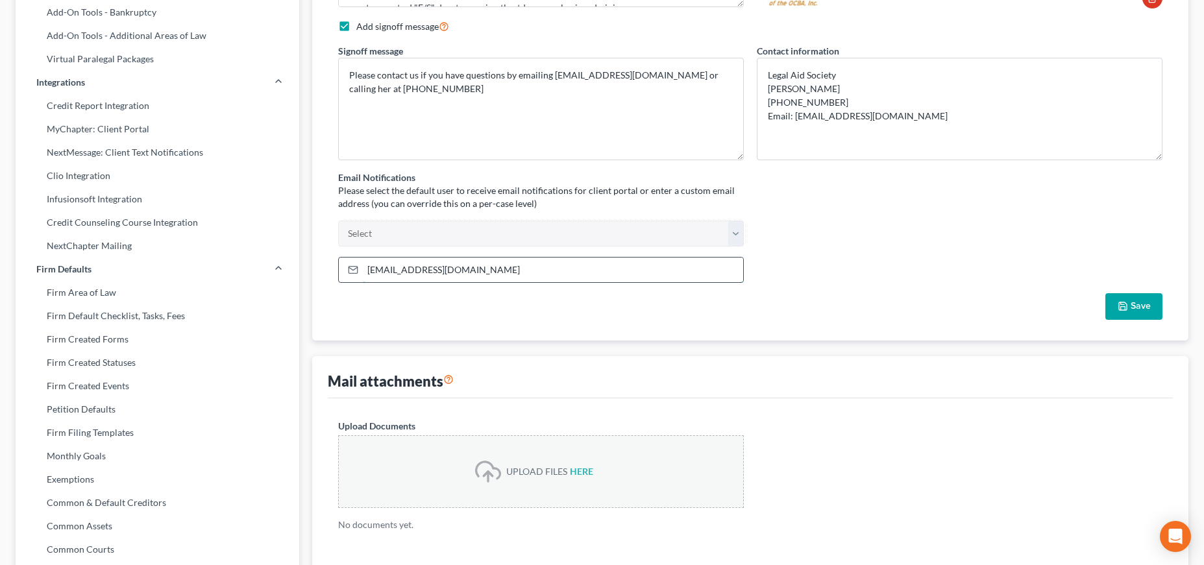
click at [497, 275] on input "[EMAIL_ADDRESS][DOMAIN_NAME]" at bounding box center [553, 270] width 380 height 25
drag, startPoint x: 400, startPoint y: 267, endPoint x: 364, endPoint y: 267, distance: 35.7
click at [364, 267] on input "[EMAIL_ADDRESS][DOMAIN_NAME]" at bounding box center [553, 270] width 380 height 25
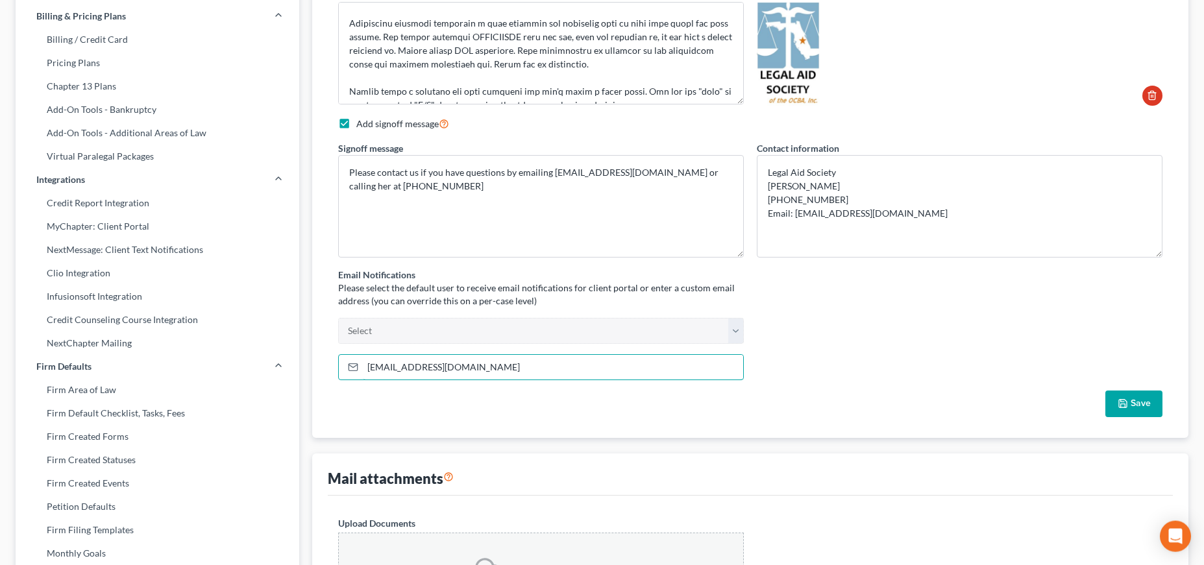
scroll to position [132, 0]
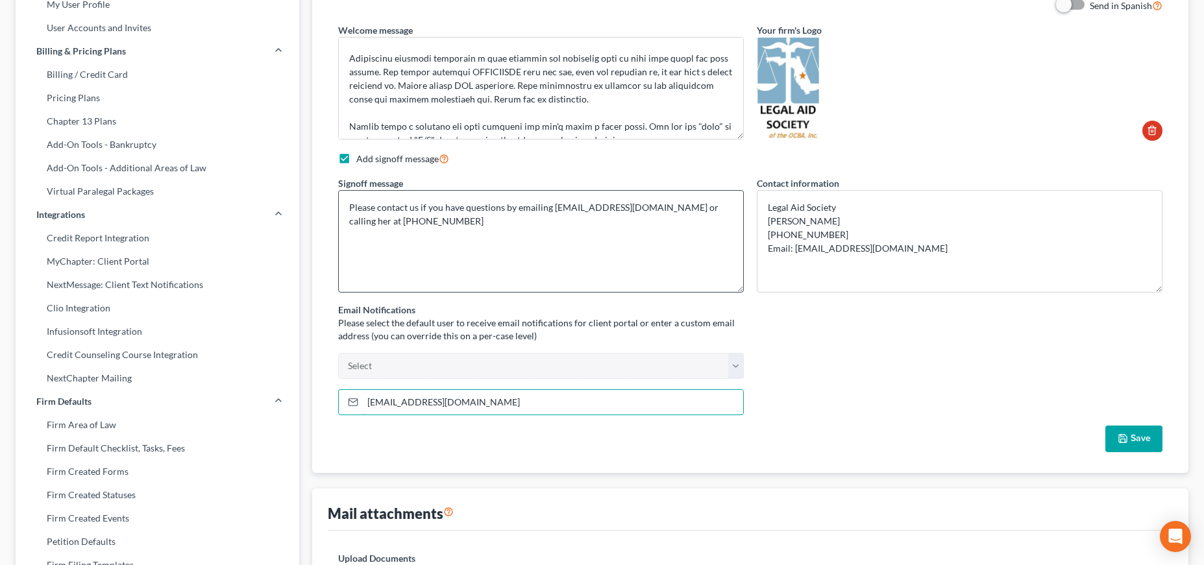
type input "[EMAIL_ADDRESS][DOMAIN_NAME]"
drag, startPoint x: 552, startPoint y: 207, endPoint x: 587, endPoint y: 207, distance: 35.1
click at [587, 207] on textarea "Please contact us if you have questions by emailing [EMAIL_ADDRESS][DOMAIN_NAME…" at bounding box center [541, 241] width 406 height 103
drag, startPoint x: 409, startPoint y: 222, endPoint x: 349, endPoint y: 222, distance: 60.4
click at [349, 222] on textarea "Please contact us if you have questions by emailing [PERSON_NAME][EMAIL_ADDRESS…" at bounding box center [541, 241] width 406 height 103
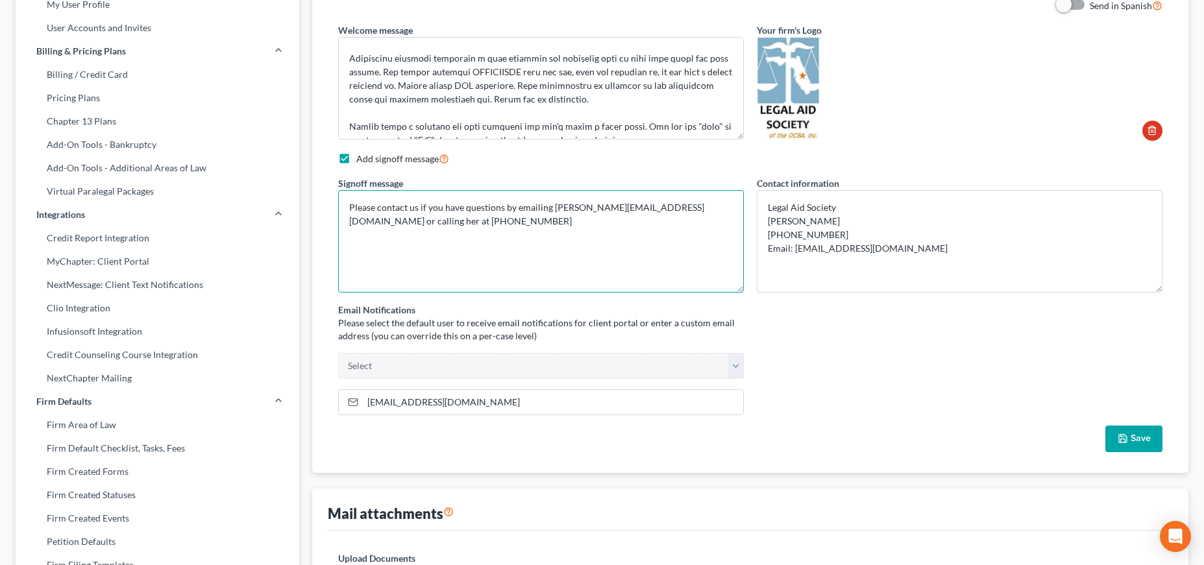
paste textarea "2639"
type textarea "Please contact us if you have questions by emailing [PERSON_NAME][EMAIL_ADDRESS…"
click at [499, 400] on input "[EMAIL_ADDRESS][DOMAIN_NAME]" at bounding box center [553, 402] width 380 height 25
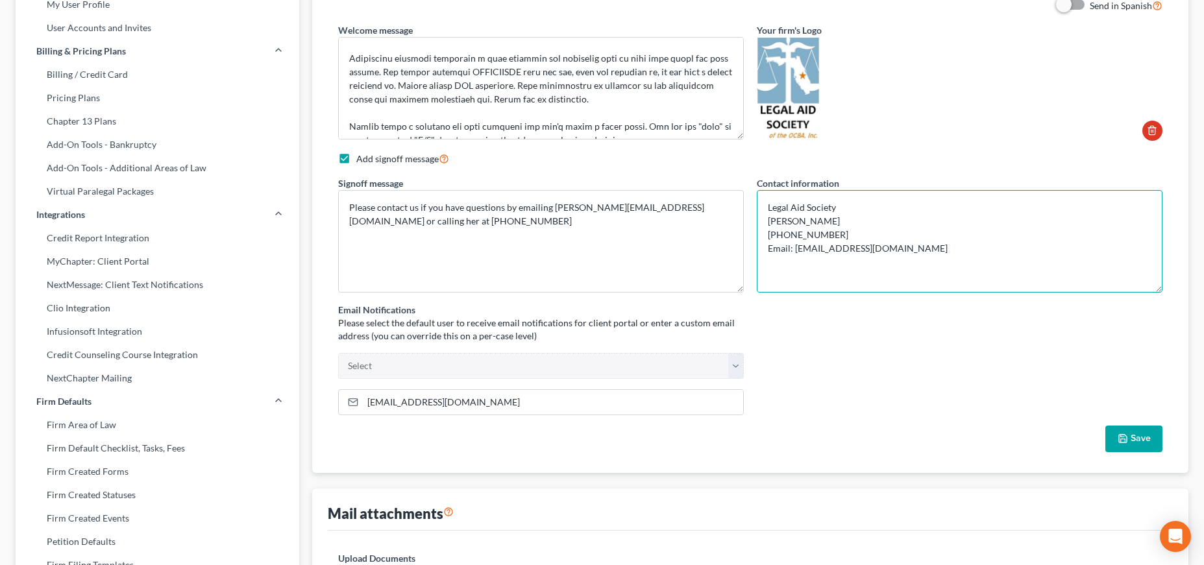
drag, startPoint x: 832, startPoint y: 238, endPoint x: 748, endPoint y: 237, distance: 84.4
click at [757, 237] on textarea "Legal Aid Society [PERSON_NAME] [PHONE_NUMBER] Email: [EMAIL_ADDRESS][DOMAIN_NA…" at bounding box center [960, 241] width 406 height 103
paste textarea "2639"
drag, startPoint x: 808, startPoint y: 217, endPoint x: 738, endPoint y: 261, distance: 82.5
click at [761, 219] on textarea "Legal Aid Society [PERSON_NAME] [PHONE_NUMBER] Email: [EMAIL_ADDRESS][DOMAIN_NA…" at bounding box center [960, 241] width 406 height 103
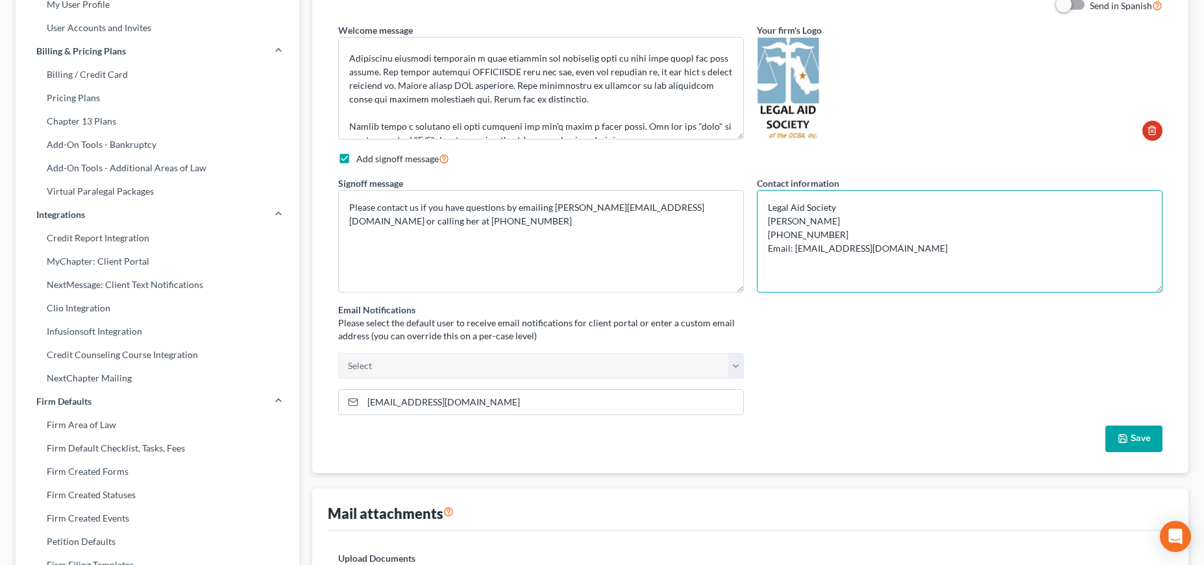
drag, startPoint x: 799, startPoint y: 247, endPoint x: 831, endPoint y: 252, distance: 32.2
click at [831, 252] on textarea "Legal Aid Society [PERSON_NAME] [PHONE_NUMBER] Email: [EMAIL_ADDRESS][DOMAIN_NA…" at bounding box center [960, 241] width 406 height 103
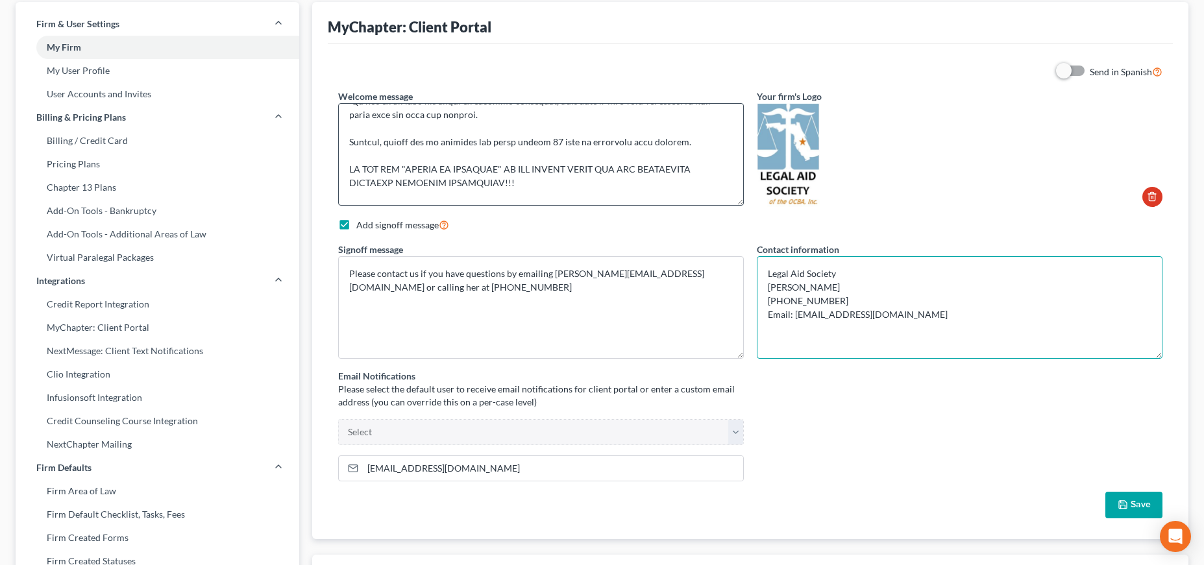
scroll to position [286, 0]
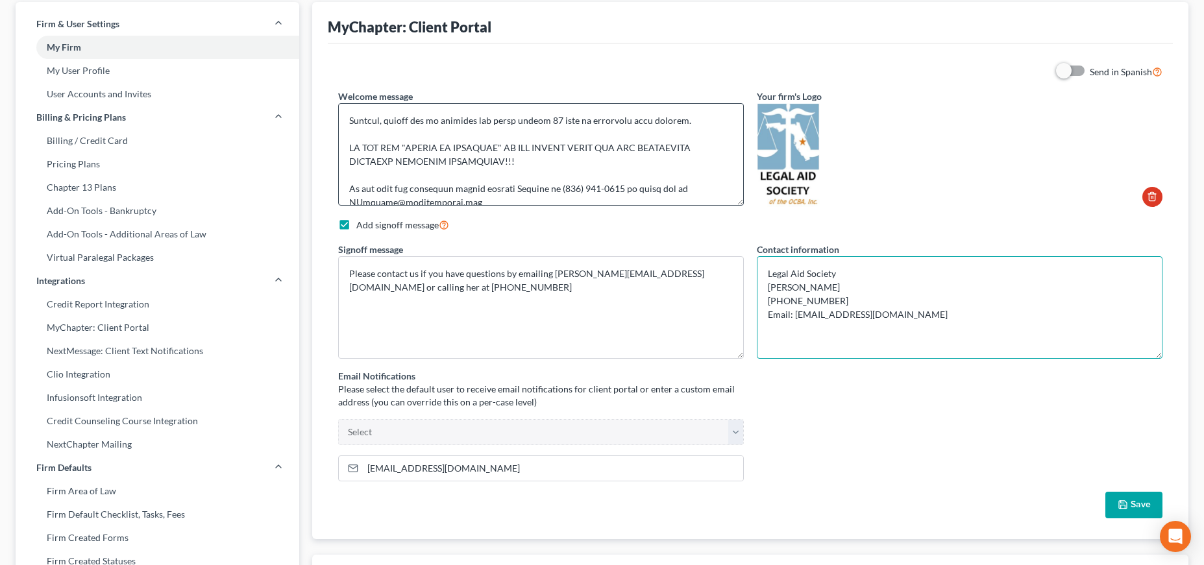
type textarea "Legal Aid Society [PERSON_NAME] [PHONE_NUMBER] Email: [EMAIL_ADDRESS][DOMAIN_NA…"
drag, startPoint x: 511, startPoint y: 171, endPoint x: 539, endPoint y: 172, distance: 27.9
click at [539, 172] on textarea at bounding box center [541, 154] width 406 height 103
drag, startPoint x: 577, startPoint y: 175, endPoint x: 640, endPoint y: 175, distance: 63.0
click at [640, 175] on textarea at bounding box center [541, 154] width 406 height 103
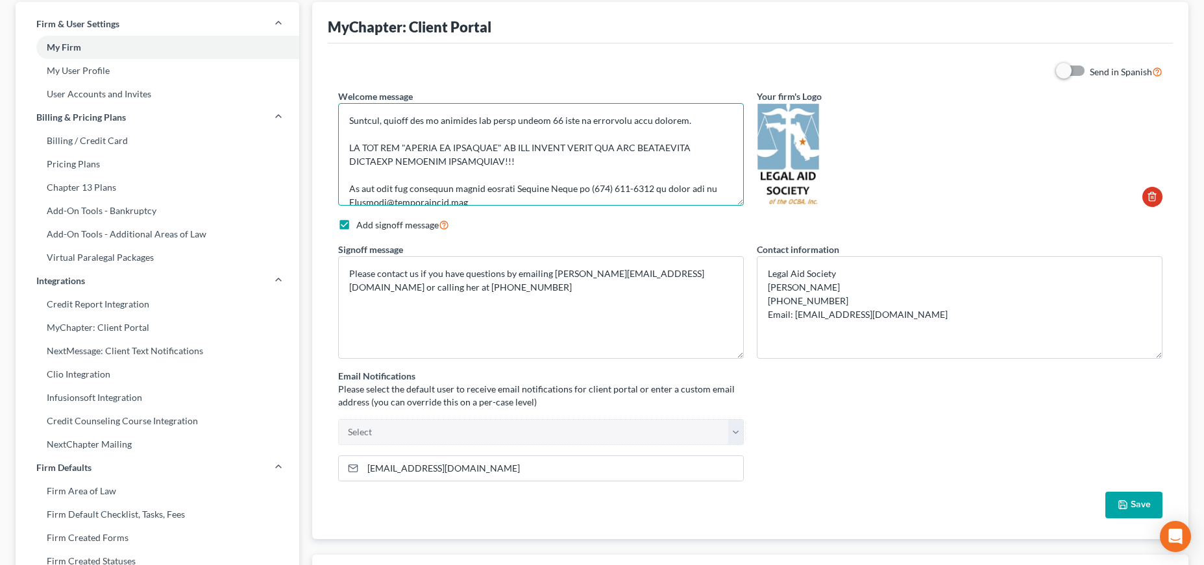
click at [621, 177] on textarea at bounding box center [541, 154] width 406 height 103
drag, startPoint x: 349, startPoint y: 190, endPoint x: 384, endPoint y: 188, distance: 35.8
click at [384, 188] on textarea at bounding box center [541, 154] width 406 height 103
click at [591, 155] on textarea at bounding box center [541, 154] width 406 height 103
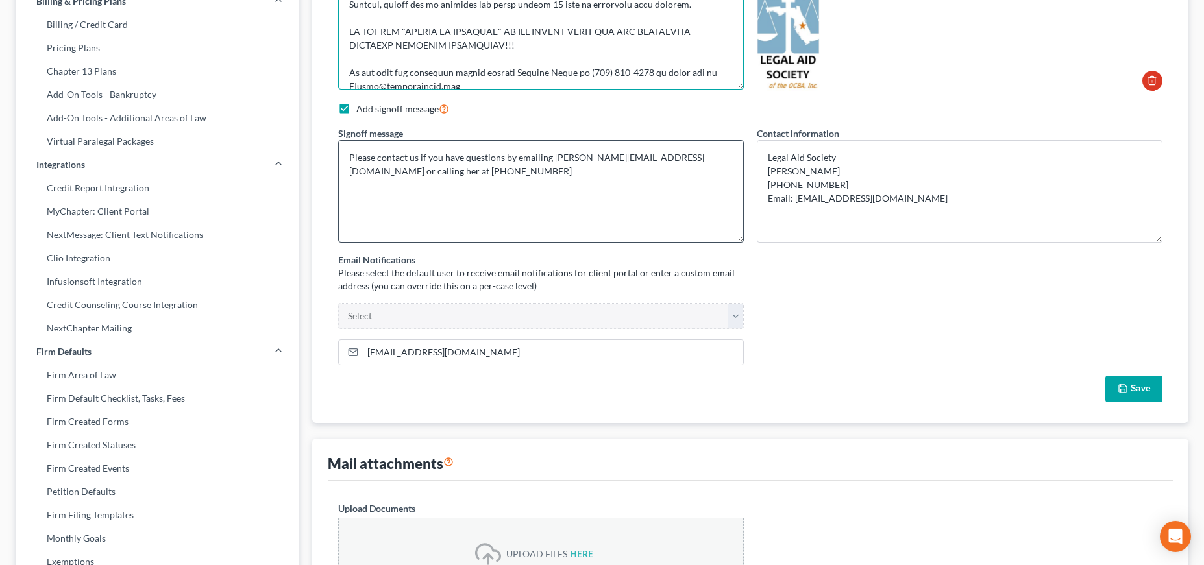
scroll to position [199, 0]
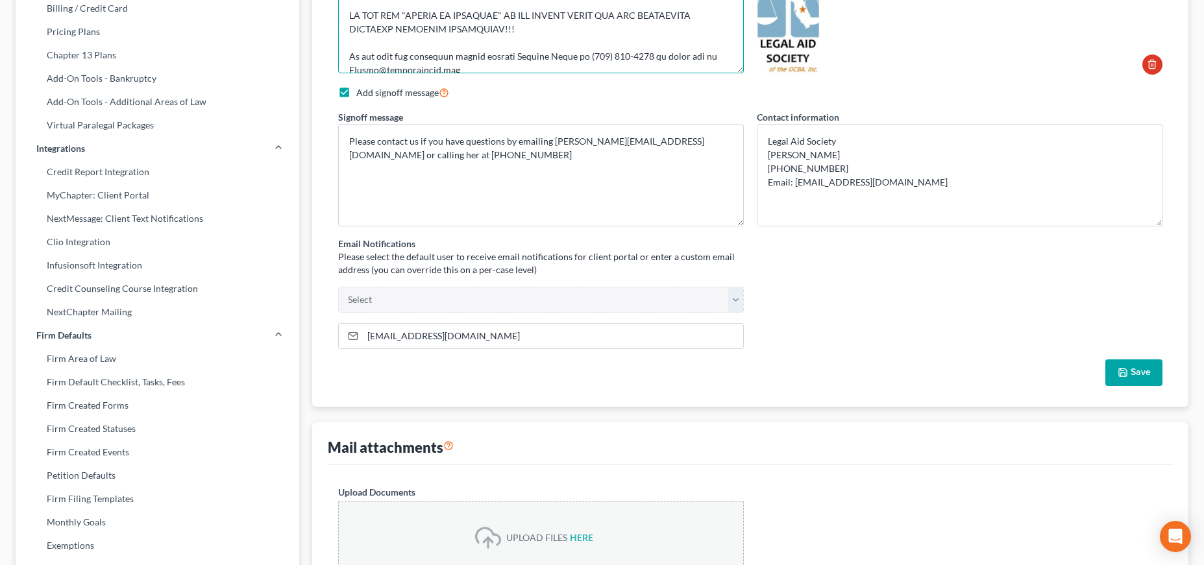
type textarea "Hello! Welcome to Legal Aid's bankruptcy client portal. This portal will walk y…"
click at [1135, 369] on button "Save" at bounding box center [1134, 373] width 57 height 27
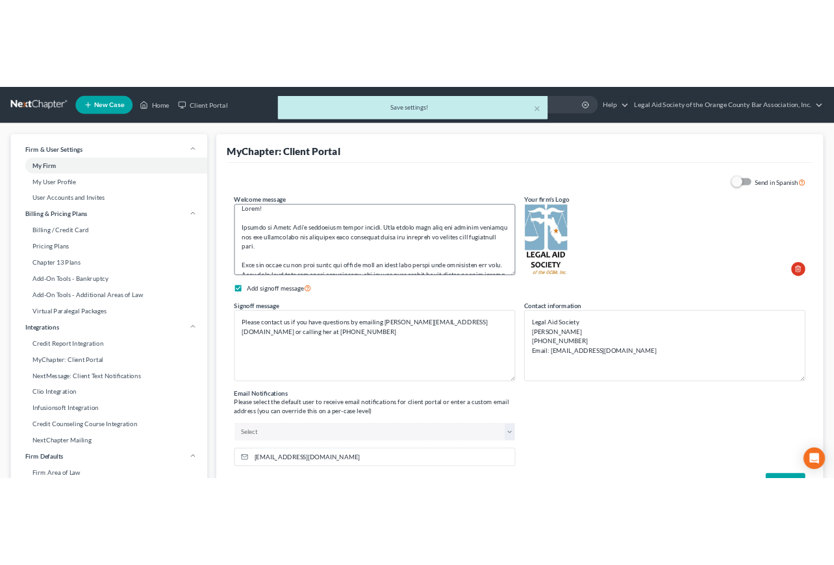
scroll to position [0, 0]
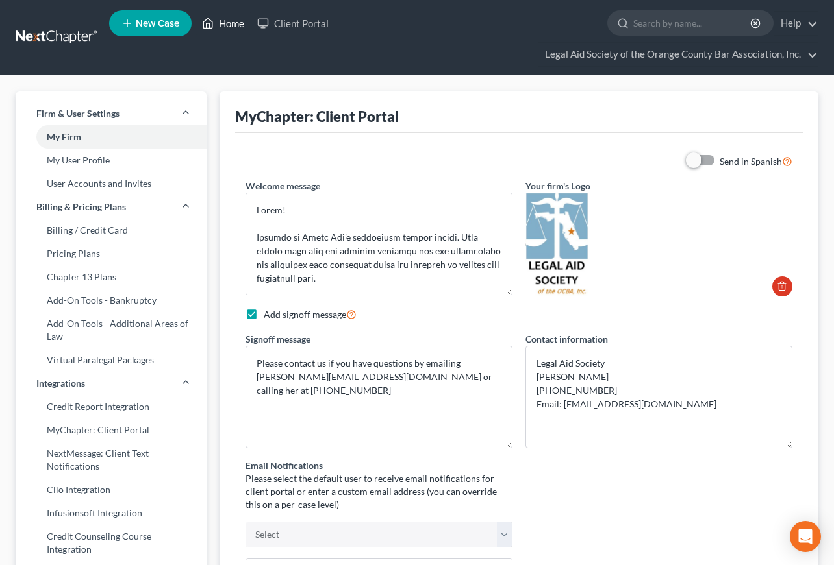
click at [222, 26] on link "Home" at bounding box center [222, 23] width 55 height 23
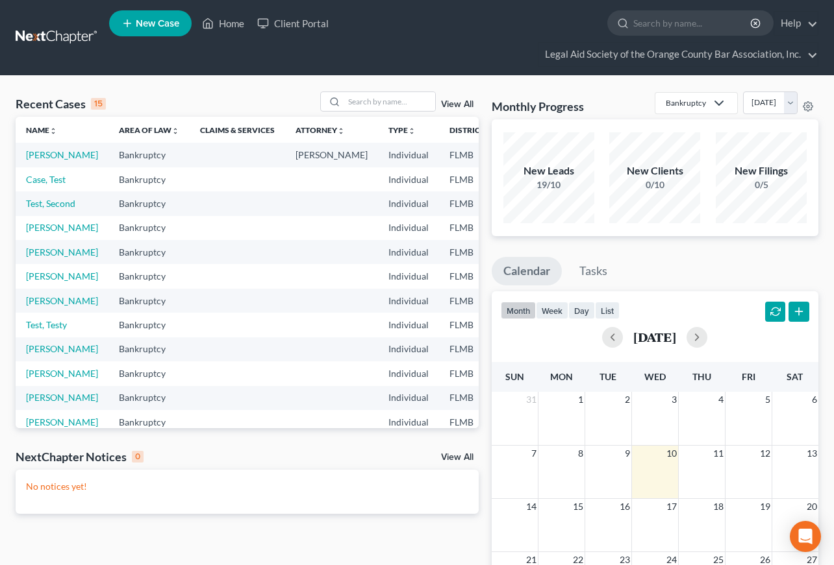
click at [463, 103] on link "View All" at bounding box center [457, 104] width 32 height 9
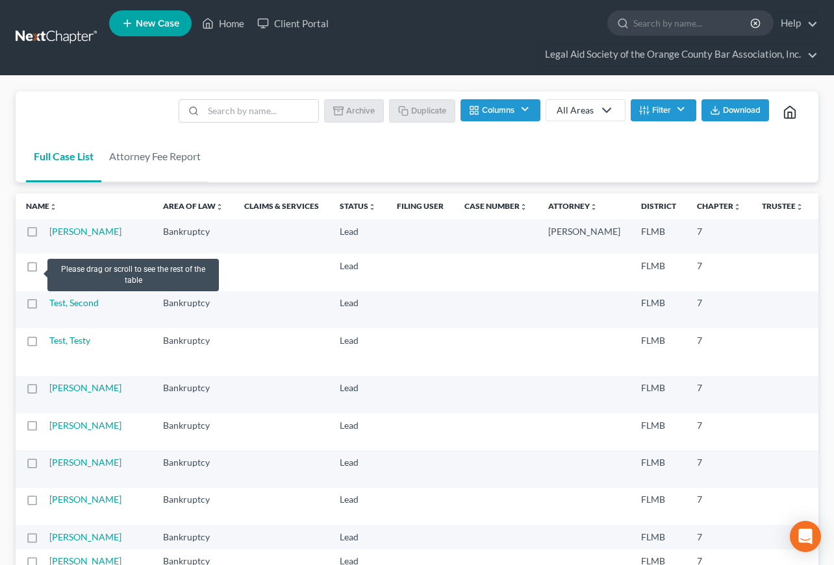
click at [44, 269] on label at bounding box center [44, 269] width 0 height 0
click at [49, 268] on input "checkbox" at bounding box center [53, 264] width 8 height 8
checkbox input "true"
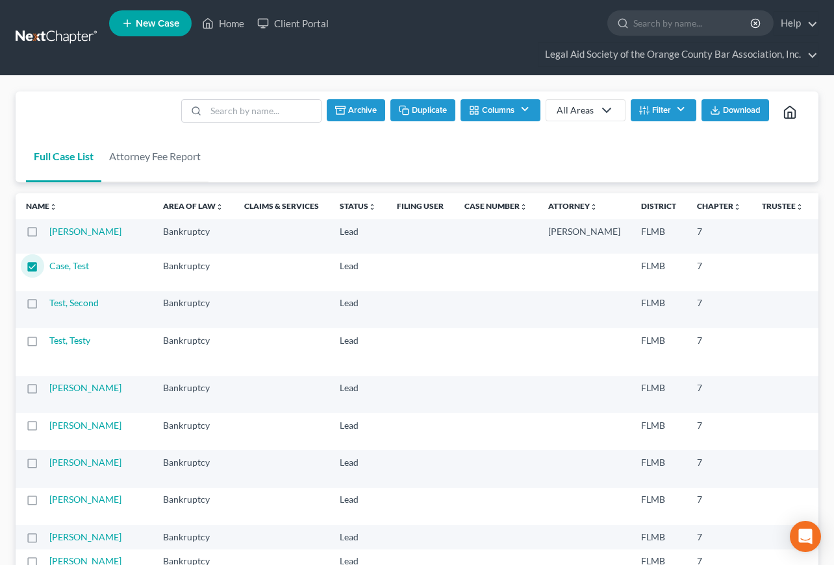
click at [44, 306] on label at bounding box center [44, 306] width 0 height 0
click at [49, 305] on input "checkbox" at bounding box center [53, 301] width 8 height 8
checkbox input "true"
click at [44, 344] on label at bounding box center [44, 344] width 0 height 0
click at [49, 343] on input "checkbox" at bounding box center [53, 338] width 8 height 8
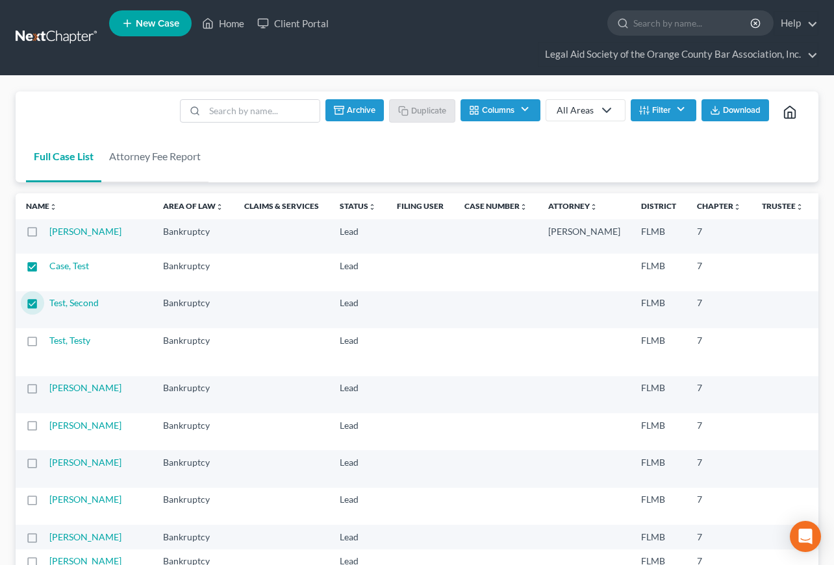
checkbox input "true"
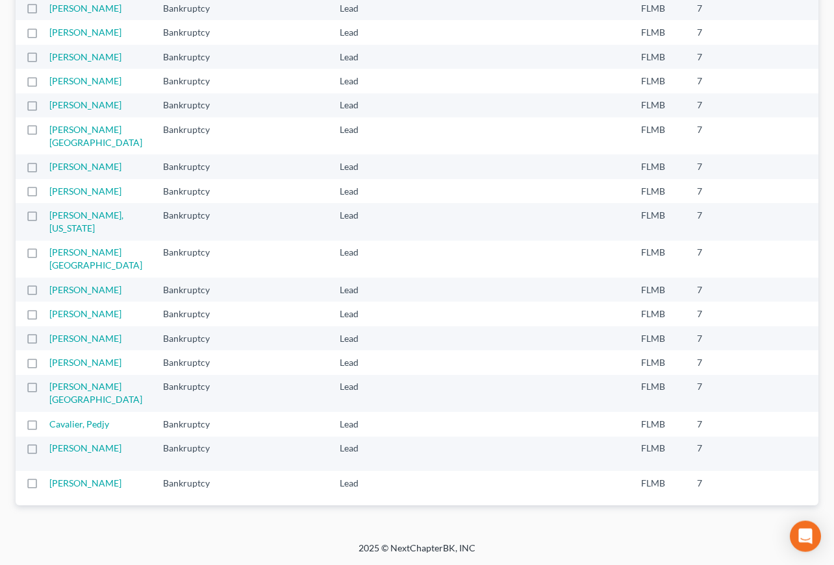
scroll to position [1059, 0]
click at [44, 293] on label at bounding box center [44, 293] width 0 height 0
click at [49, 292] on input "checkbox" at bounding box center [53, 288] width 8 height 8
checkbox input "true"
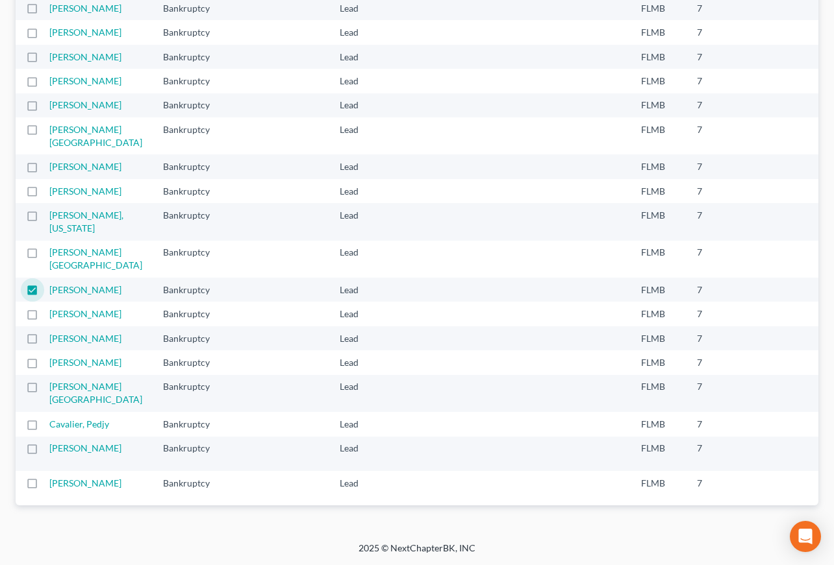
click at [44, 452] on label at bounding box center [44, 452] width 0 height 0
click at [49, 442] on input "checkbox" at bounding box center [53, 446] width 8 height 8
checkbox input "true"
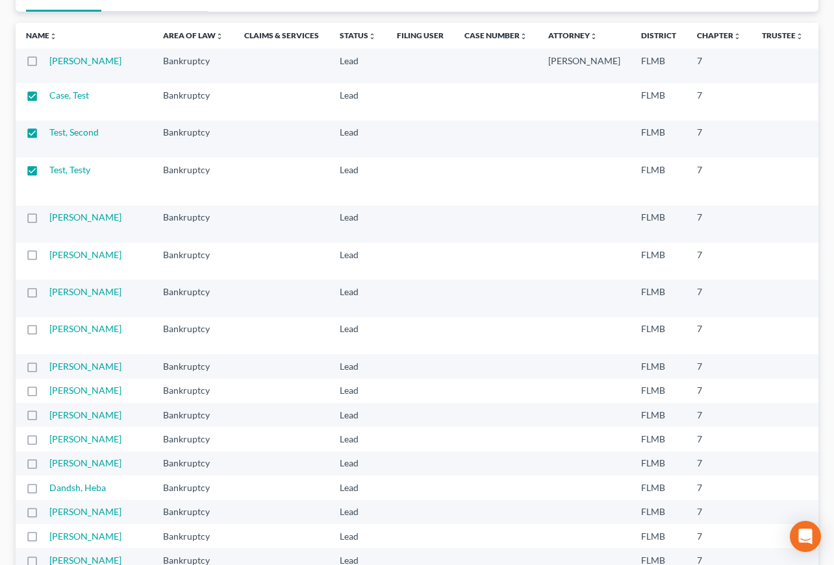
scroll to position [0, 0]
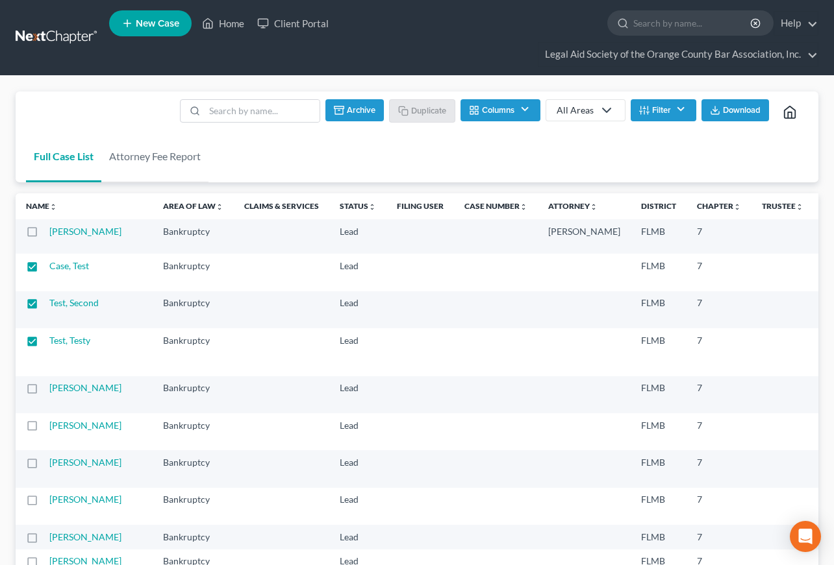
click at [353, 110] on button "Archive" at bounding box center [354, 110] width 58 height 22
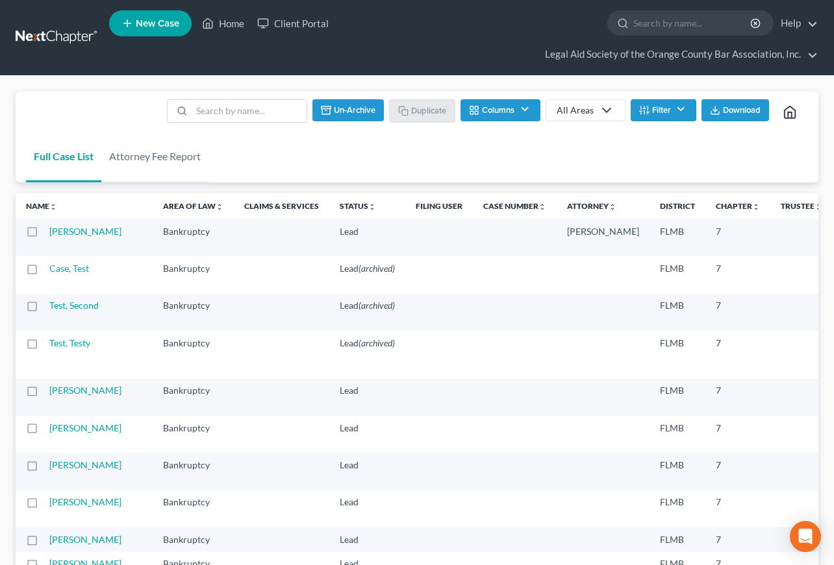
checkbox input "false"
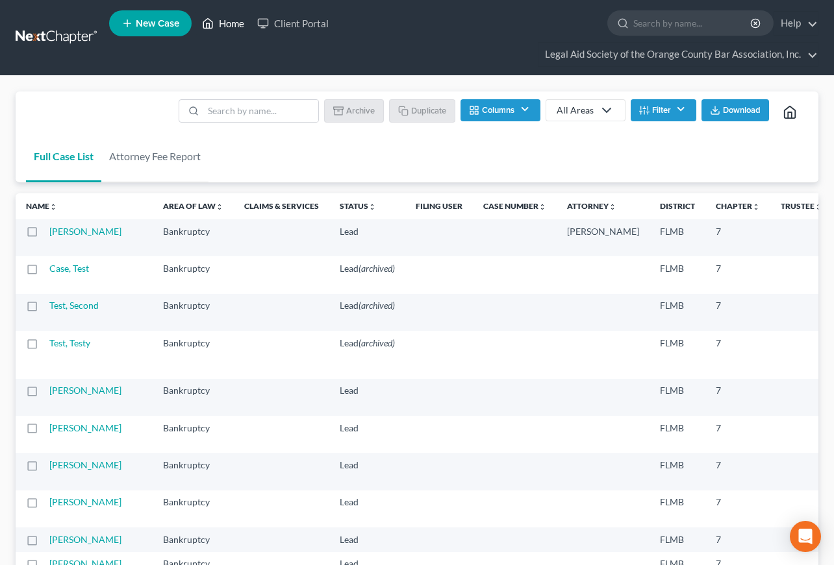
click at [234, 29] on link "Home" at bounding box center [222, 23] width 55 height 23
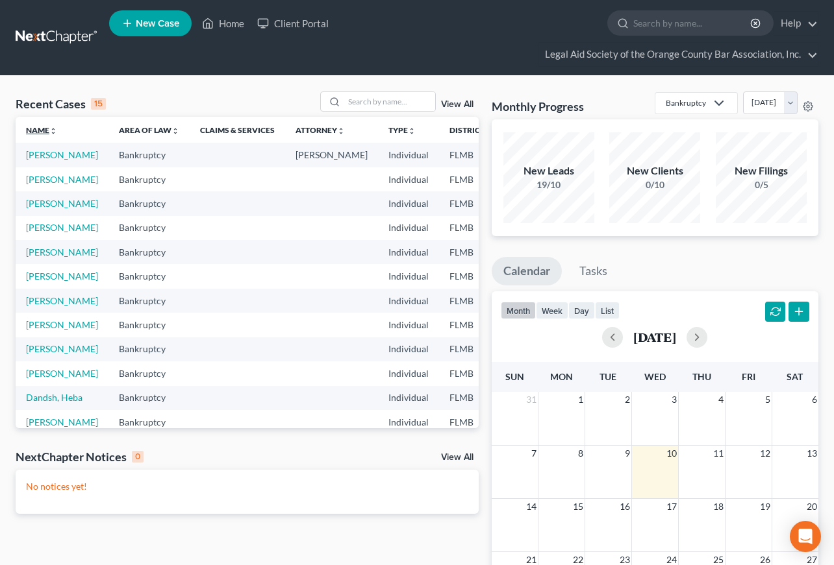
click at [51, 128] on link "Name unfold_more expand_more expand_less" at bounding box center [41, 130] width 31 height 10
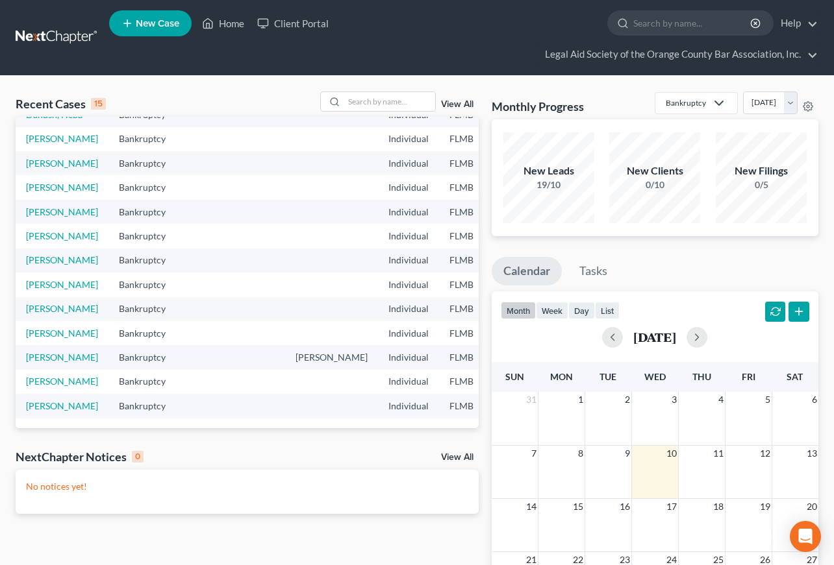
scroll to position [297, 0]
click at [457, 103] on link "View All" at bounding box center [457, 104] width 32 height 9
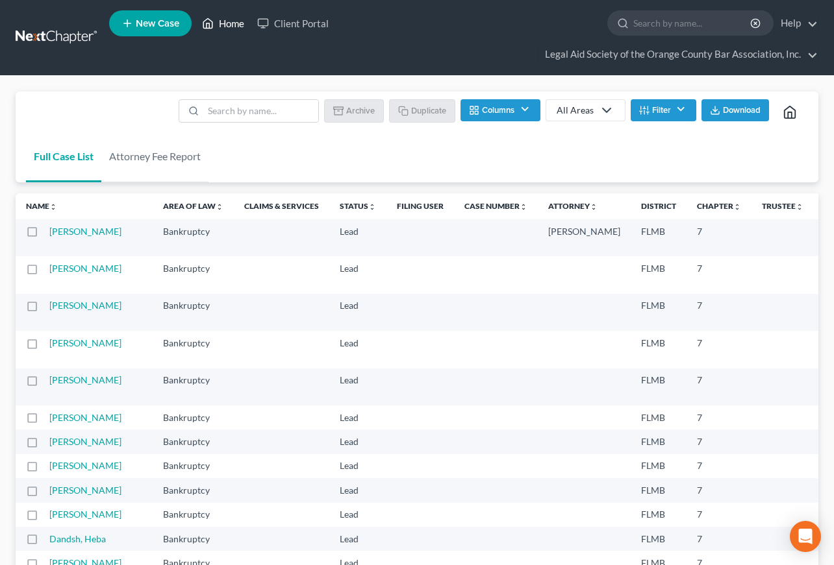
click at [228, 24] on link "Home" at bounding box center [222, 23] width 55 height 23
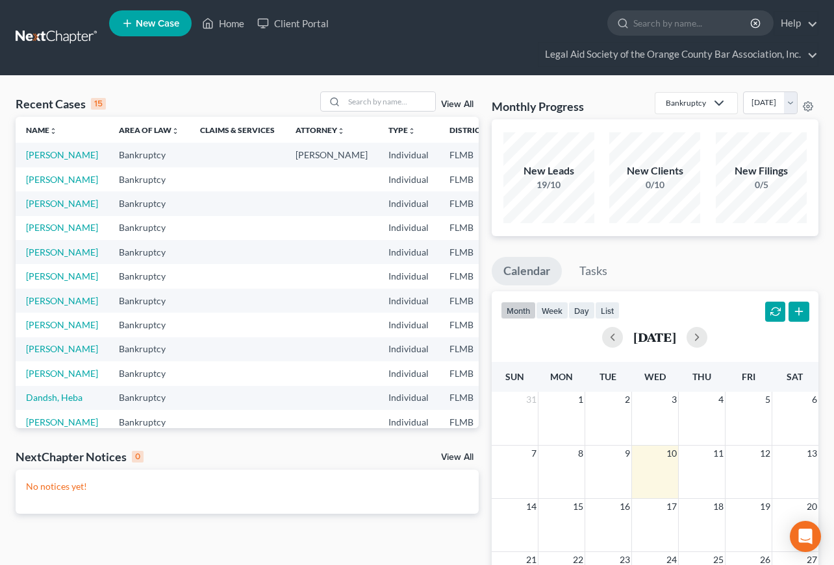
click at [456, 102] on link "View All" at bounding box center [457, 104] width 32 height 9
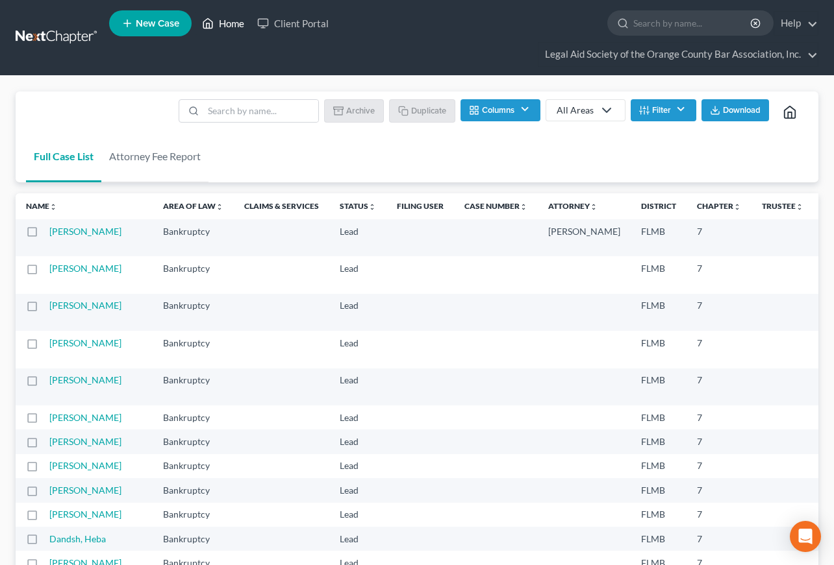
click at [232, 20] on link "Home" at bounding box center [222, 23] width 55 height 23
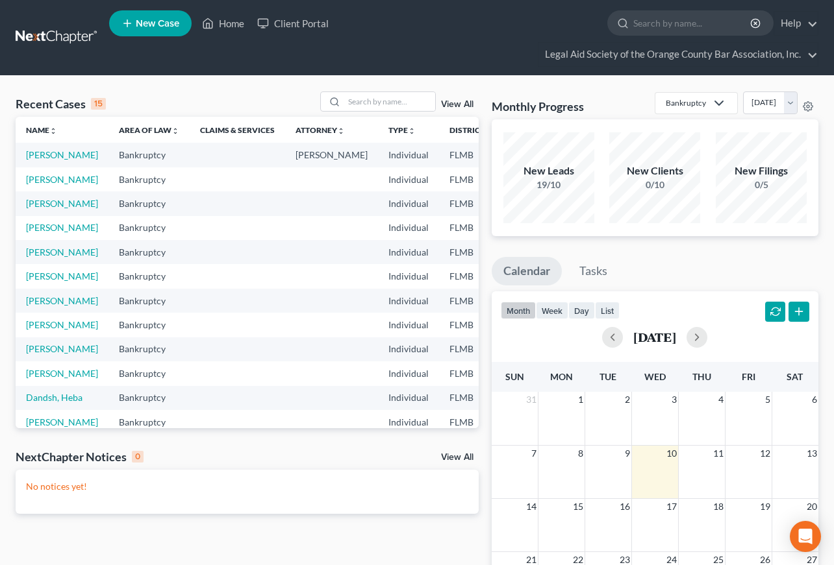
click at [166, 25] on span "New Case" at bounding box center [157, 24] width 43 height 10
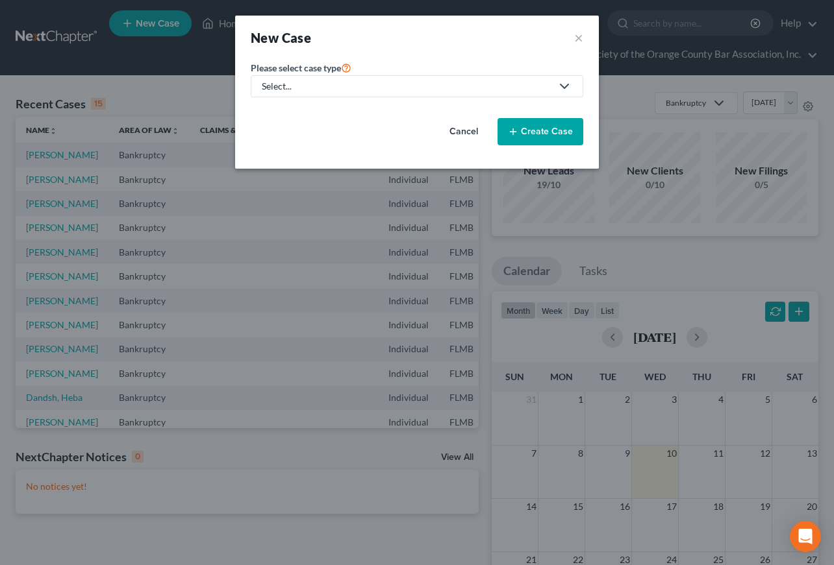
click at [337, 82] on div "Select..." at bounding box center [407, 86] width 290 height 13
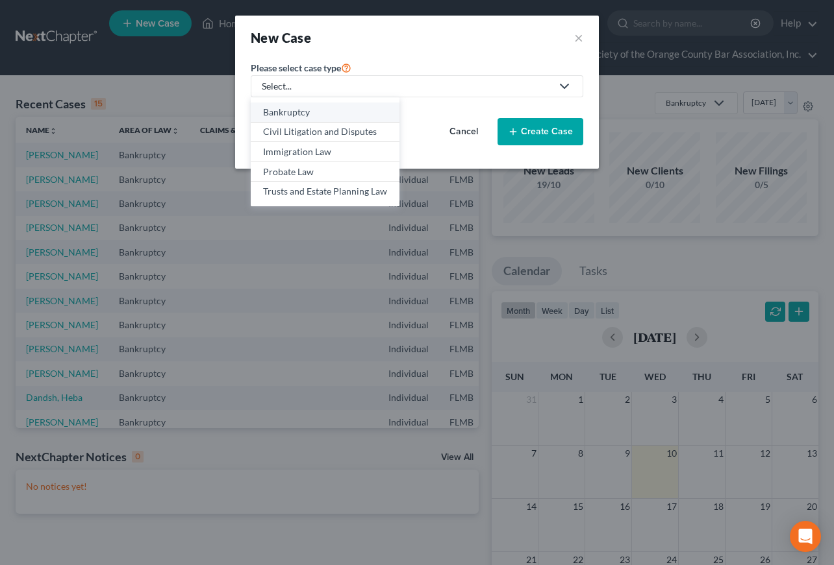
click at [317, 112] on div "Bankruptcy" at bounding box center [325, 112] width 124 height 13
select select "15"
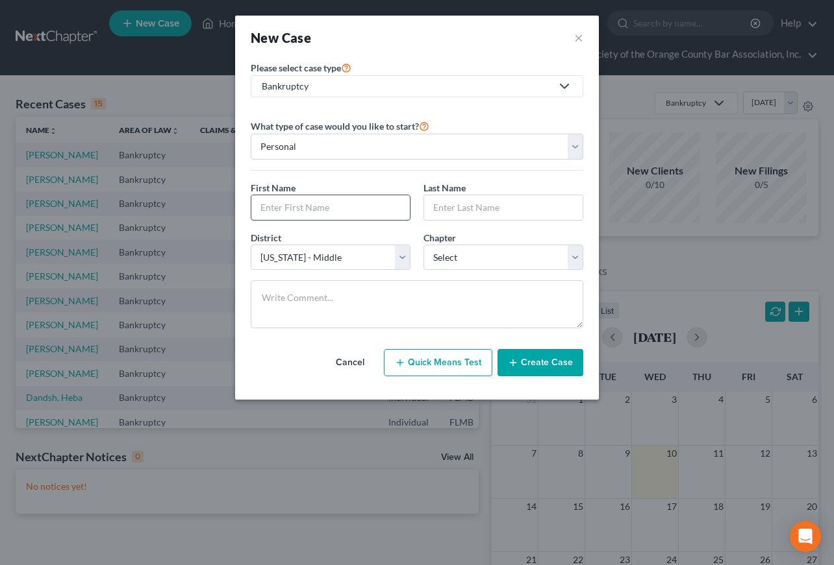
click at [325, 214] on input "text" at bounding box center [330, 207] width 158 height 25
type input "[PERSON_NAME]"
type input "Carbo"
select select "0"
click at [556, 364] on button "Create Case" at bounding box center [540, 362] width 86 height 27
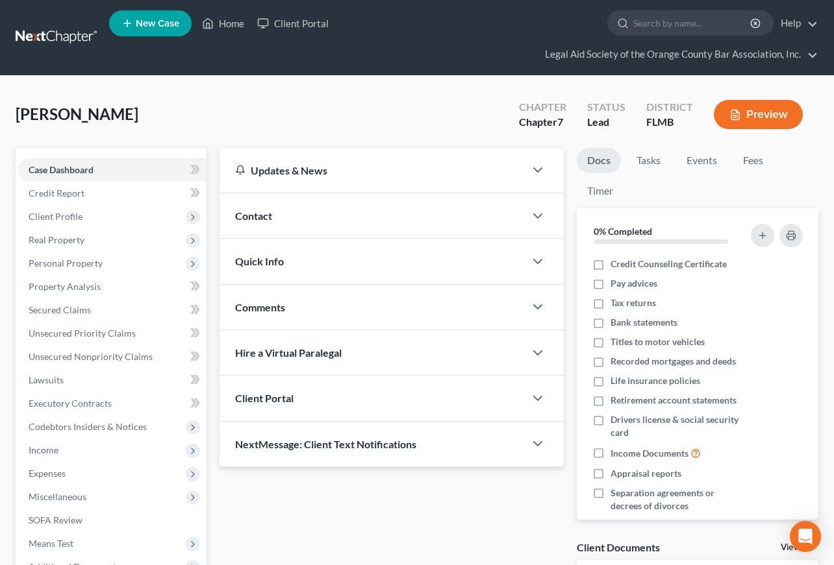
click at [284, 212] on div "Contact" at bounding box center [371, 215] width 305 height 45
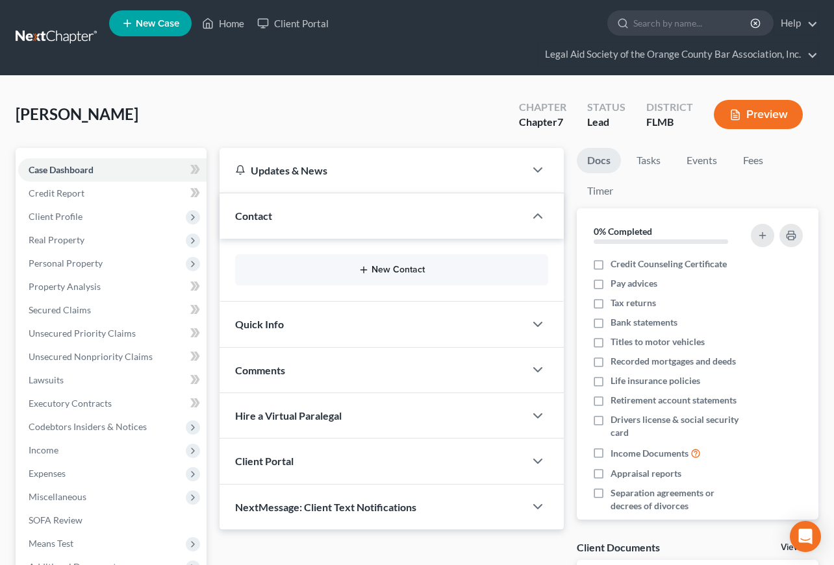
click at [380, 267] on button "New Contact" at bounding box center [391, 270] width 292 height 10
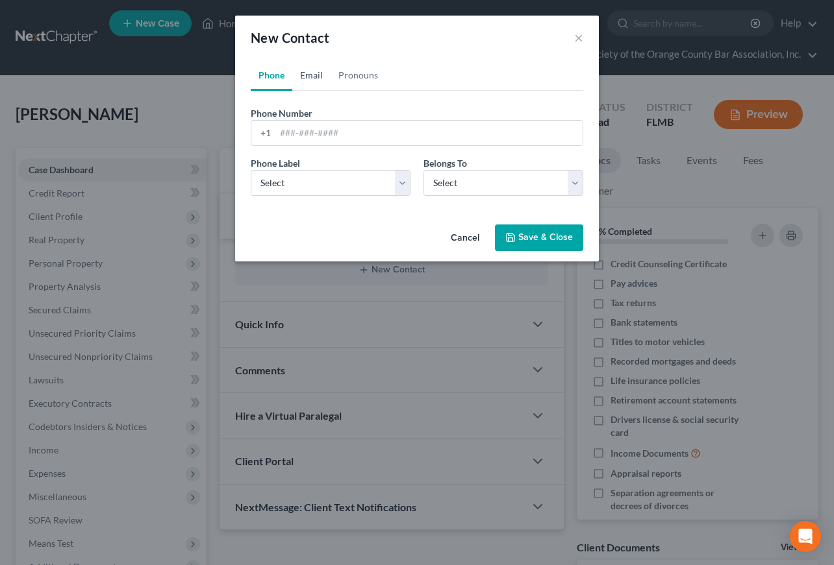
click at [313, 79] on link "Email" at bounding box center [311, 75] width 38 height 31
click at [310, 131] on input "email" at bounding box center [428, 133] width 307 height 25
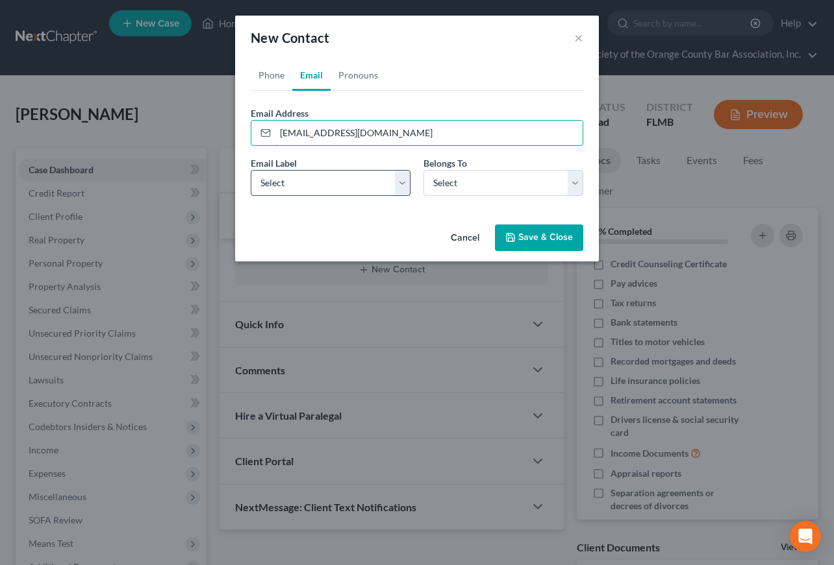
type input "[EMAIL_ADDRESS][DOMAIN_NAME]"
click at [251, 170] on select "Select Home Work Other" at bounding box center [331, 183] width 160 height 26
select select "1"
click option "Work" at bounding box center [0, 0] width 0 height 0
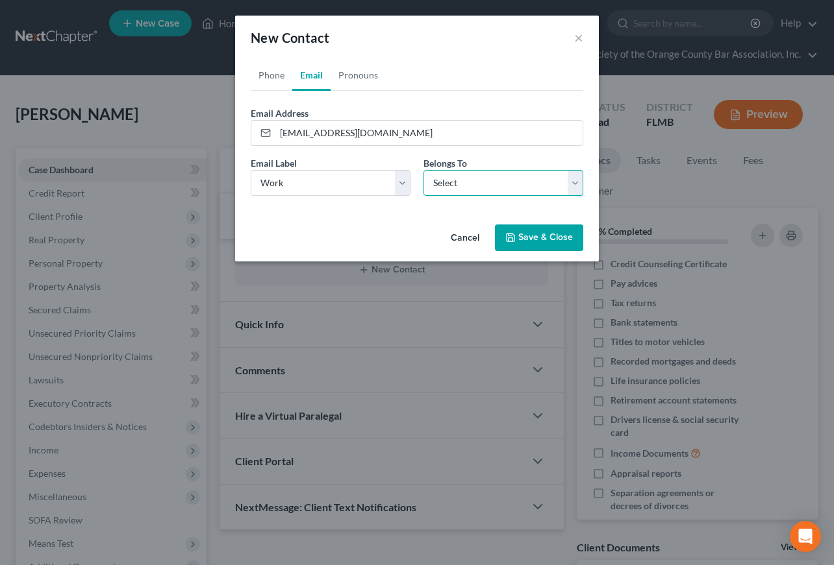
click at [423, 170] on select "Select Client Other" at bounding box center [503, 183] width 160 height 26
select select "0"
click option "Client" at bounding box center [0, 0] width 0 height 0
click at [535, 237] on button "Save & Close" at bounding box center [539, 238] width 88 height 27
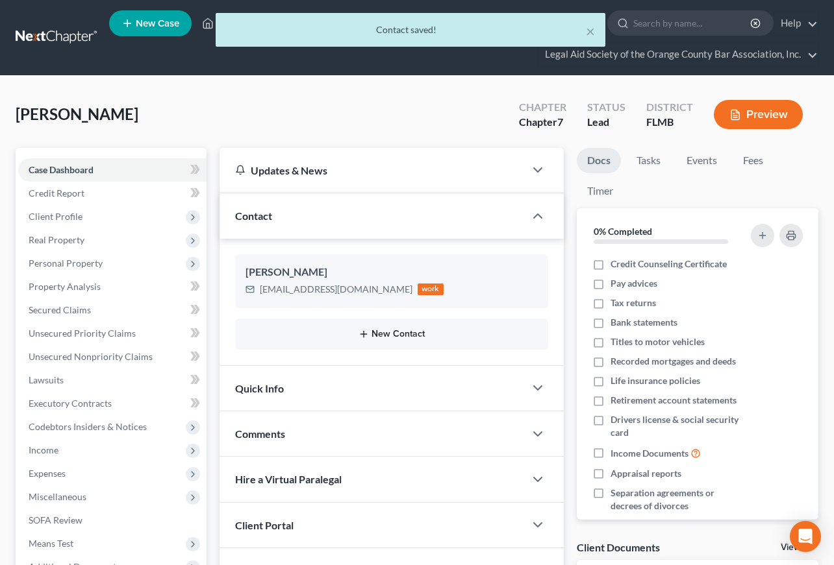
click at [399, 333] on button "New Contact" at bounding box center [391, 334] width 292 height 10
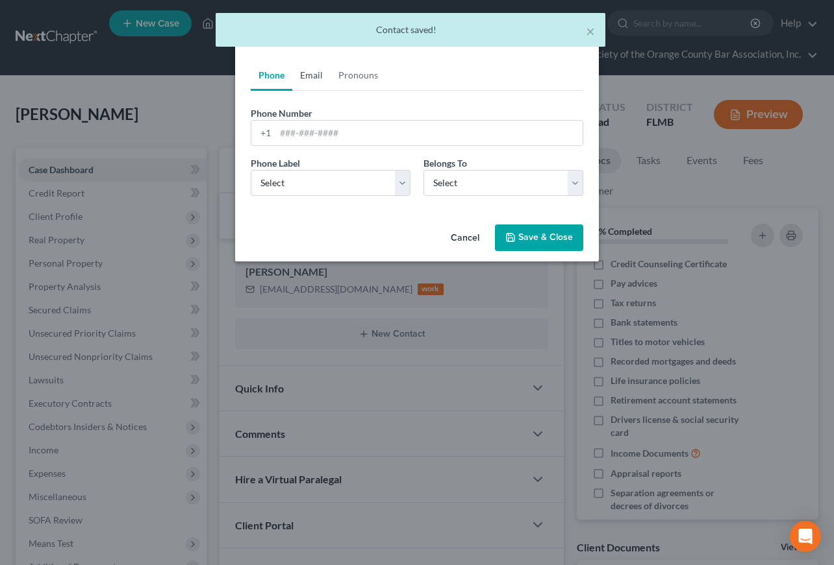
click at [308, 74] on link "Email" at bounding box center [311, 75] width 38 height 31
click at [305, 138] on input "email" at bounding box center [428, 133] width 307 height 25
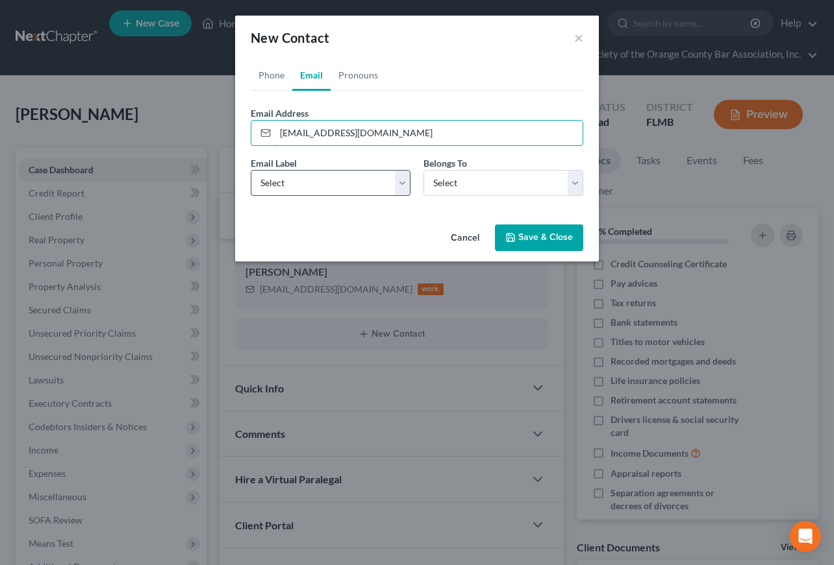
type input "[EMAIL_ADDRESS][DOMAIN_NAME]"
click at [251, 170] on select "Select Home Work Other" at bounding box center [331, 183] width 160 height 26
select select "0"
click option "Home" at bounding box center [0, 0] width 0 height 0
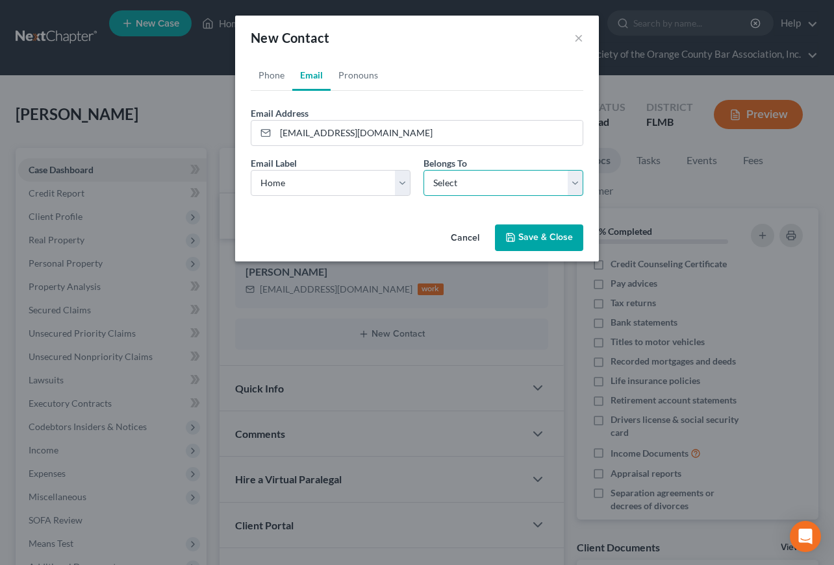
click at [423, 170] on select "Select Client Other" at bounding box center [503, 183] width 160 height 26
select select "1"
click option "Other" at bounding box center [0, 0] width 0 height 0
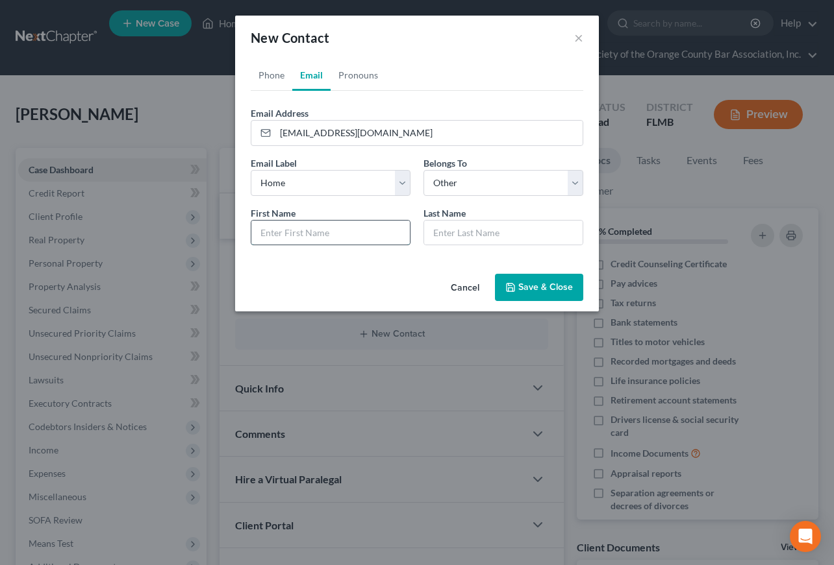
click at [342, 232] on input "text" at bounding box center [330, 233] width 158 height 25
type input "[PERSON_NAME]"
click at [537, 288] on button "Save & Close" at bounding box center [539, 287] width 88 height 27
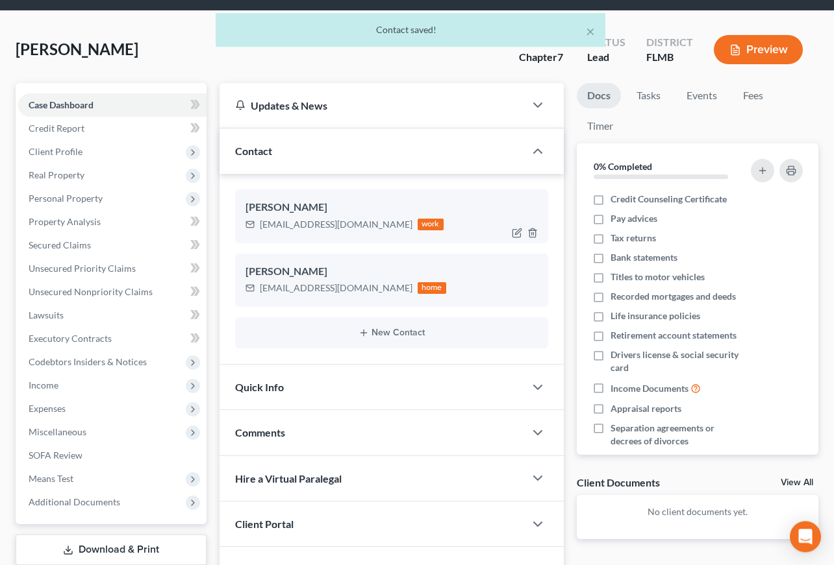
scroll to position [147, 0]
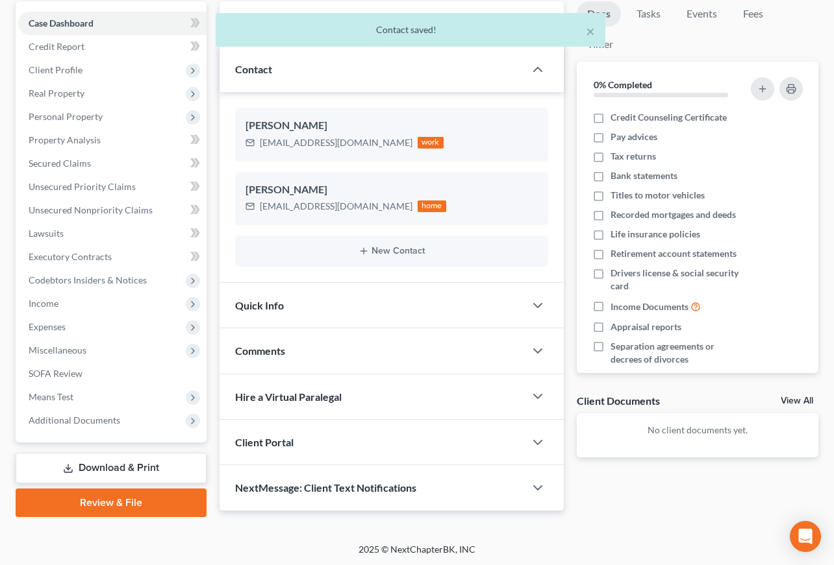
click at [334, 432] on div "Client Portal" at bounding box center [371, 442] width 305 height 45
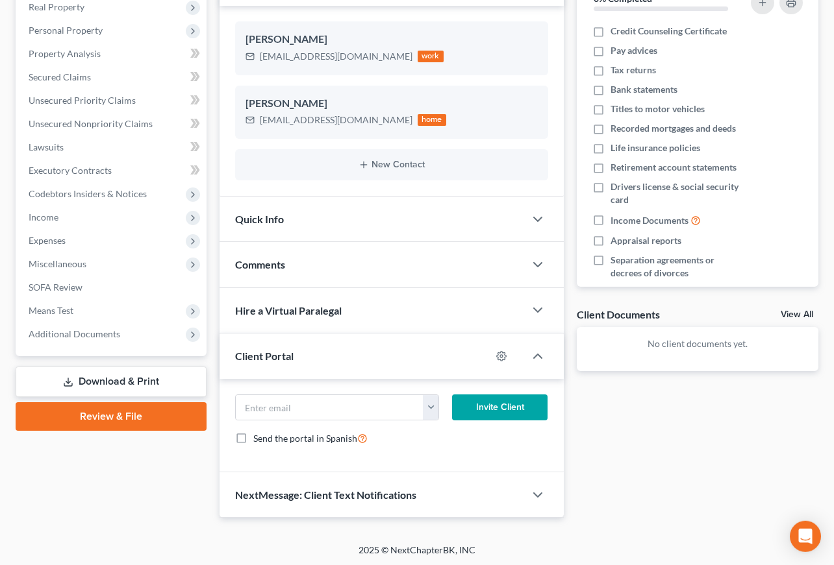
scroll to position [234, 0]
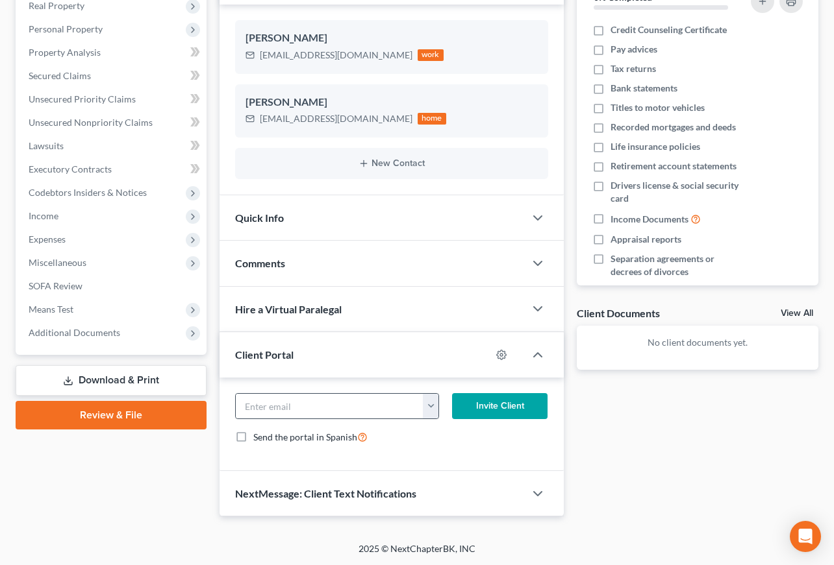
click at [431, 410] on button "button" at bounding box center [431, 406] width 16 height 25
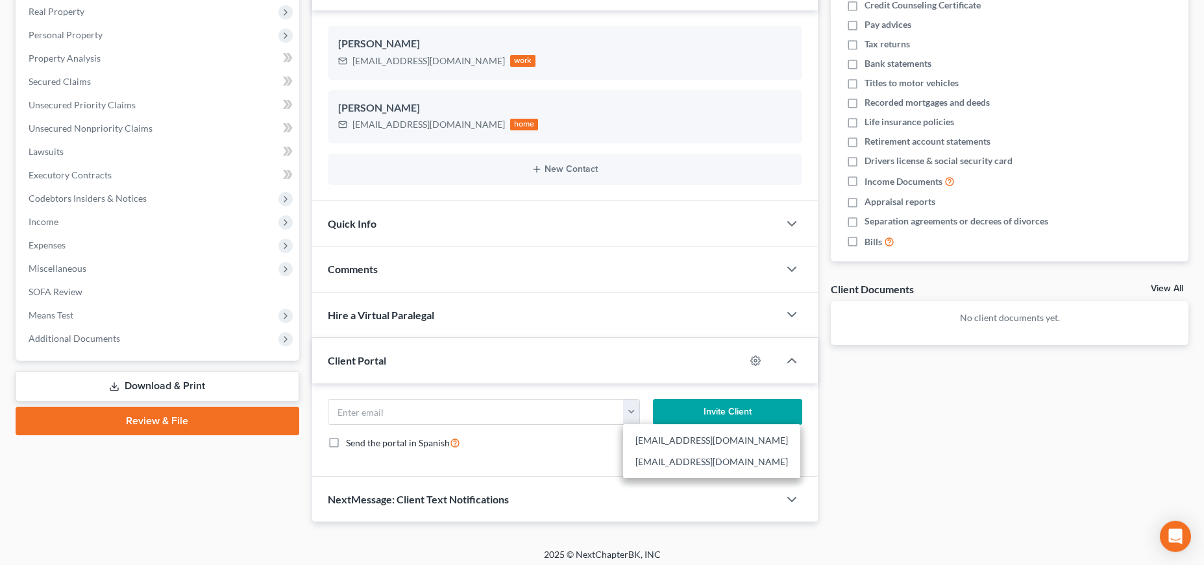
scroll to position [211, 0]
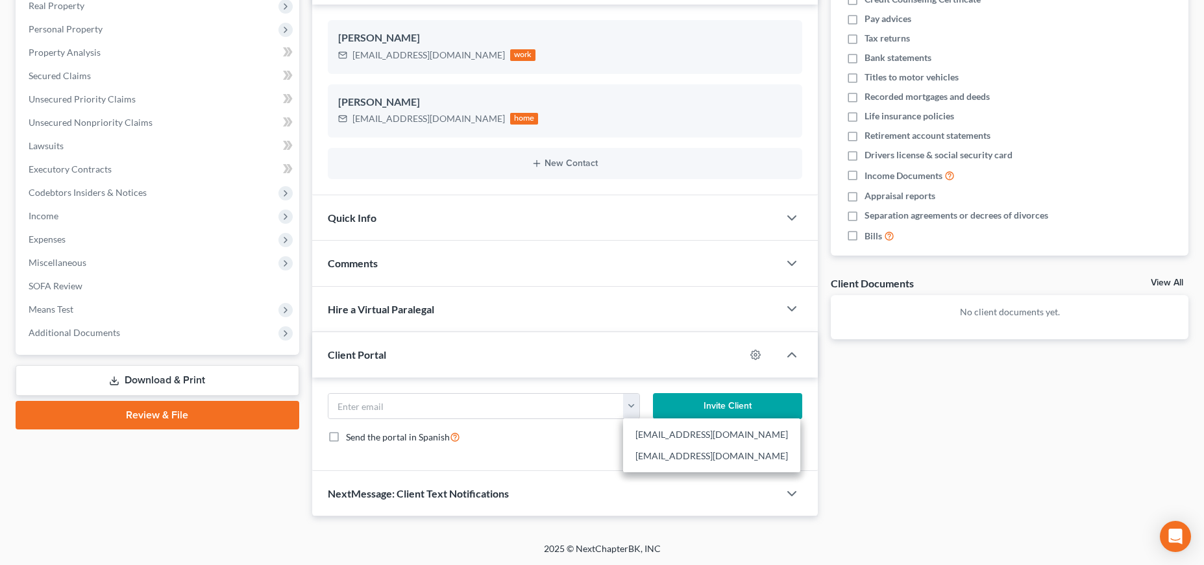
click at [552, 442] on div "Send the portal in Spanish" at bounding box center [565, 437] width 475 height 15
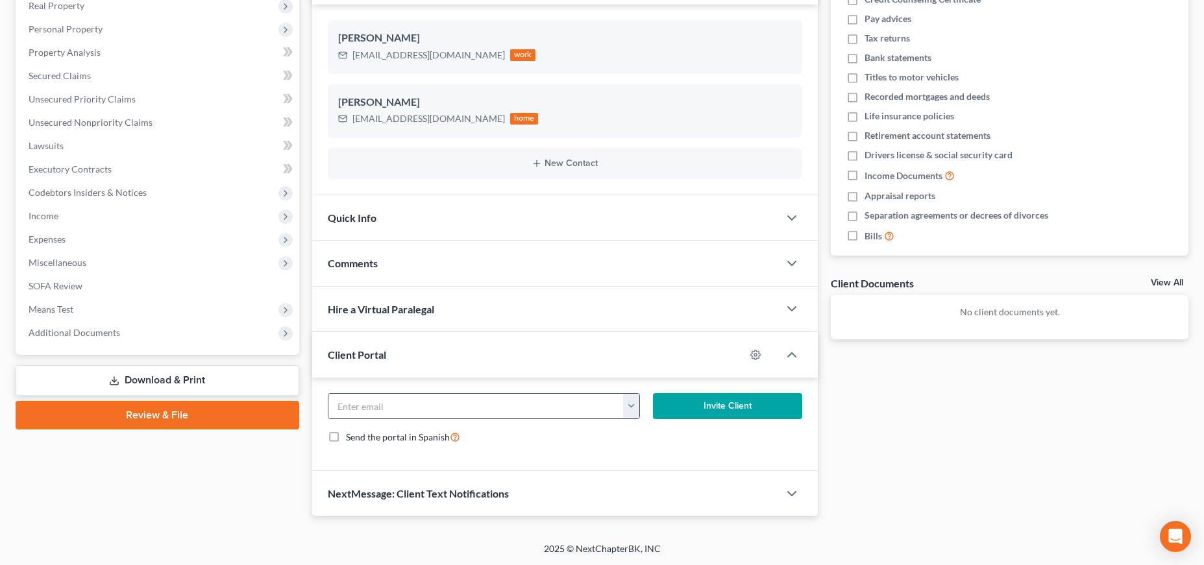
click at [634, 403] on button "button" at bounding box center [631, 406] width 16 height 25
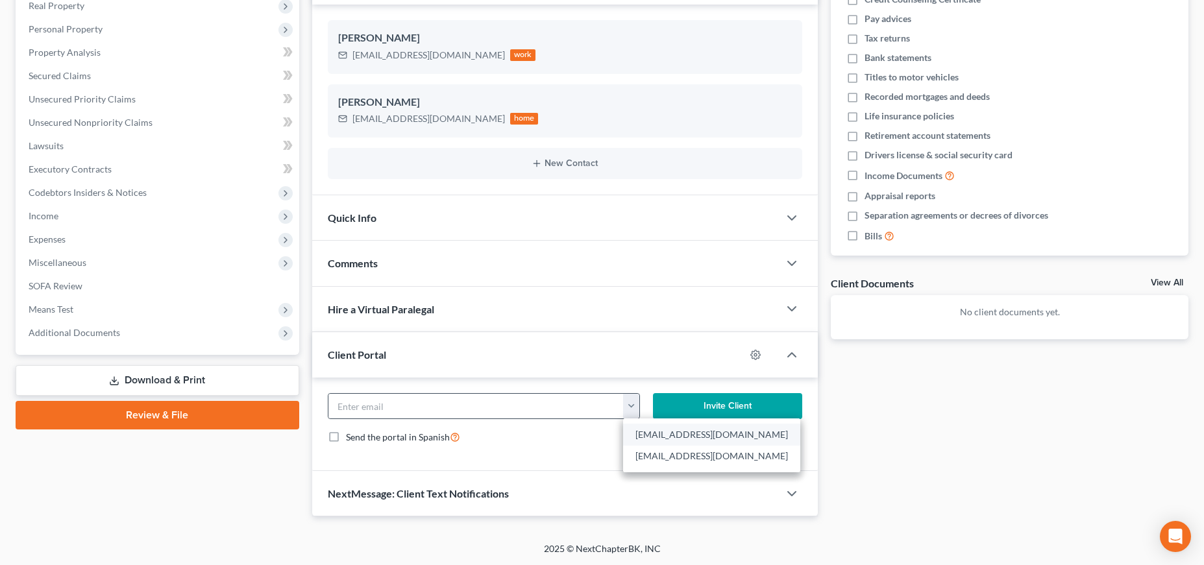
click at [645, 436] on link "[EMAIL_ADDRESS][DOMAIN_NAME]" at bounding box center [711, 435] width 177 height 22
type input "[EMAIL_ADDRESS][DOMAIN_NAME]"
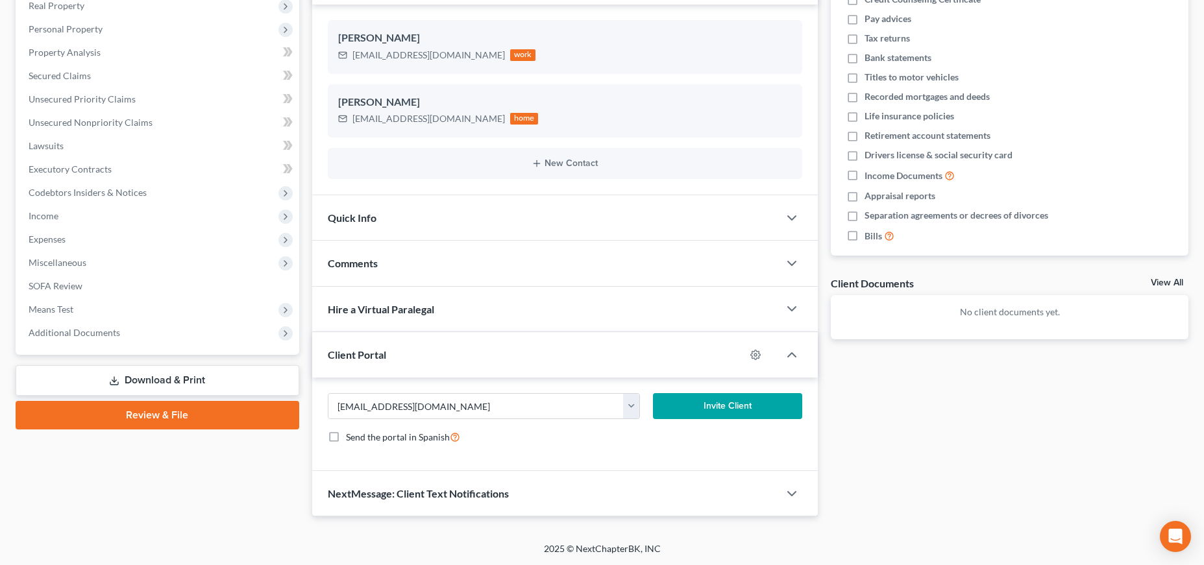
click at [719, 401] on button "Invite Client" at bounding box center [727, 406] width 149 height 26
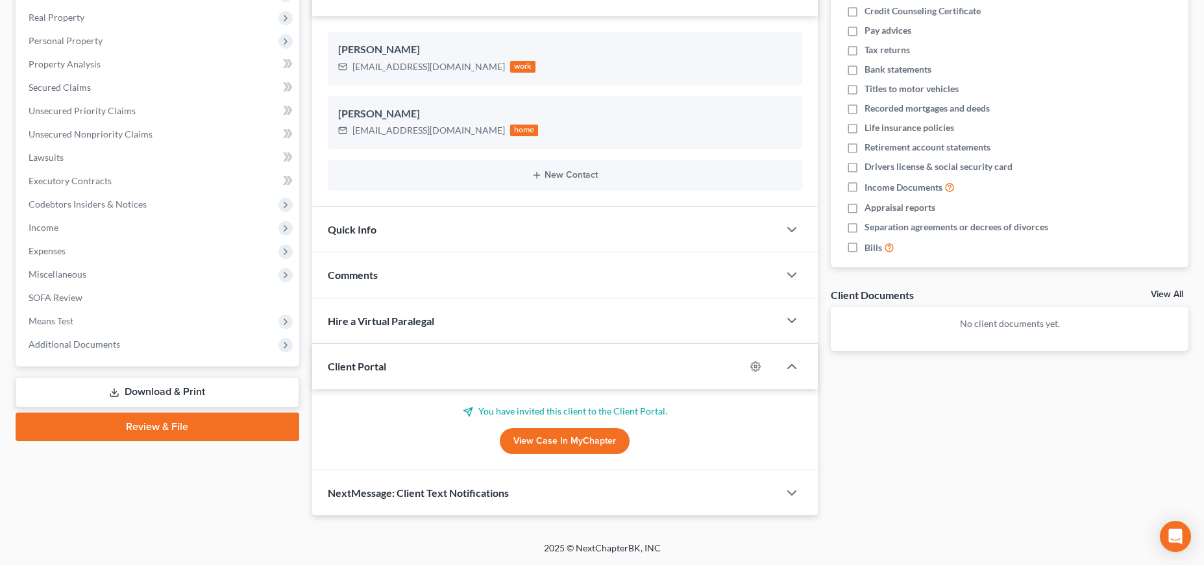
scroll to position [199, 0]
click at [946, 416] on div "Docs Tasks Events Fees Timer 0% Completed Nothing here yet! Credit Counseling C…" at bounding box center [1009, 221] width 371 height 591
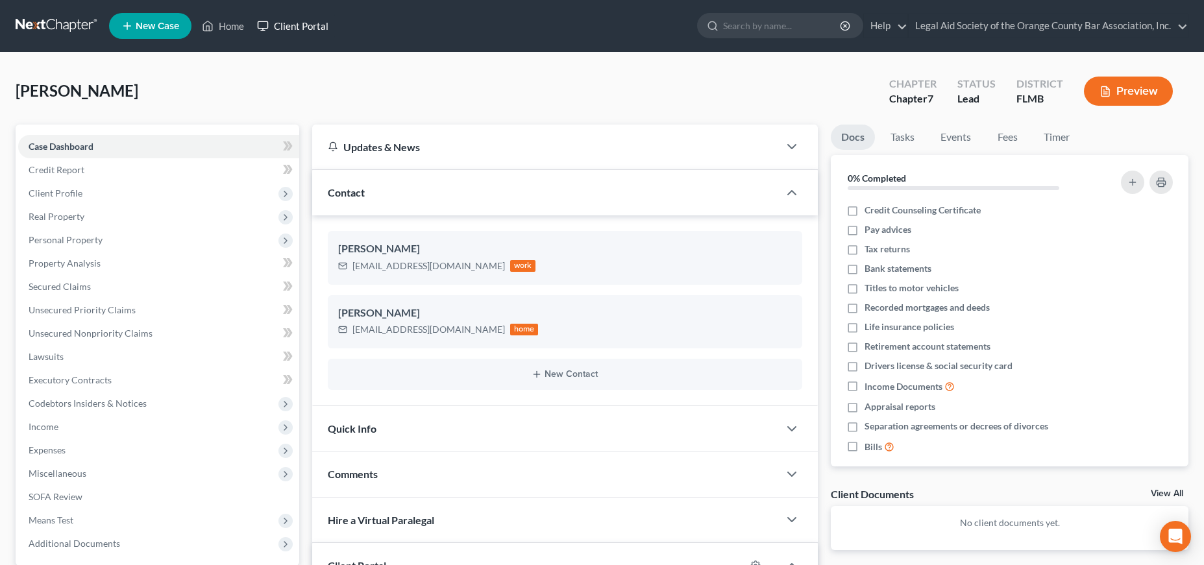
click at [301, 29] on link "Client Portal" at bounding box center [293, 25] width 84 height 23
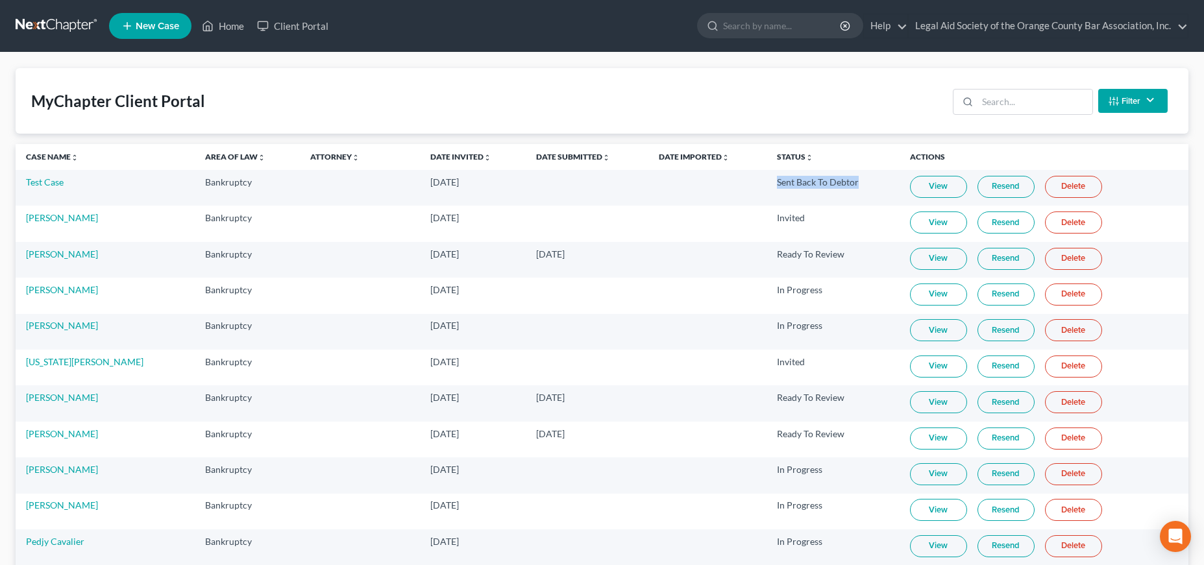
drag, startPoint x: 758, startPoint y: 182, endPoint x: 841, endPoint y: 182, distance: 82.4
click at [841, 182] on td "Sent Back To Debtor" at bounding box center [833, 188] width 133 height 36
click at [927, 183] on link "View" at bounding box center [938, 187] width 57 height 22
click at [921, 181] on link "View" at bounding box center [938, 187] width 57 height 22
